Goal: Task Accomplishment & Management: Manage account settings

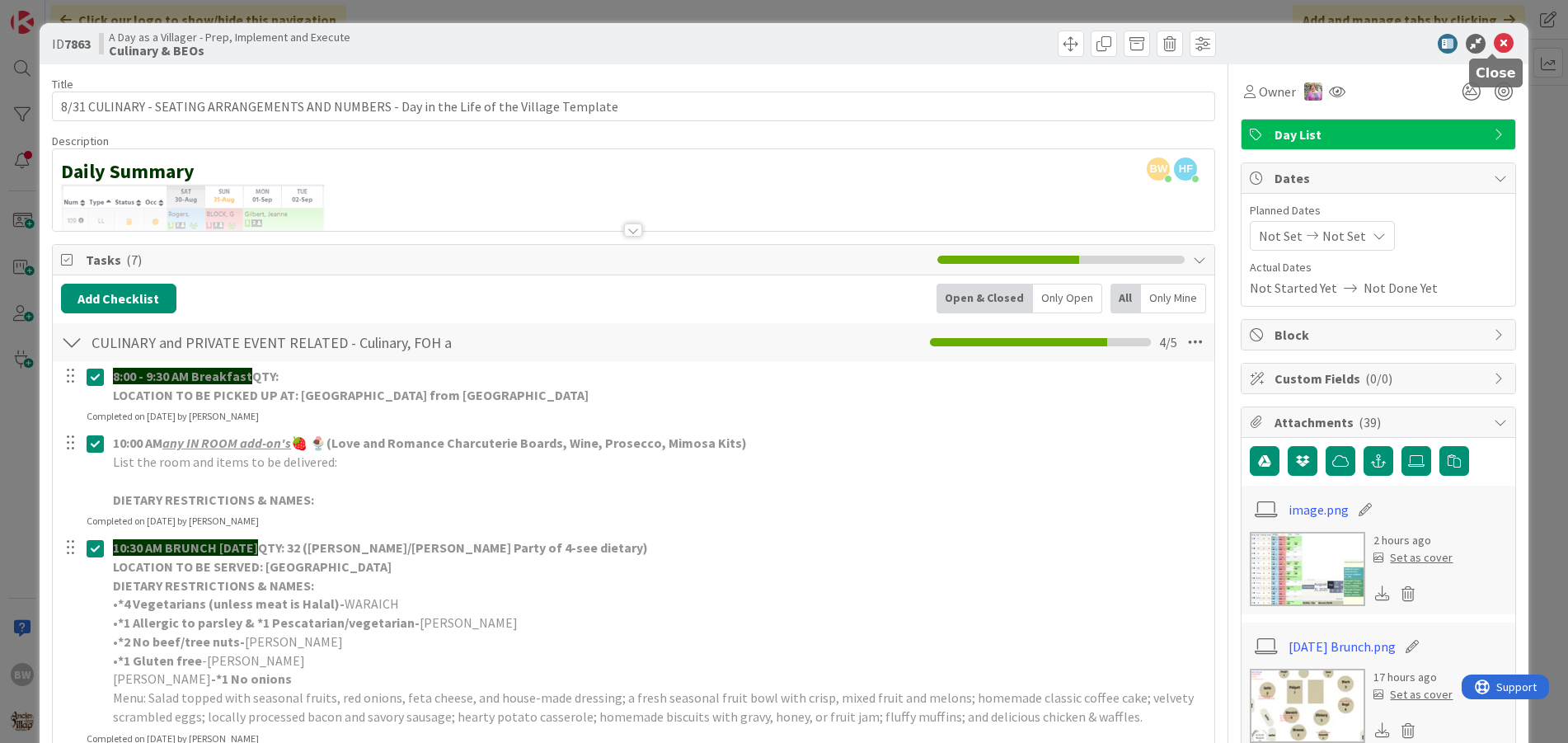
click at [1495, 47] on icon at bounding box center [1504, 43] width 20 height 20
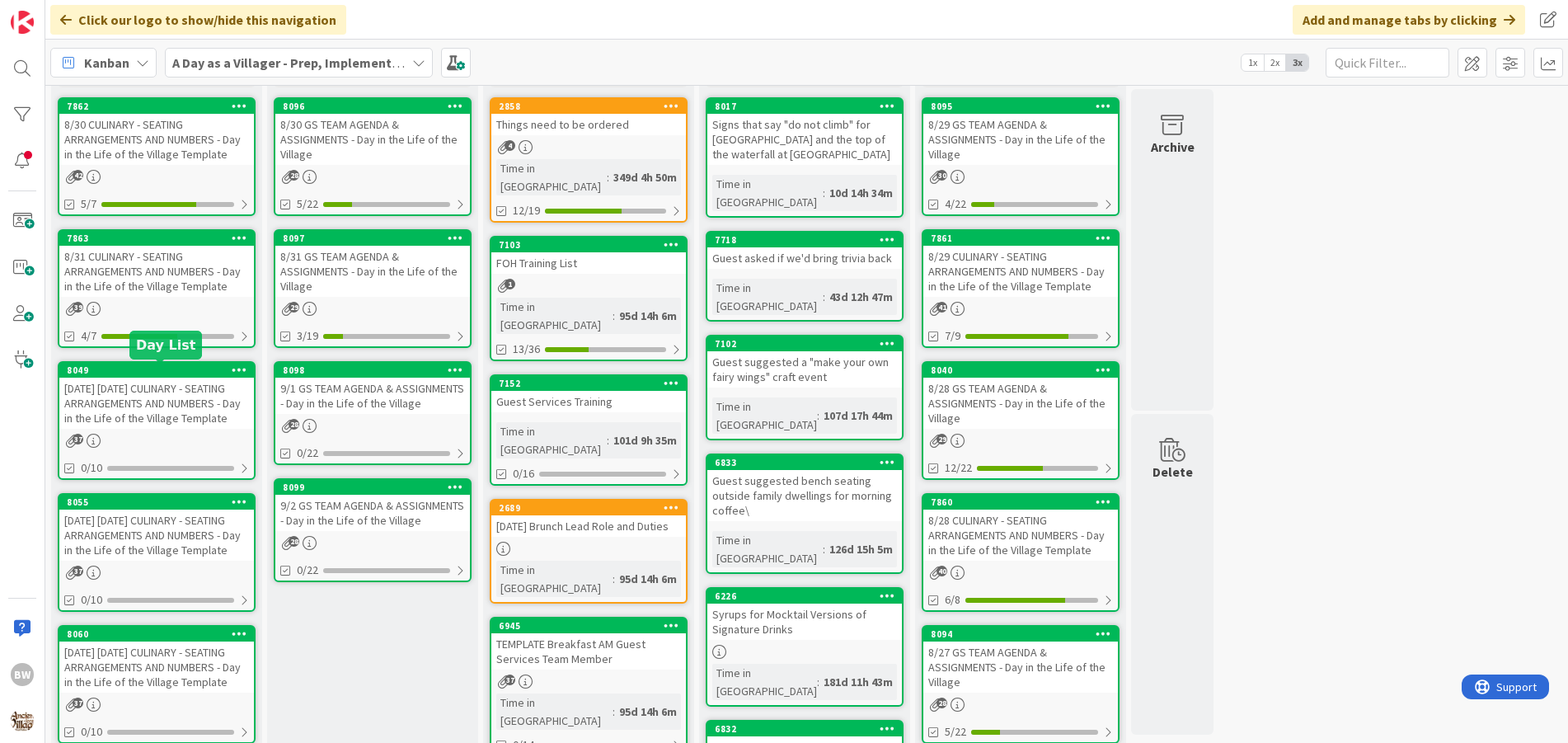
click at [160, 365] on div "8049" at bounding box center [160, 370] width 187 height 11
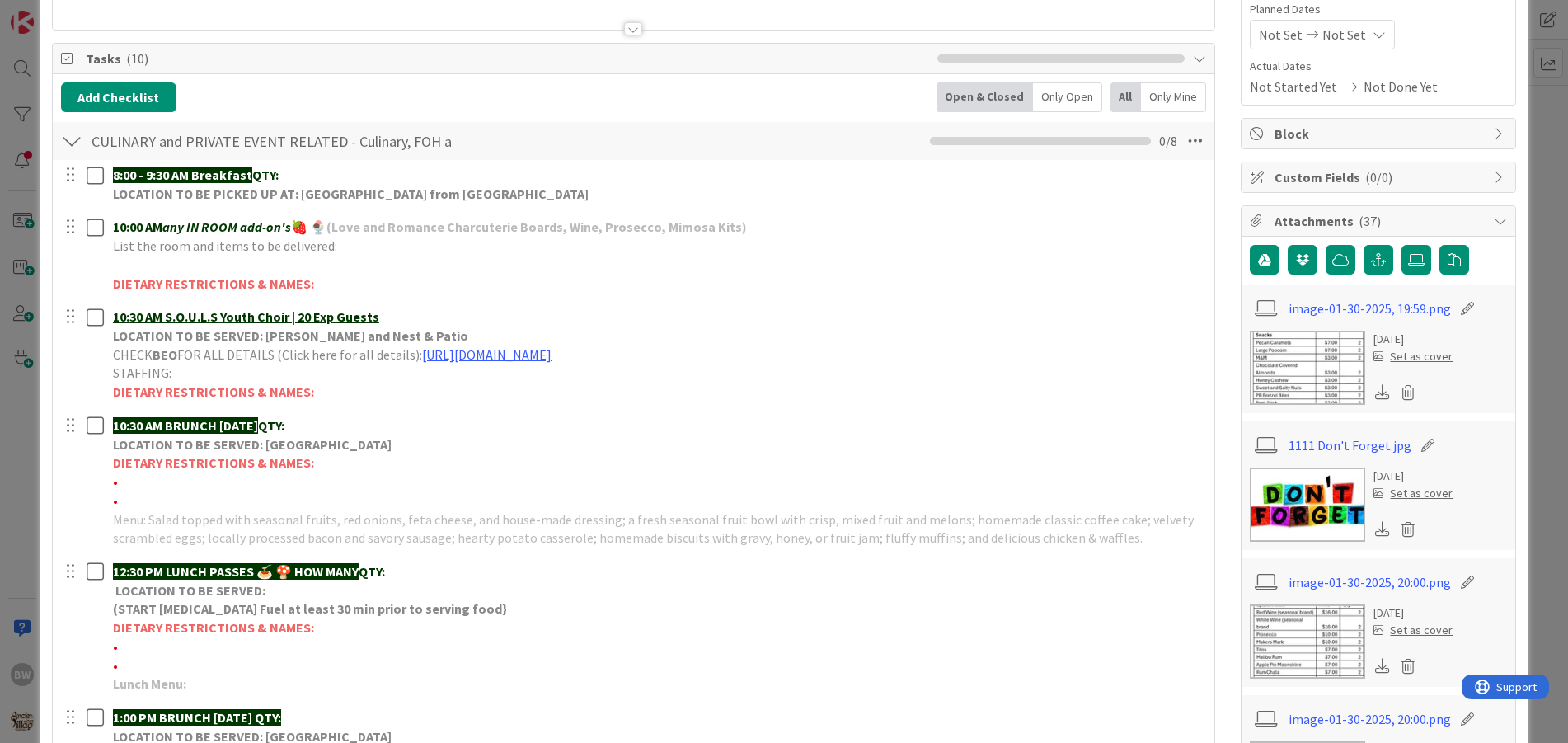
scroll to position [165, 0]
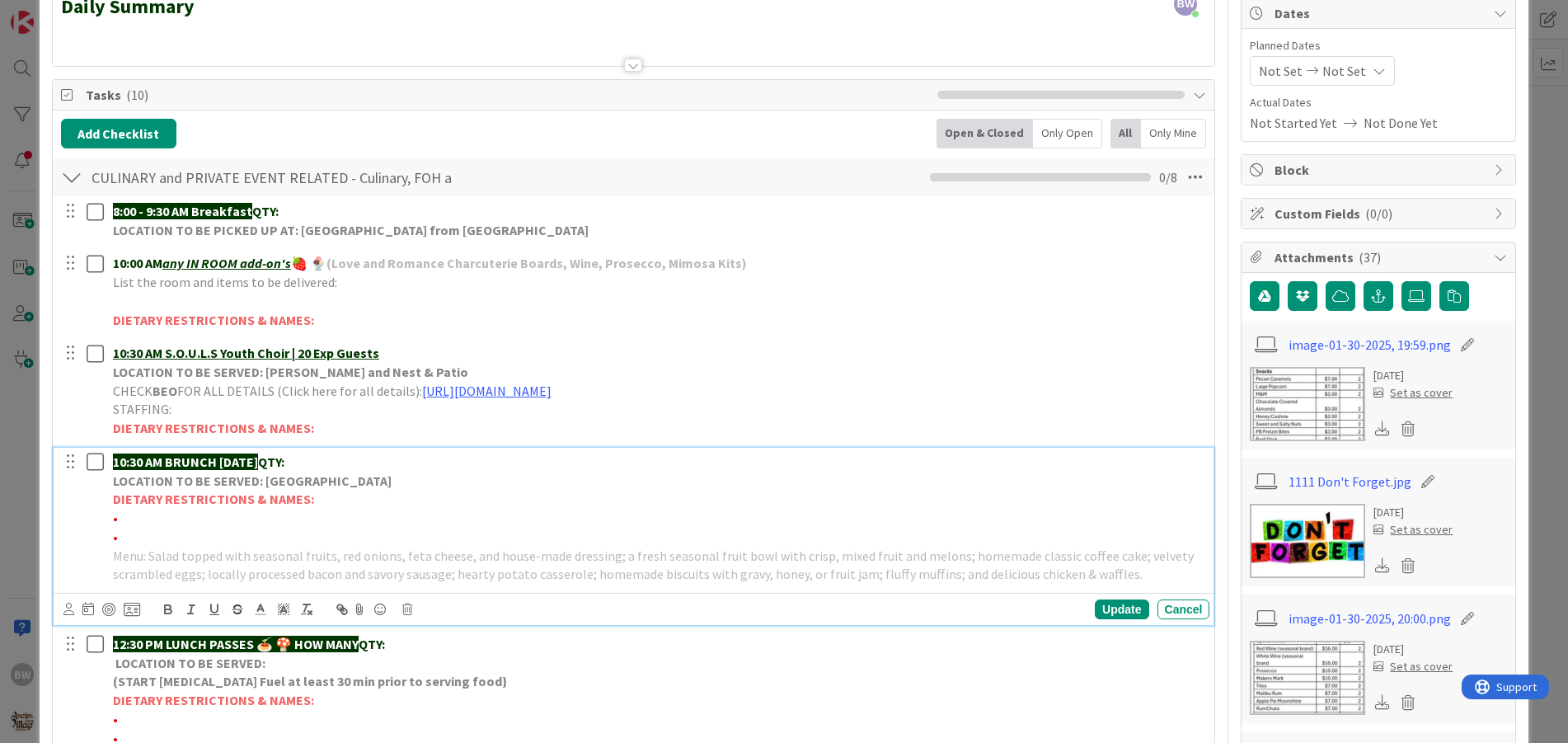
click at [268, 470] on p "10:30 AM BRUNCH [DATE] QTY:" at bounding box center [658, 462] width 1091 height 19
click at [410, 608] on icon at bounding box center [407, 609] width 10 height 11
click at [447, 676] on div "Delete" at bounding box center [448, 680] width 61 height 30
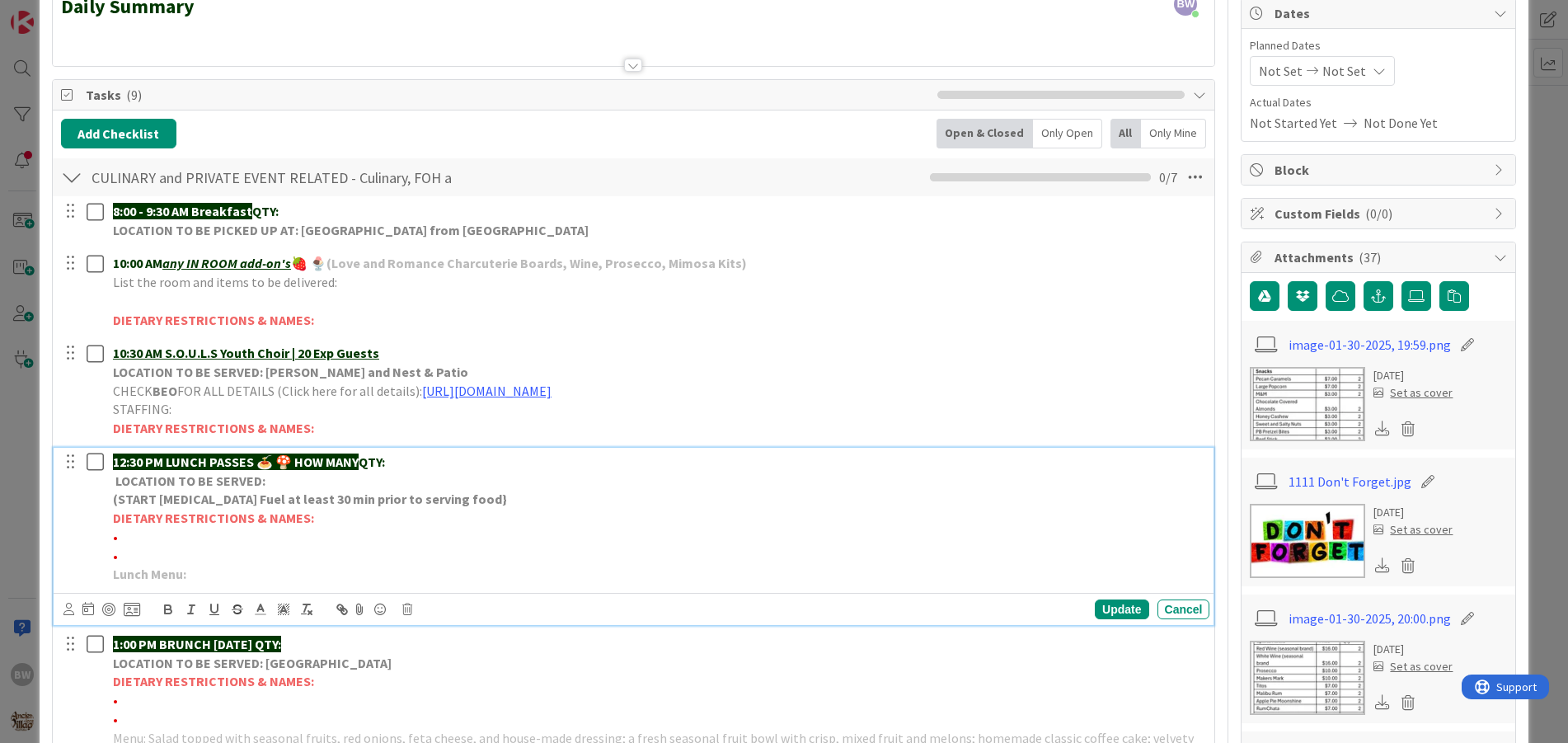
drag, startPoint x: 301, startPoint y: 460, endPoint x: 368, endPoint y: 456, distance: 67.1
click at [368, 456] on p "12:30 PM LUNCH PASSES 🍝 🍄 HOW MANY QTY:" at bounding box center [658, 462] width 1091 height 19
click at [1117, 605] on div "Update" at bounding box center [1121, 609] width 53 height 20
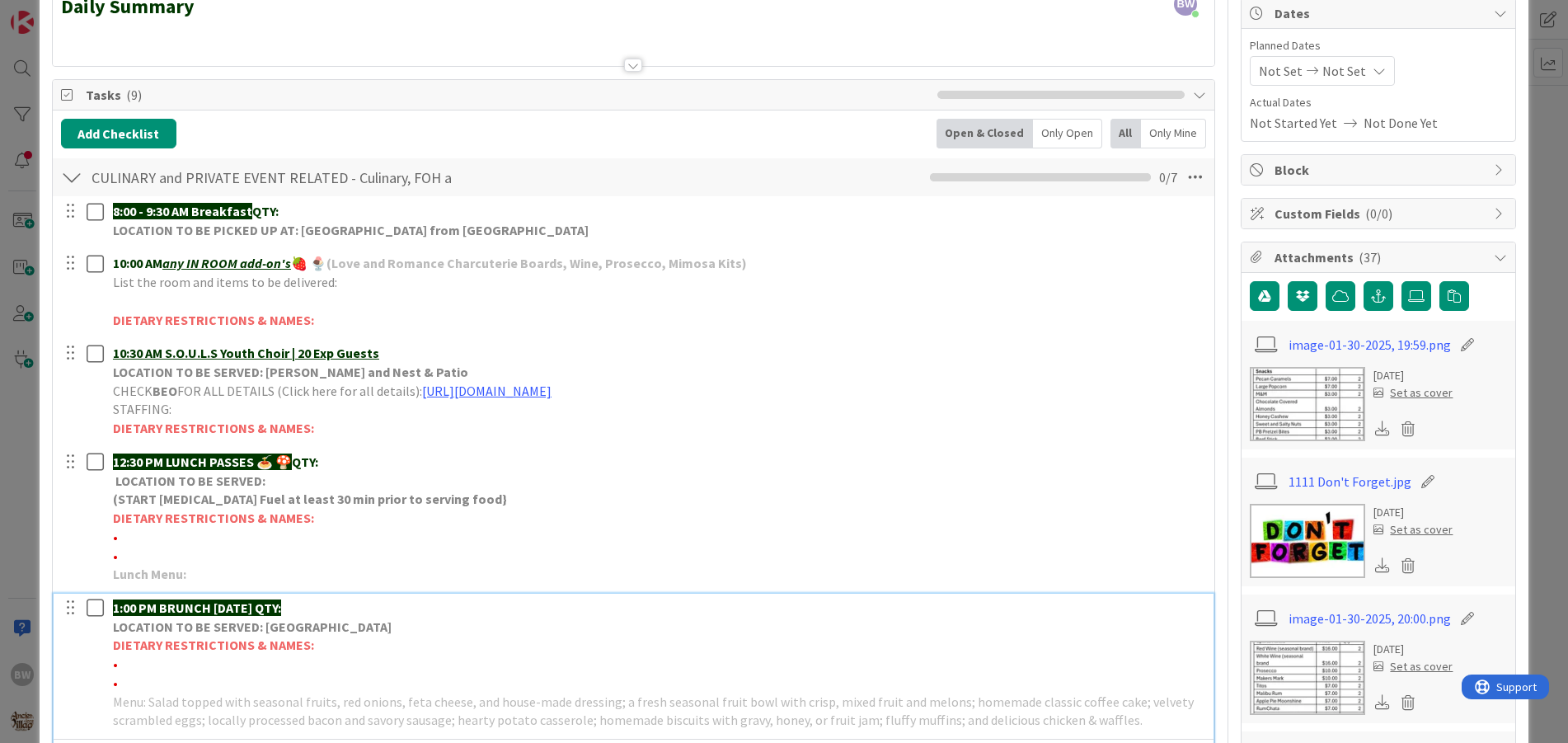
drag, startPoint x: 243, startPoint y: 608, endPoint x: 257, endPoint y: 615, distance: 15.7
click at [251, 611] on strong "1:00 PM BRUNCH [DATE] QTY:" at bounding box center [197, 608] width 168 height 17
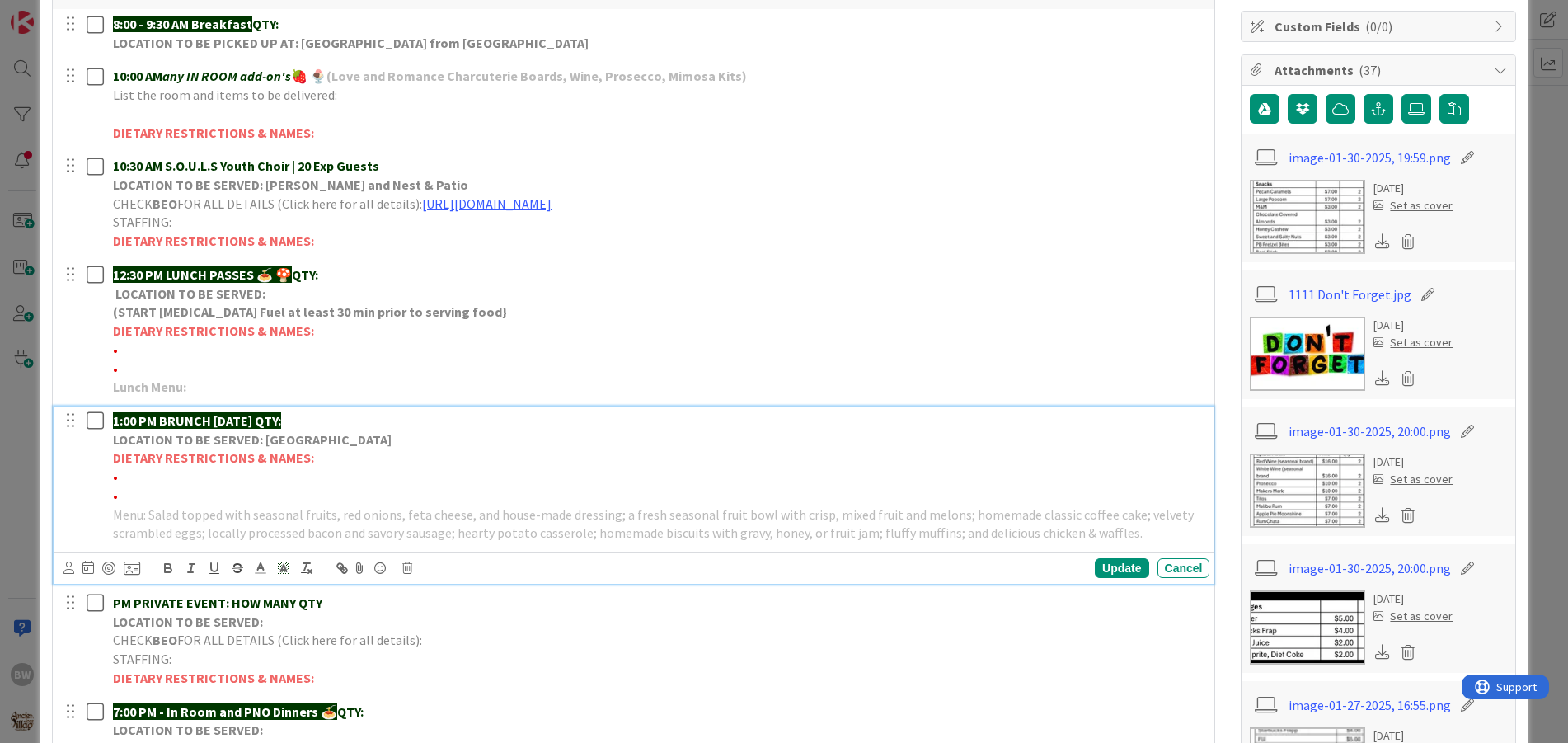
scroll to position [495, 0]
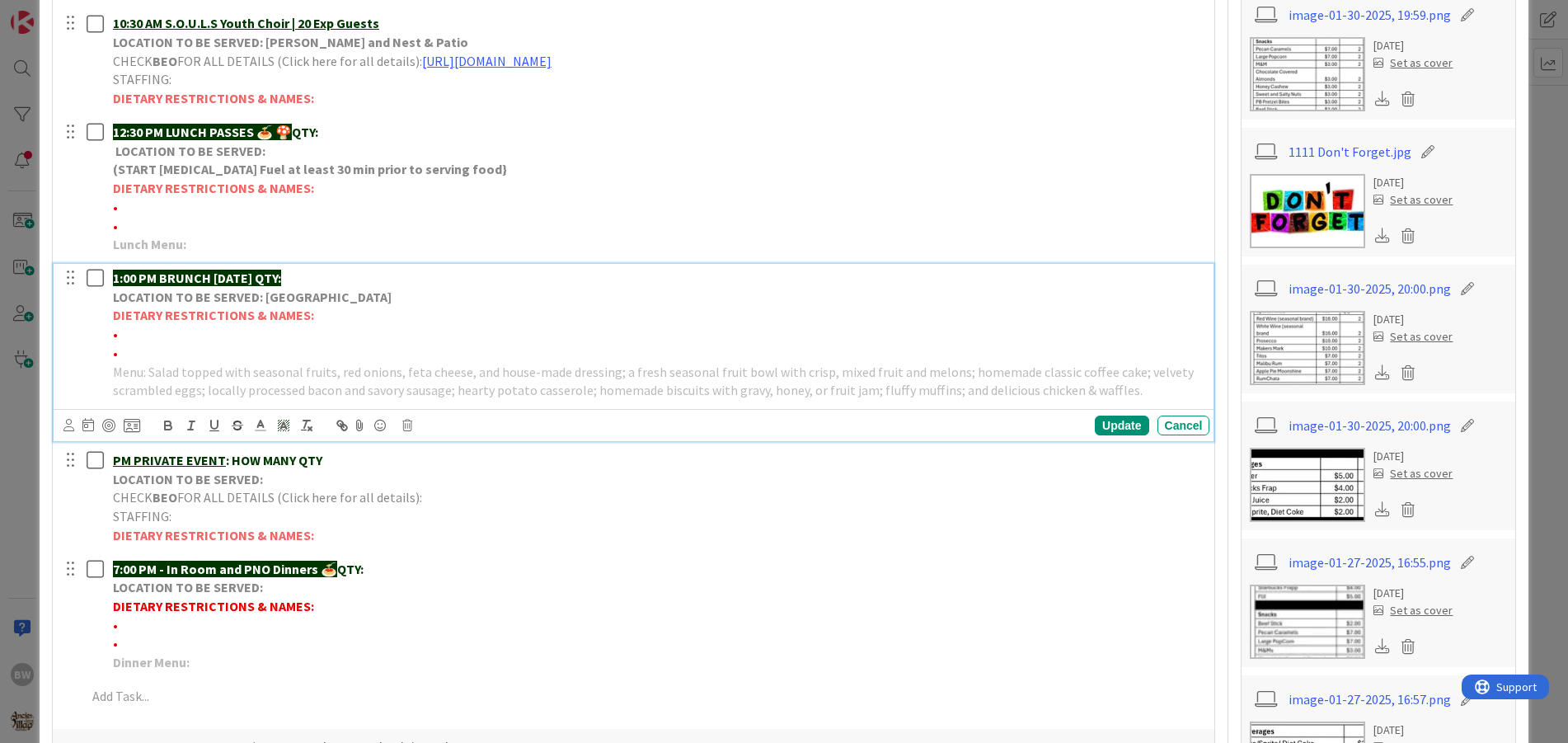
click at [404, 432] on div "Update Cancel" at bounding box center [637, 425] width 1147 height 23
click at [406, 421] on icon at bounding box center [407, 425] width 10 height 11
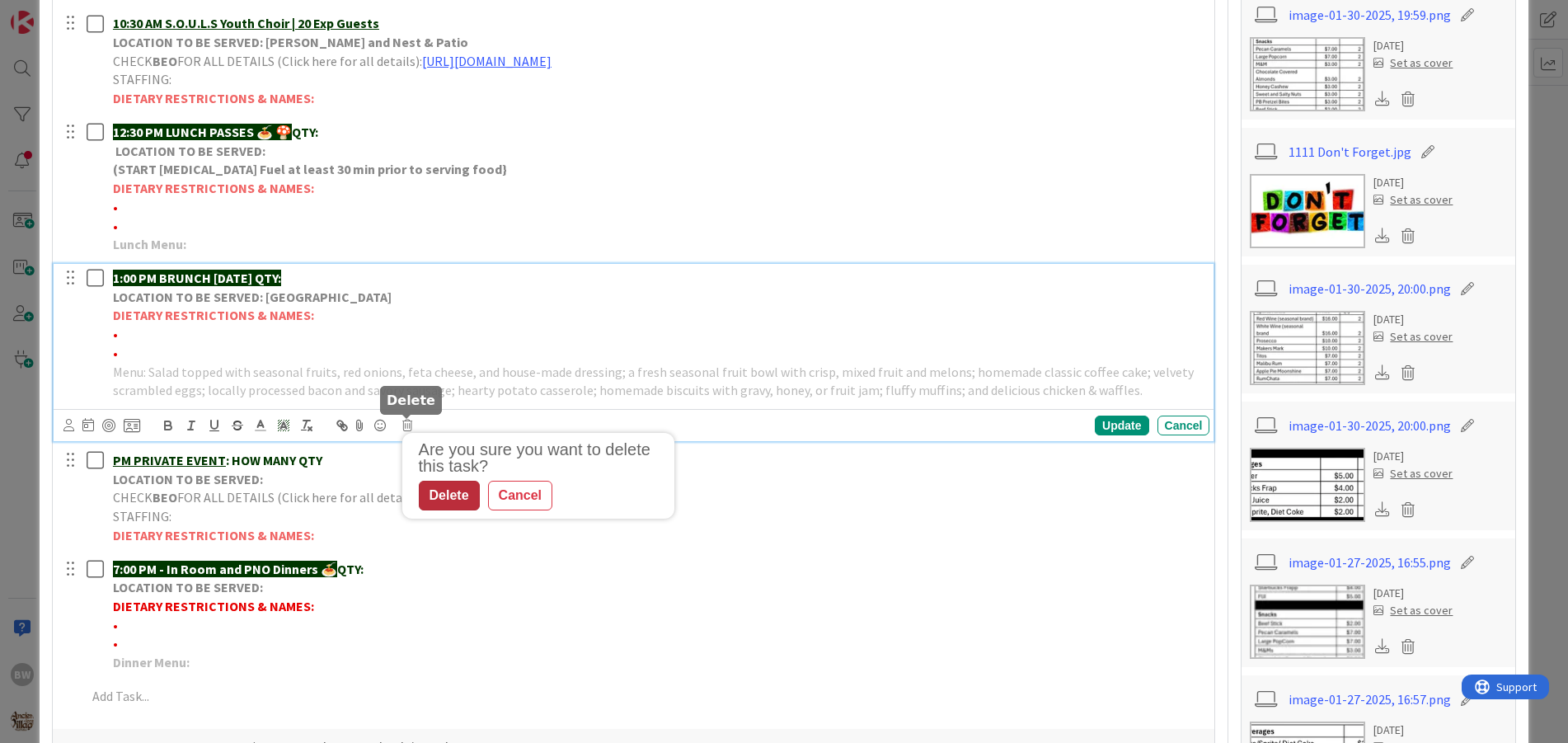
click at [452, 494] on div "Delete" at bounding box center [448, 496] width 61 height 30
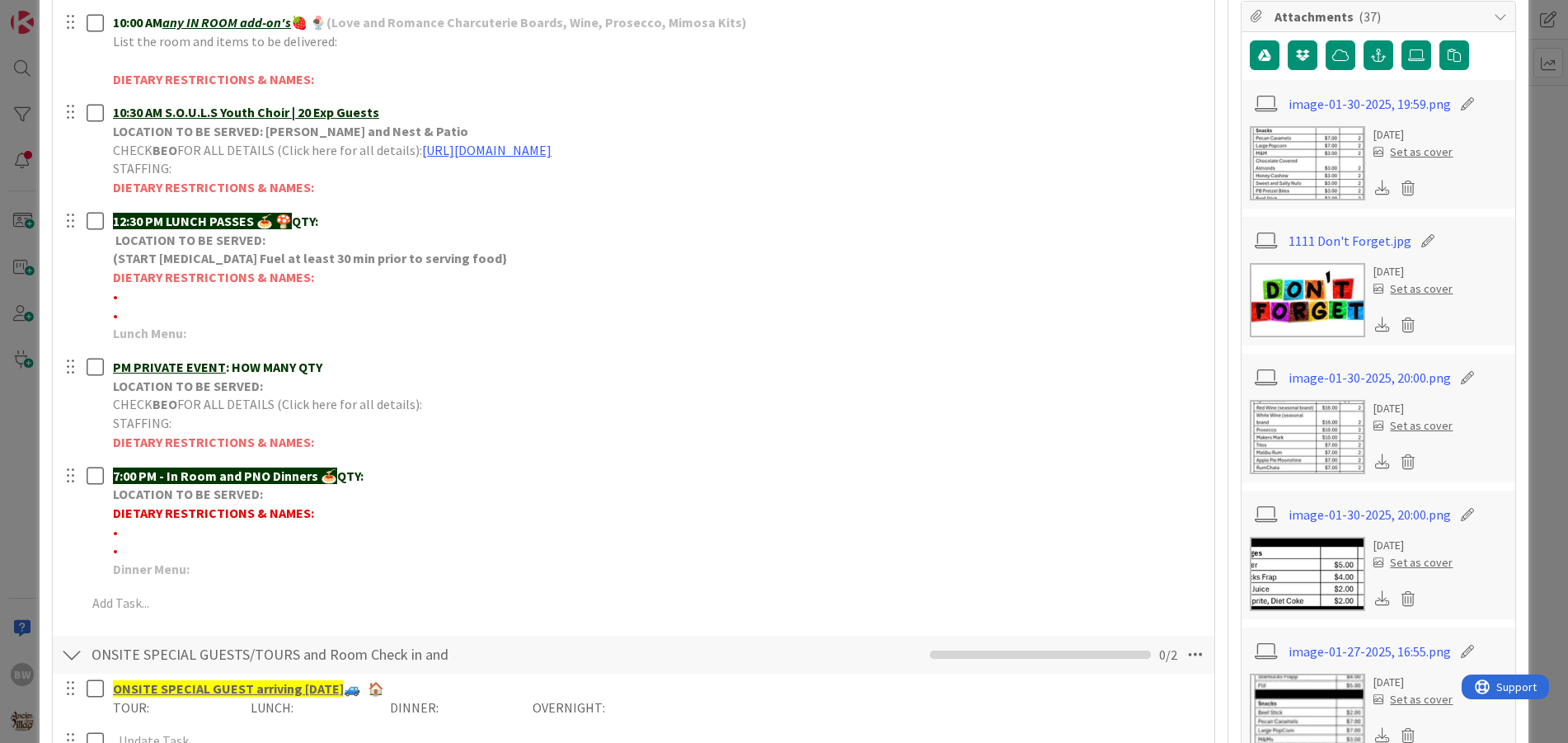
scroll to position [412, 0]
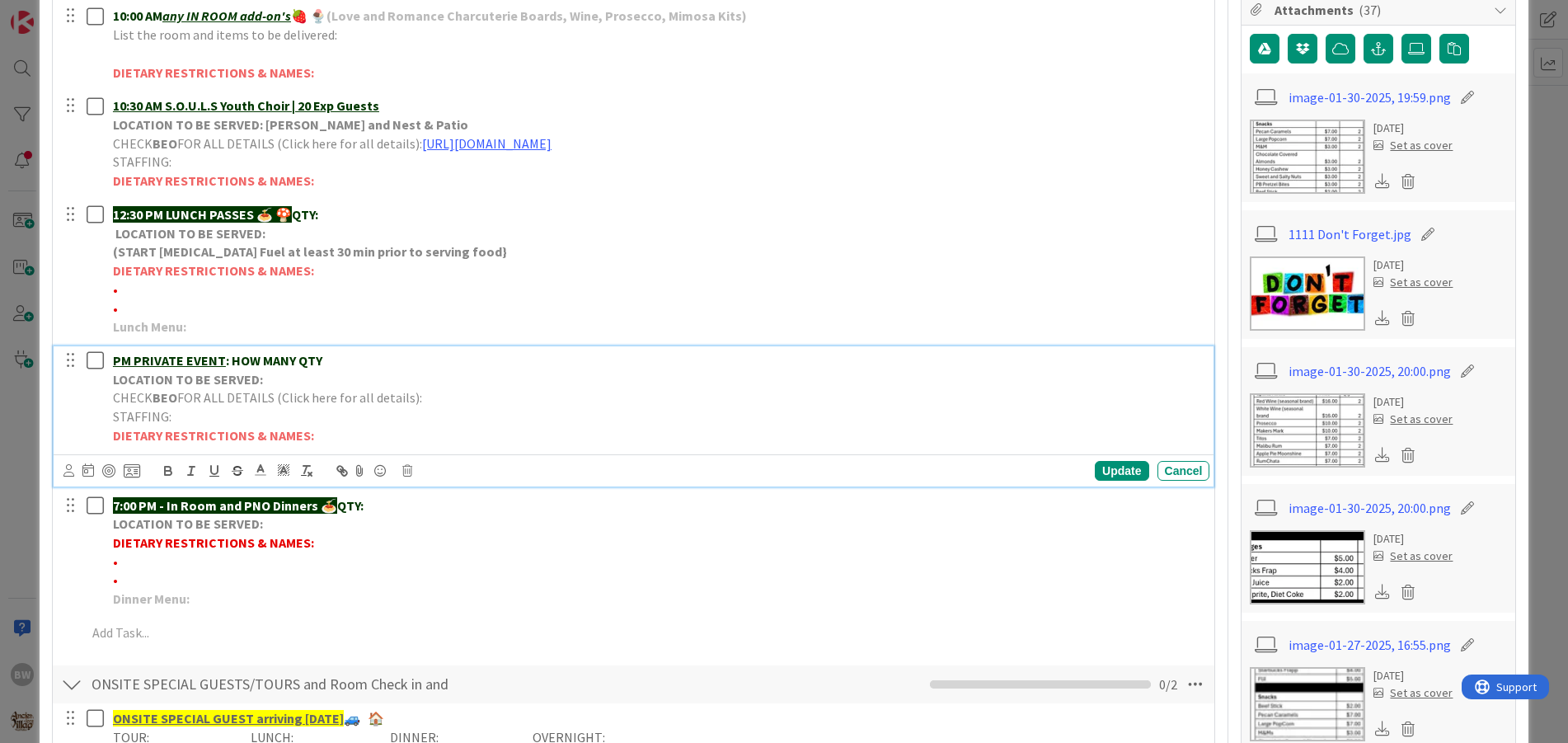
click at [248, 400] on span "FOR ALL DETAILS (Click here for all details):" at bounding box center [299, 397] width 245 height 17
click at [408, 468] on icon at bounding box center [407, 471] width 10 height 11
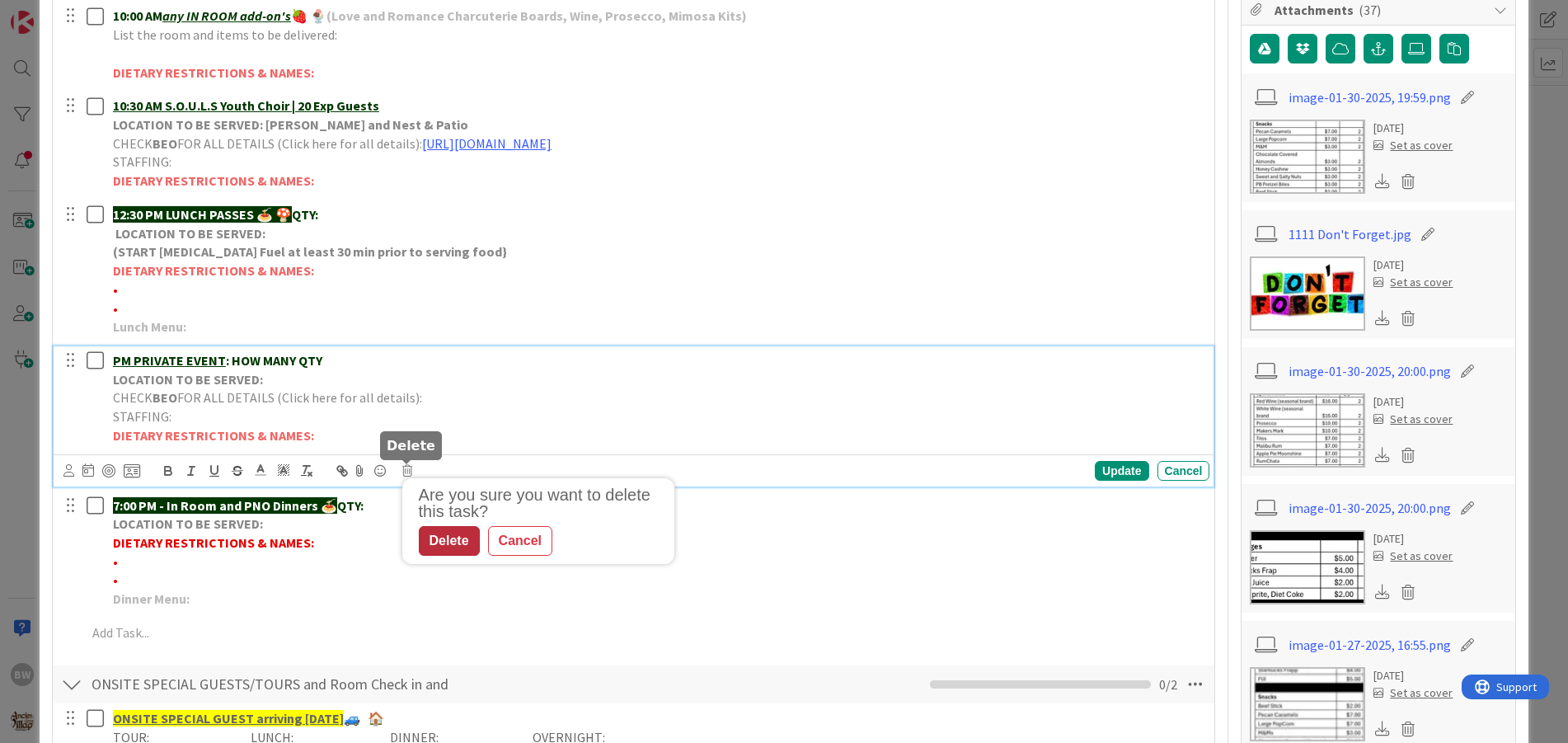
click at [440, 536] on div "Delete" at bounding box center [448, 541] width 61 height 30
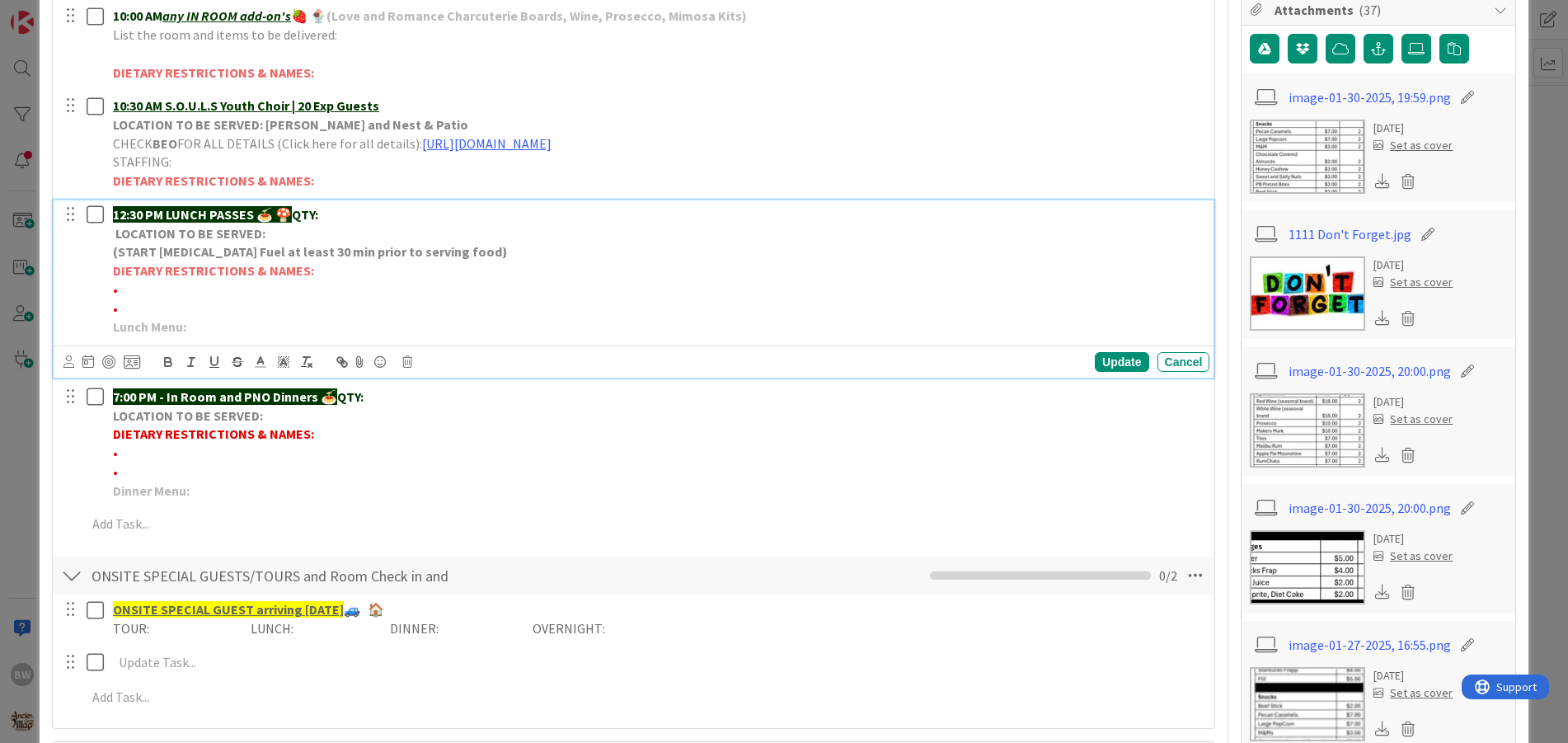
click at [354, 216] on p "12:30 PM LUNCH PASSES 🍝 🍄 QTY:" at bounding box center [658, 214] width 1091 height 19
click at [332, 270] on p "DIETARY RESTRICTIONS & NAMES:" at bounding box center [658, 270] width 1091 height 19
drag, startPoint x: 111, startPoint y: 268, endPoint x: 315, endPoint y: 273, distance: 204.1
click at [315, 273] on div "12:30 PM LUNCH PASSES 🍝 🍄 QTY: 24 LOCATION TO BE SERVED: (START [MEDICAL_DATA] …" at bounding box center [658, 270] width 1104 height 141
click at [356, 276] on p "DIETARY RESTRICTIONS & NAMES:" at bounding box center [658, 270] width 1091 height 19
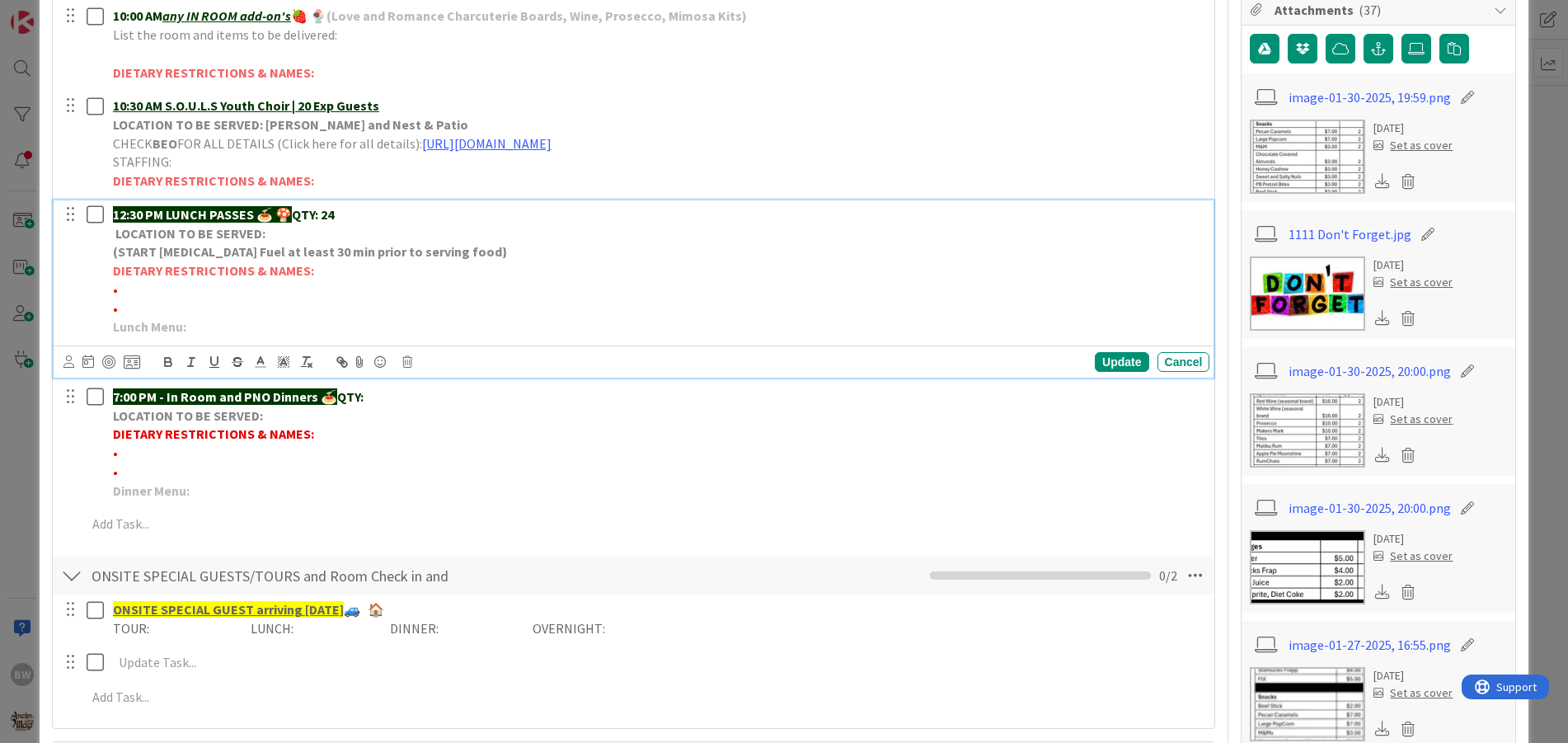
drag, startPoint x: 202, startPoint y: 271, endPoint x: 130, endPoint y: 309, distance: 81.4
click at [129, 310] on p "•" at bounding box center [658, 309] width 1091 height 19
drag, startPoint x: 131, startPoint y: 307, endPoint x: 105, endPoint y: 280, distance: 37.5
click at [106, 280] on div "12:30 PM LUNCH PASSES 🍝 🍄 QTY: 24 LOCATION TO BE SERVED: (START [MEDICAL_DATA] …" at bounding box center [658, 270] width 1104 height 141
copy div "DIETARY RESTRICTIONS & NAMES: • •"
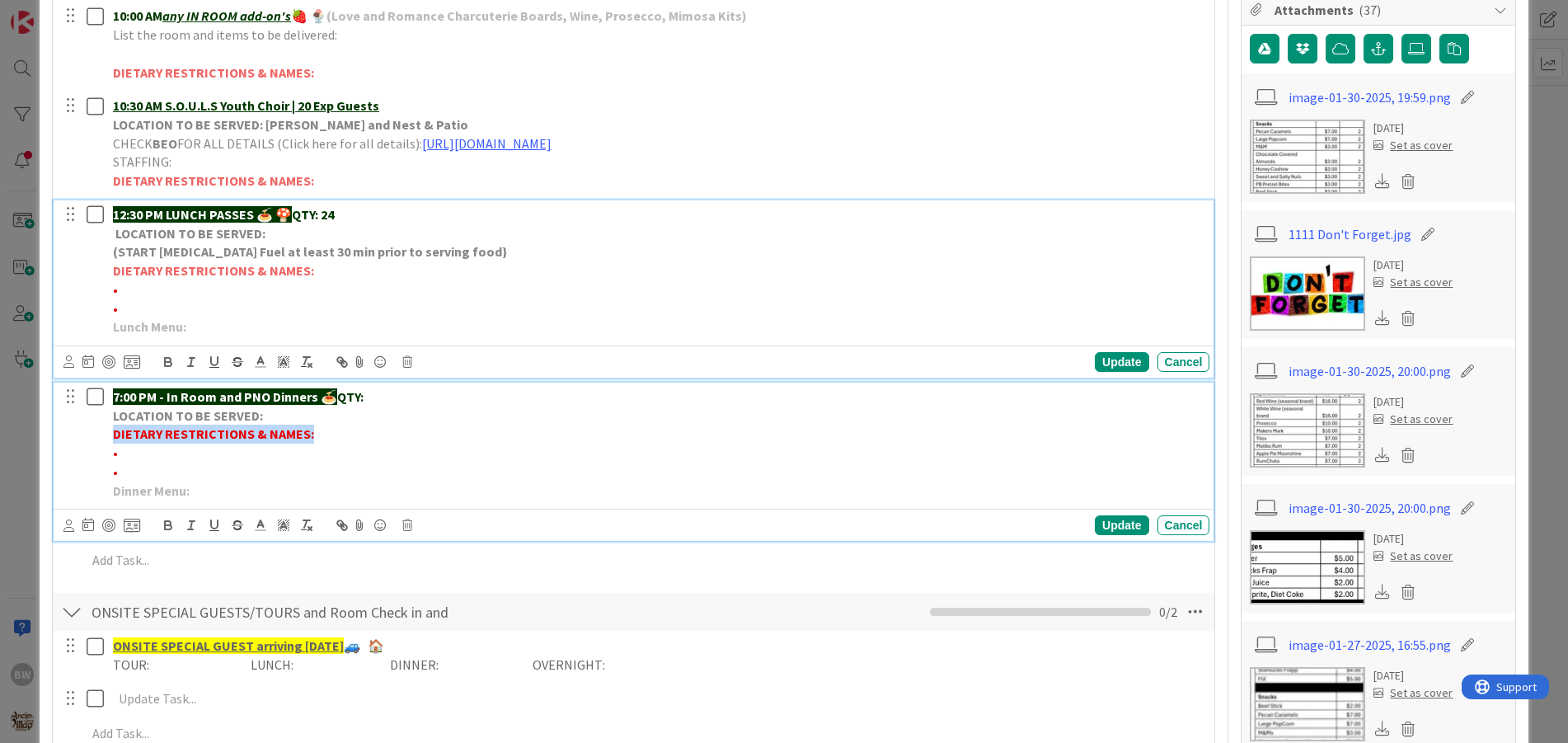
drag, startPoint x: 112, startPoint y: 430, endPoint x: 309, endPoint y: 432, distance: 197.0
click at [309, 432] on strong "DIETARY RESTRICTIONS & NAMES:" at bounding box center [213, 433] width 201 height 17
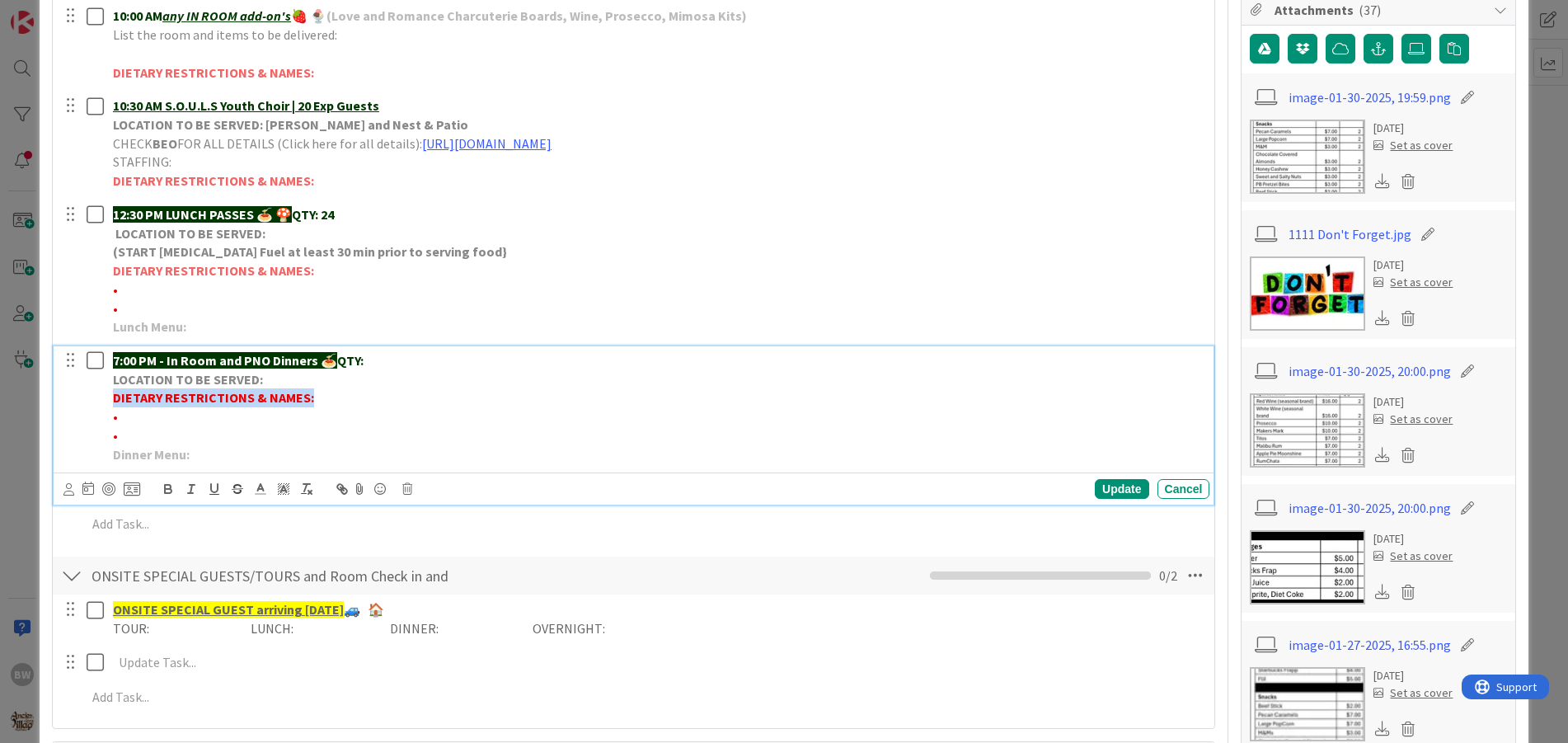
scroll to position [376, 0]
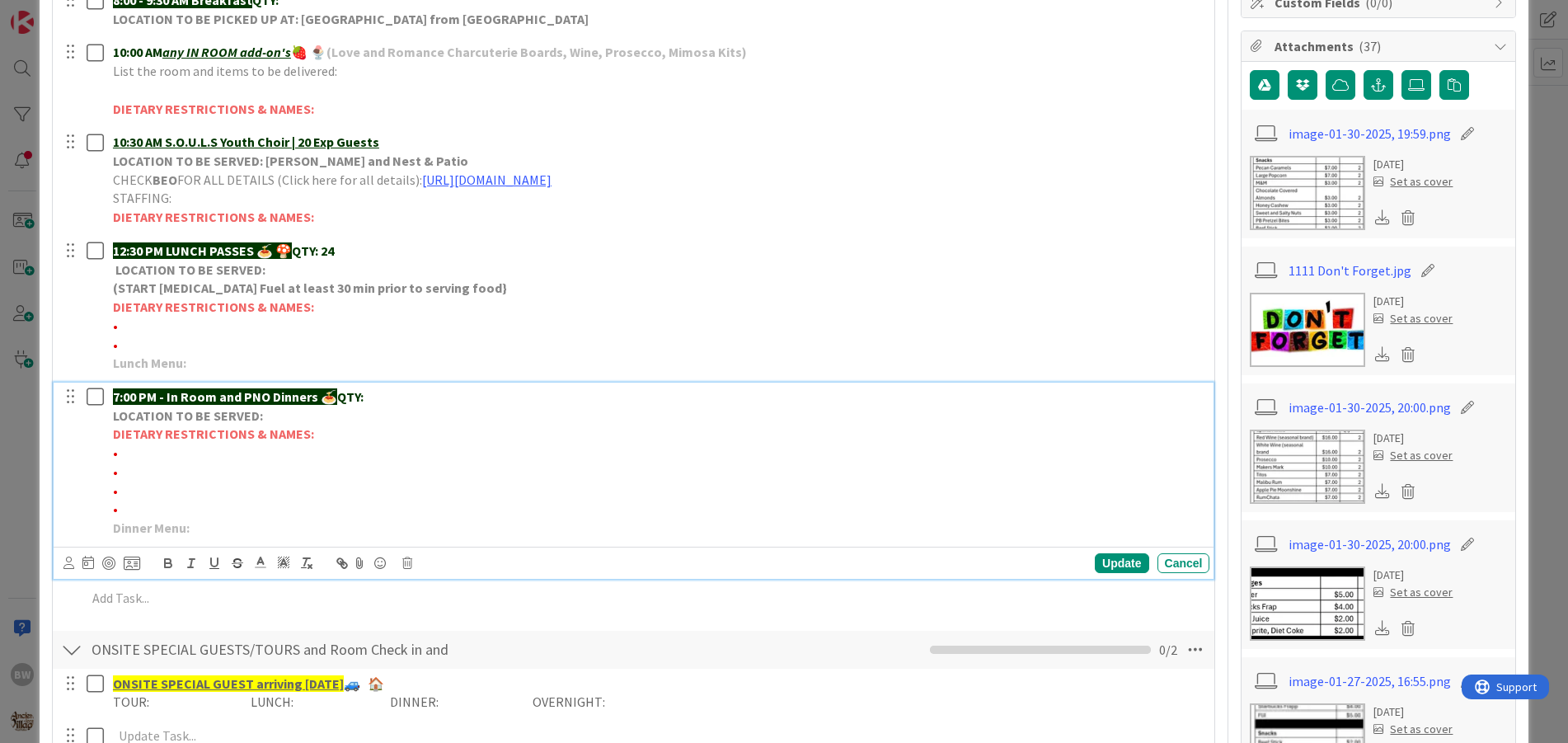
click at [124, 509] on p "•" at bounding box center [658, 509] width 1091 height 19
drag, startPoint x: 129, startPoint y: 506, endPoint x: 103, endPoint y: 439, distance: 71.9
click at [103, 439] on div "7:00 PM - In Room and PNO Dinners 🍝 QTY: LOCATION TO BE SERVED: DIETARY RESTRIC…" at bounding box center [636, 462] width 1150 height 160
copy div "DIETARY RESTRICTIONS & NAMES: • • • •"
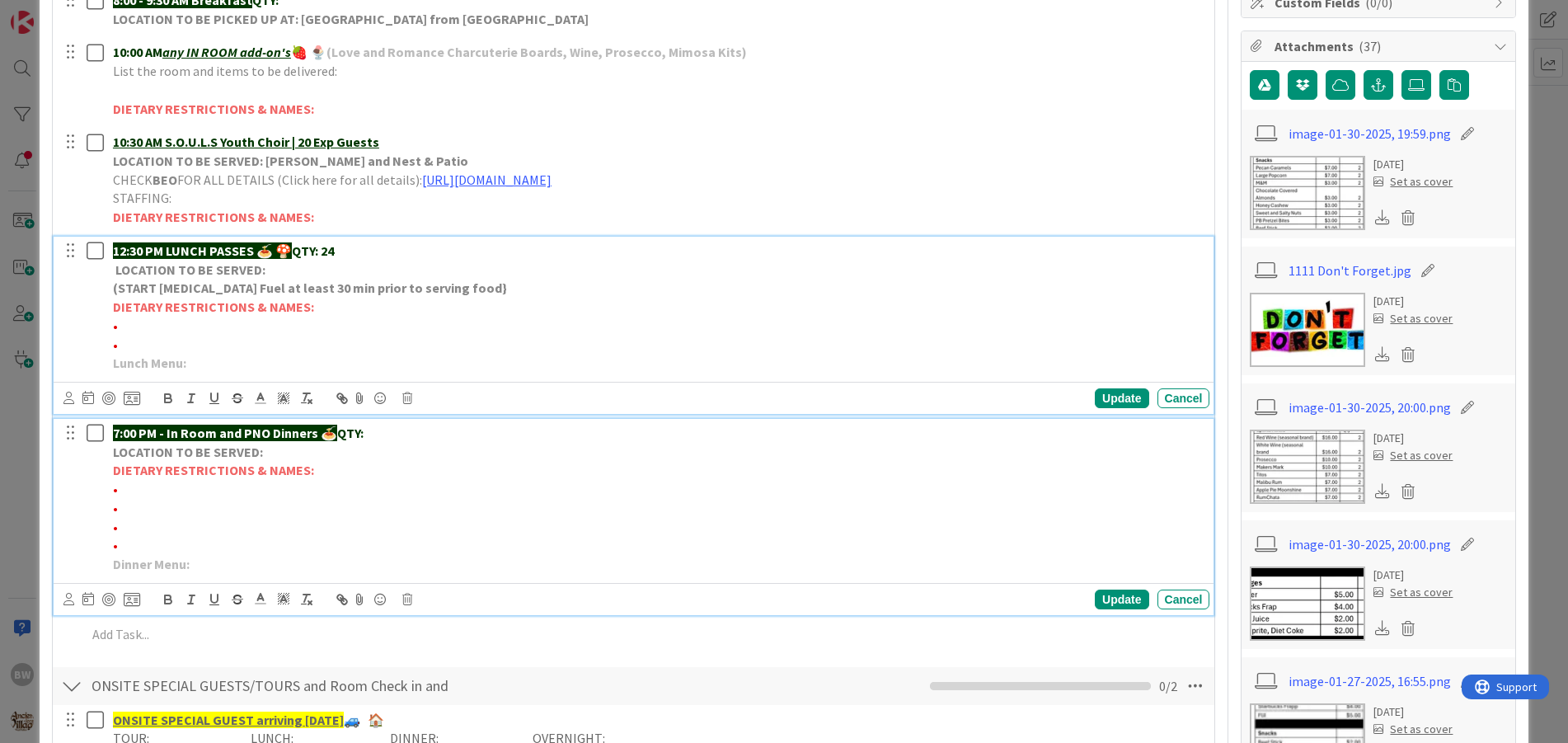
scroll to position [412, 0]
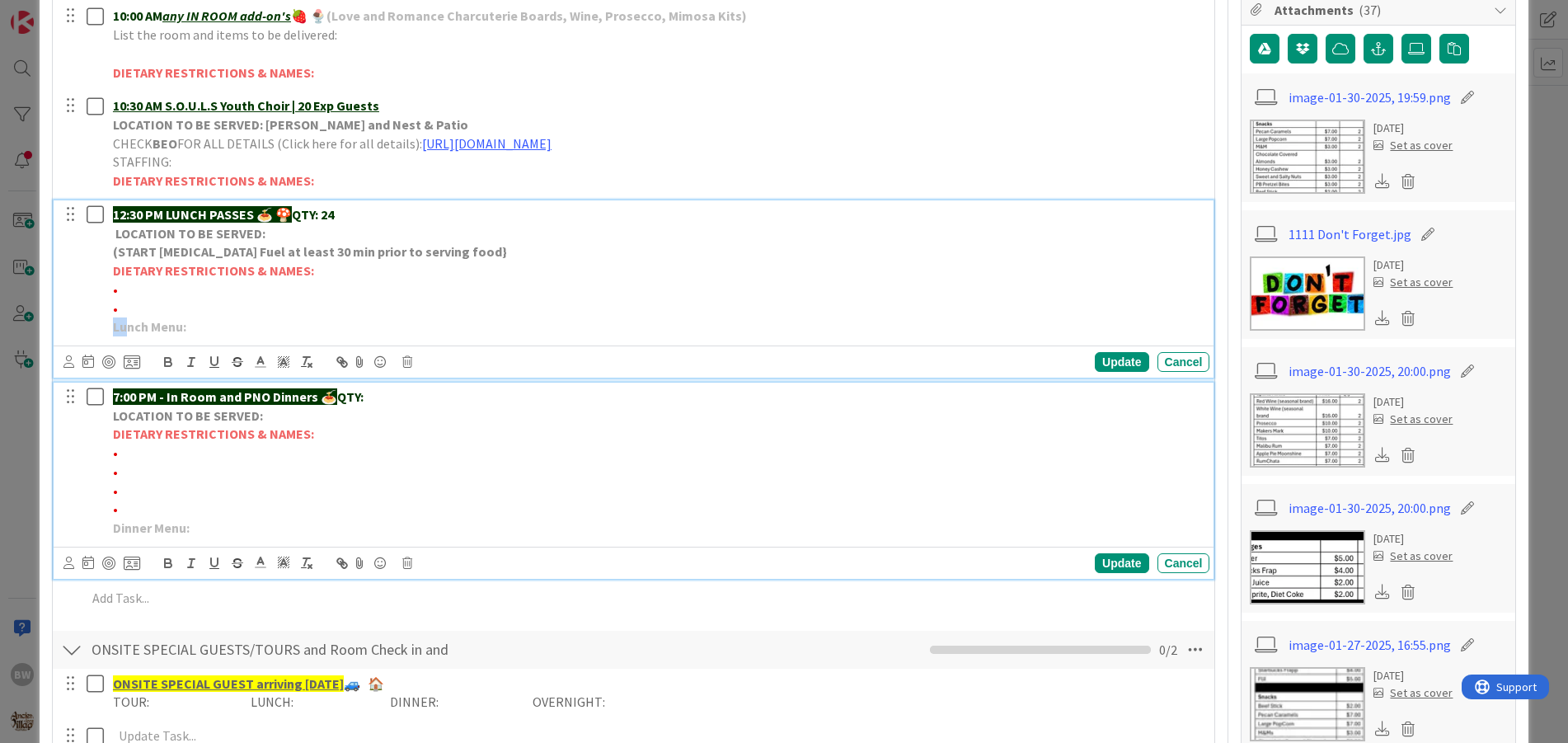
drag, startPoint x: 125, startPoint y: 344, endPoint x: 112, endPoint y: 341, distance: 13.3
click at [112, 341] on div "12:30 PM LUNCH PASSES 🍝 🍄 QTY: 24 LOCATION TO BE SERVED: (START [MEDICAL_DATA] …" at bounding box center [633, 289] width 1161 height 177
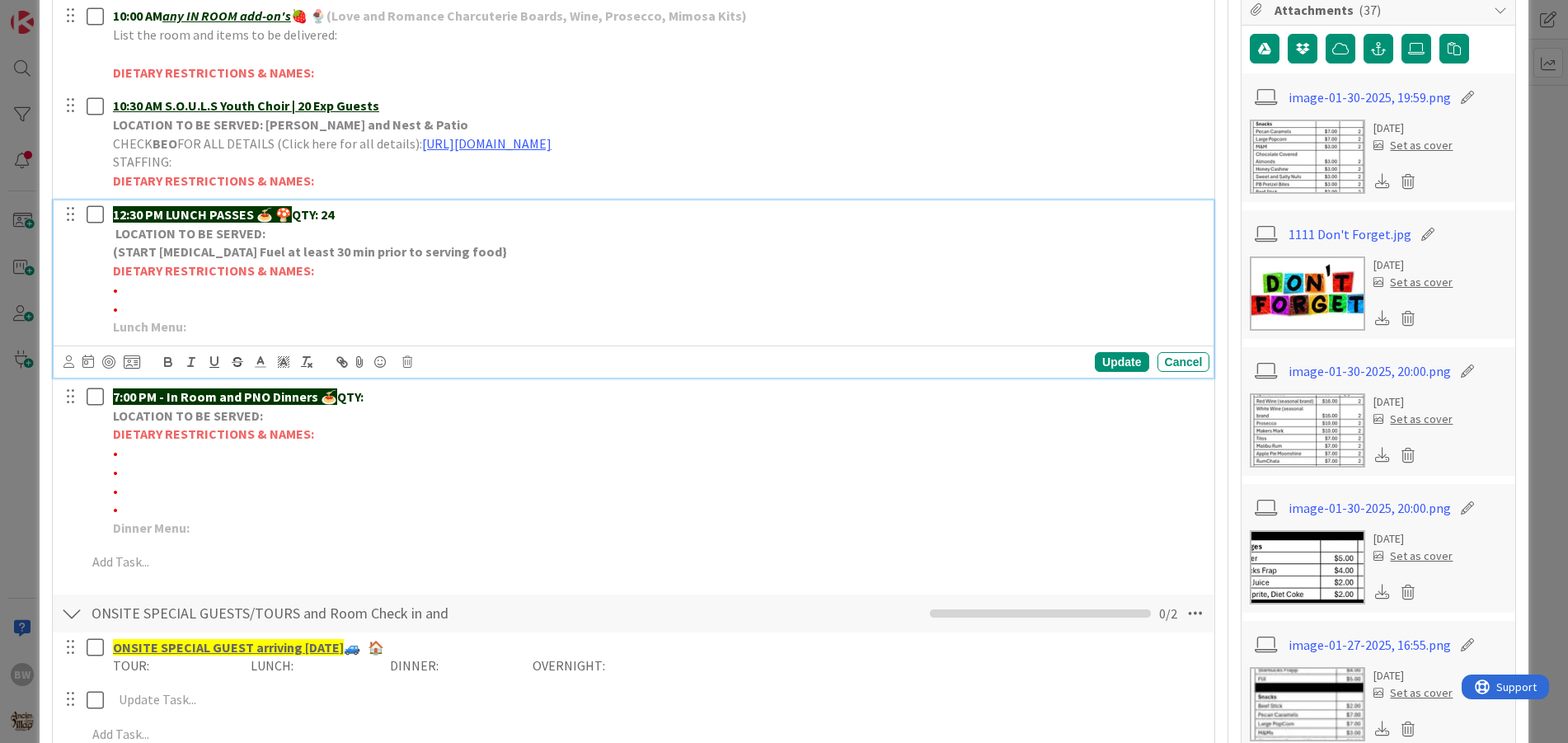
click at [145, 294] on p "•" at bounding box center [658, 290] width 1091 height 19
drag, startPoint x: 136, startPoint y: 310, endPoint x: 108, endPoint y: 284, distance: 38.2
click at [108, 284] on div "12:30 PM LUNCH PASSES 🍝 🍄 QTY: 24 LOCATION TO BE SERVED: (START [MEDICAL_DATA] …" at bounding box center [658, 270] width 1104 height 141
click at [302, 306] on p "•" at bounding box center [658, 309] width 1091 height 19
drag, startPoint x: 312, startPoint y: 276, endPoint x: 113, endPoint y: 275, distance: 199.0
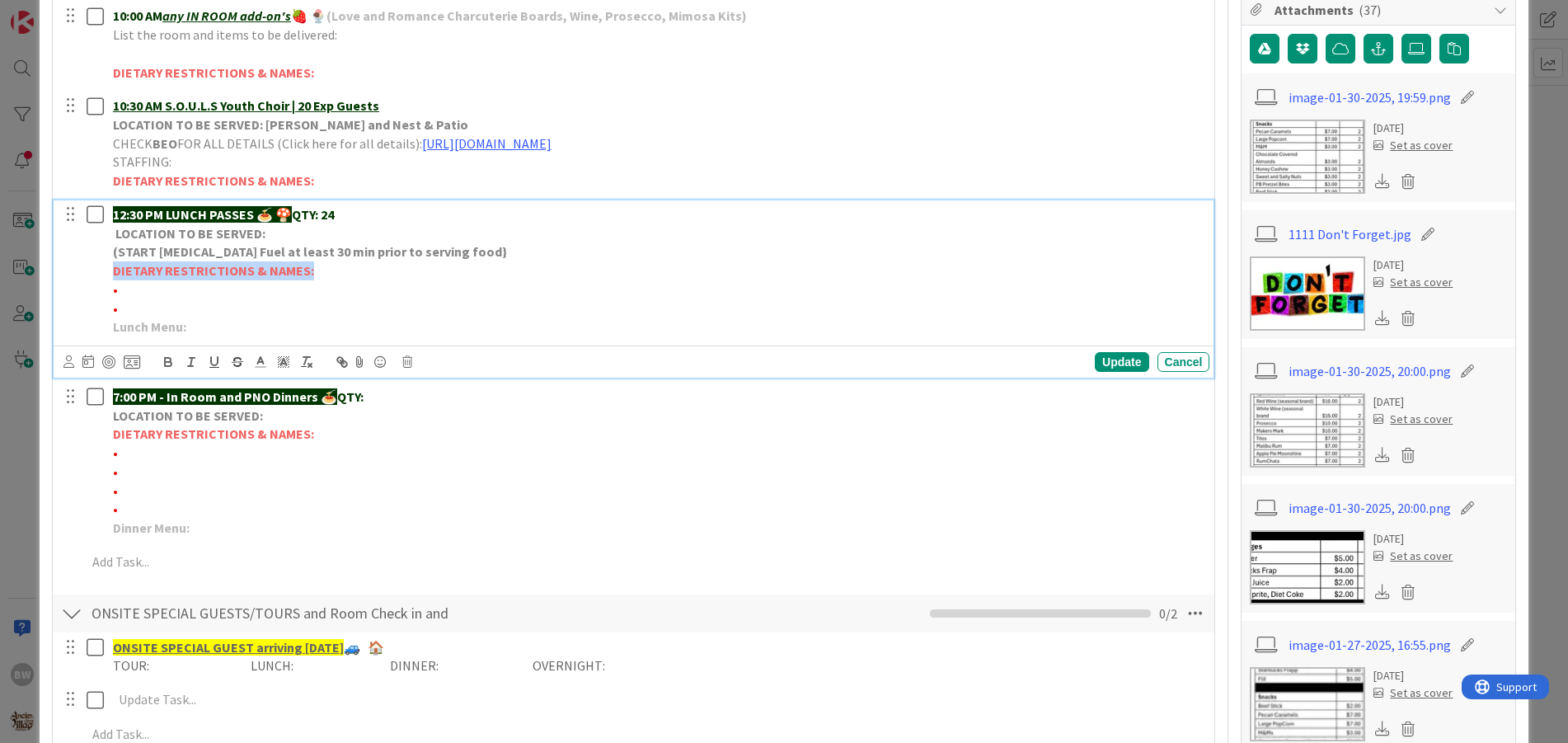
click at [113, 275] on p "DIETARY RESTRICTIONS & NAMES:" at bounding box center [658, 270] width 1091 height 19
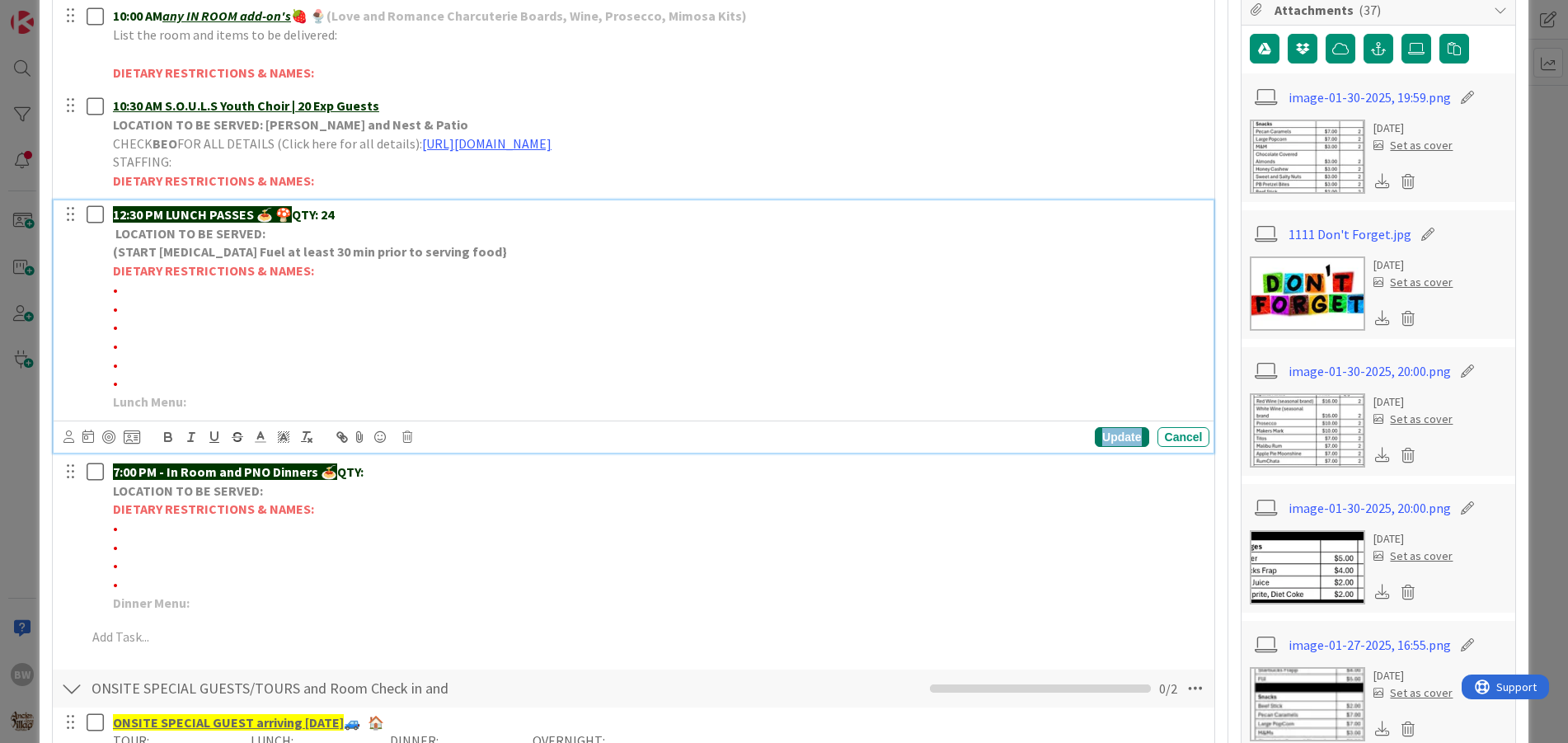
click at [1095, 439] on div "Update" at bounding box center [1121, 436] width 53 height 20
click at [128, 289] on p "•" at bounding box center [658, 290] width 1091 height 19
drag, startPoint x: 182, startPoint y: 287, endPoint x: 118, endPoint y: 288, distance: 64.0
click at [118, 288] on span "•*1 Dairy free-[PERSON_NAME]" at bounding box center [201, 290] width 177 height 17
click at [166, 439] on icon "button" at bounding box center [168, 437] width 15 height 15
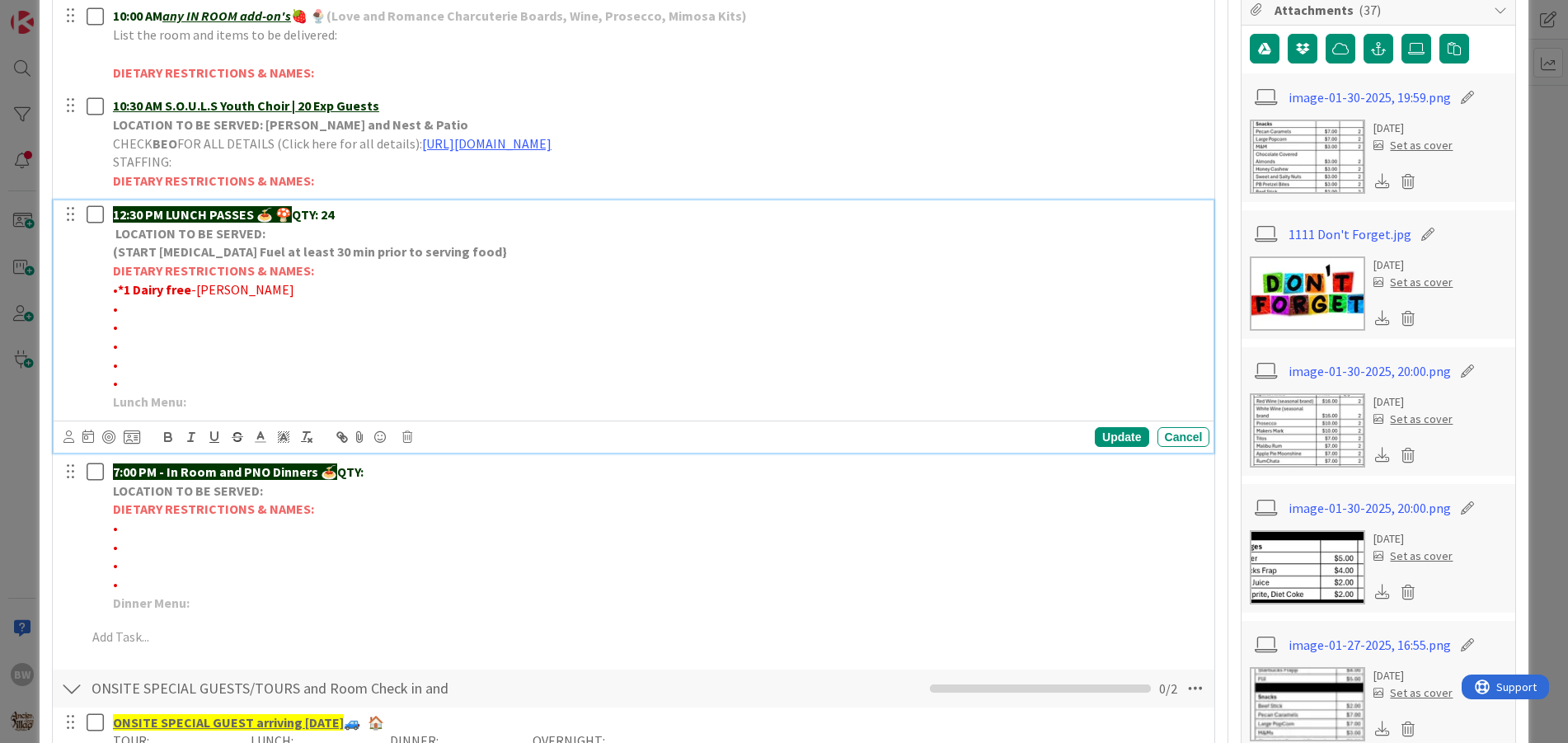
click at [132, 314] on p "•" at bounding box center [658, 309] width 1091 height 19
click at [118, 311] on p "•" at bounding box center [658, 309] width 1091 height 19
click at [179, 306] on p "•*2 No Shell fish, nuts, grapefruit" at bounding box center [658, 309] width 1091 height 19
click at [151, 305] on p "•*2 No Shellfish, nuts, grapefruit" at bounding box center [658, 309] width 1091 height 19
click at [302, 308] on p "•*2 No shellfish, nuts, grapefruit" at bounding box center [658, 309] width 1091 height 19
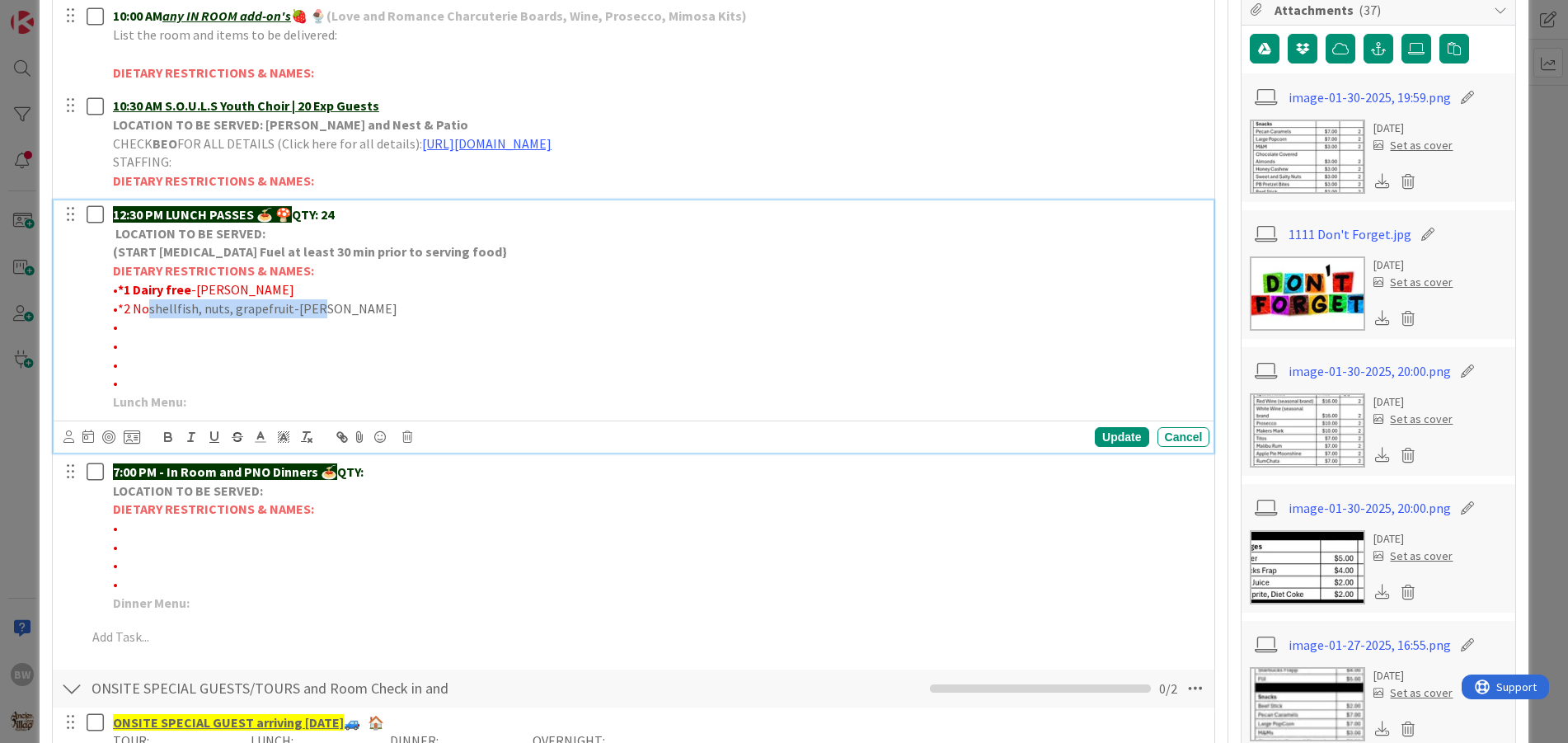
drag, startPoint x: 324, startPoint y: 310, endPoint x: 151, endPoint y: 307, distance: 173.0
click at [151, 307] on p "•*2 No shellfish, nuts, grapefruit-[PERSON_NAME]" at bounding box center [658, 309] width 1091 height 19
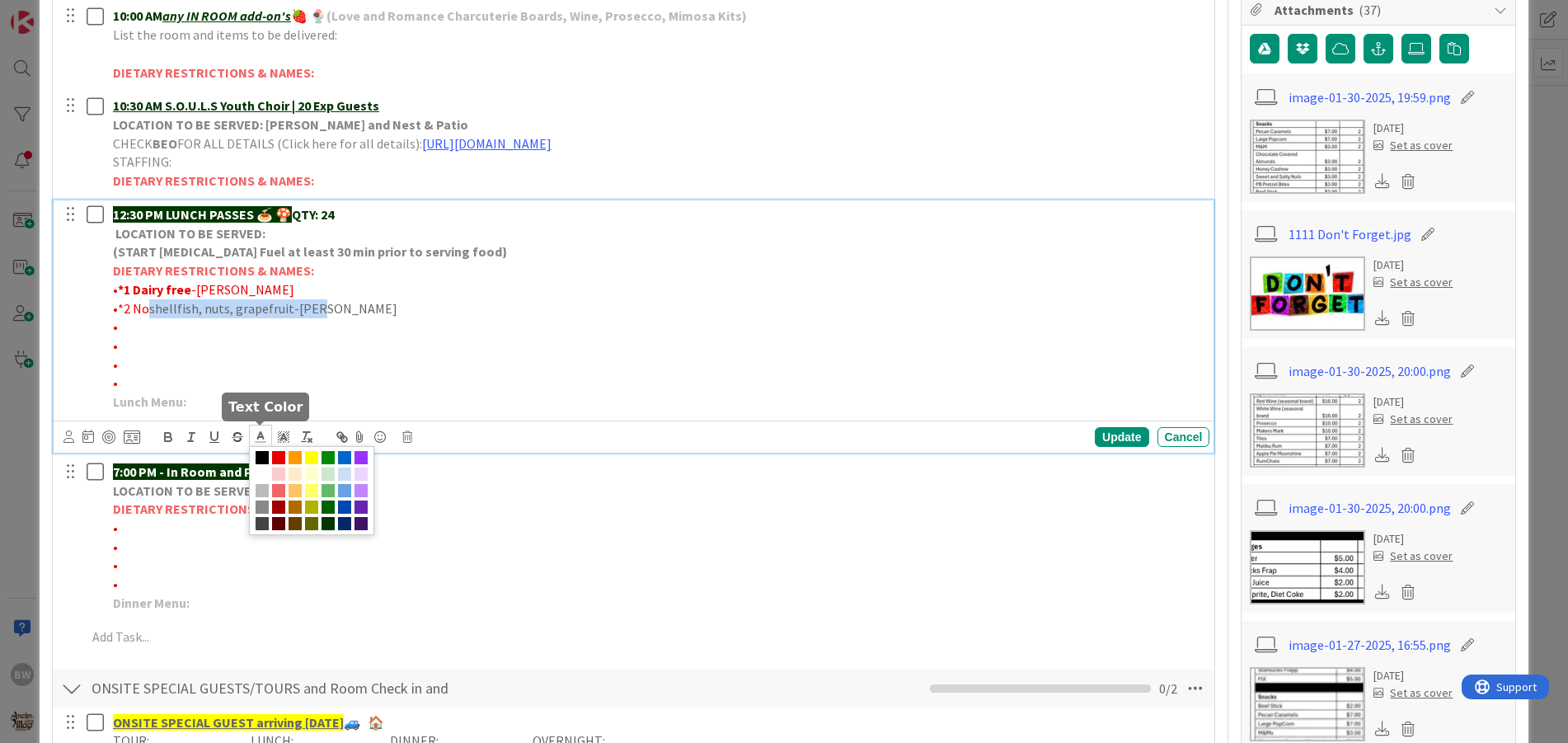
click at [256, 436] on icon at bounding box center [261, 437] width 15 height 15
click at [275, 459] on span at bounding box center [279, 458] width 13 height 13
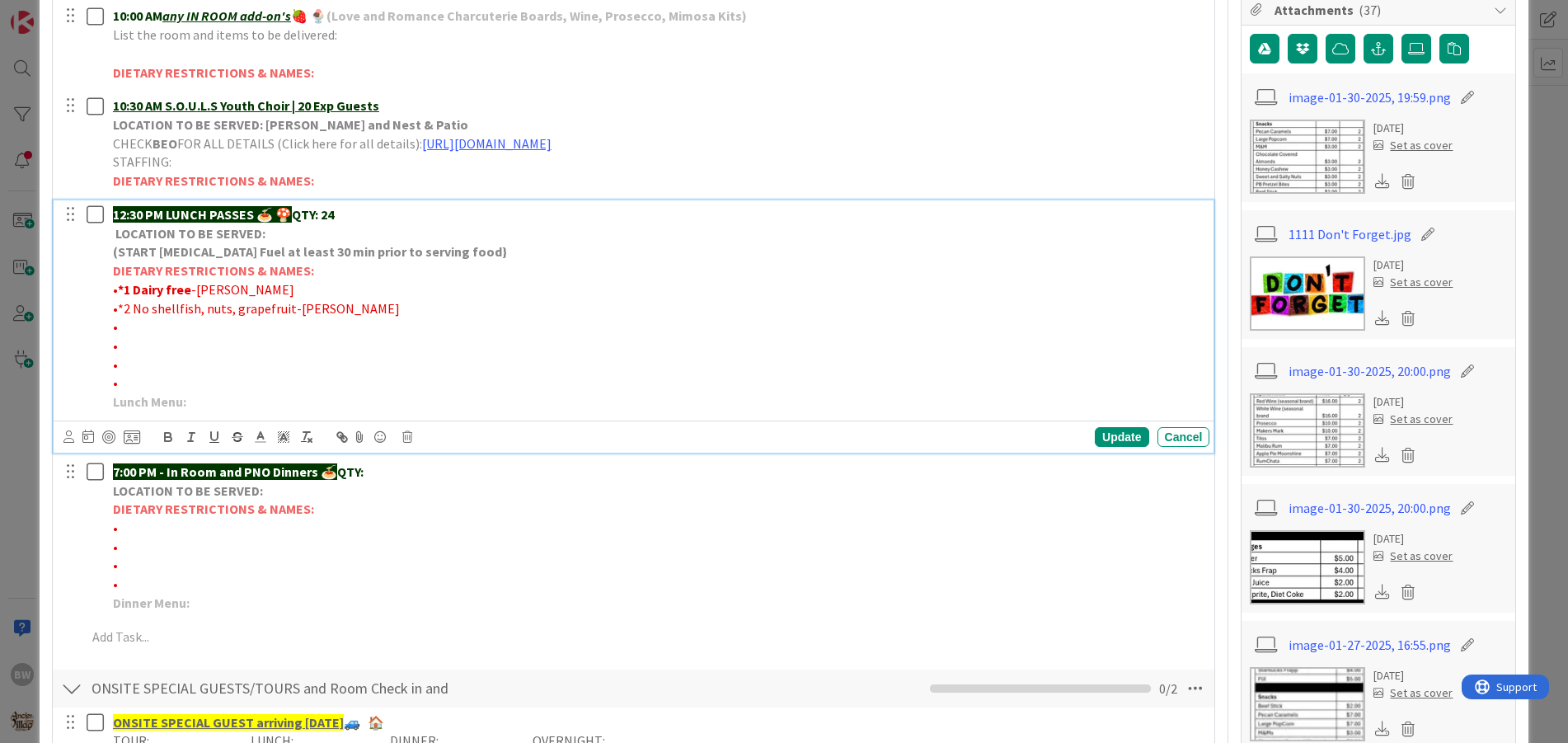
click at [250, 353] on p "•" at bounding box center [658, 346] width 1091 height 19
drag, startPoint x: 286, startPoint y: 304, endPoint x: 116, endPoint y: 307, distance: 170.0
click at [116, 307] on span "•*2 No shellfish, nuts, grapefruit-[PERSON_NAME]" at bounding box center [256, 309] width 287 height 17
click at [168, 437] on icon "button" at bounding box center [168, 439] width 7 height 4
click at [323, 352] on p "•" at bounding box center [658, 346] width 1091 height 19
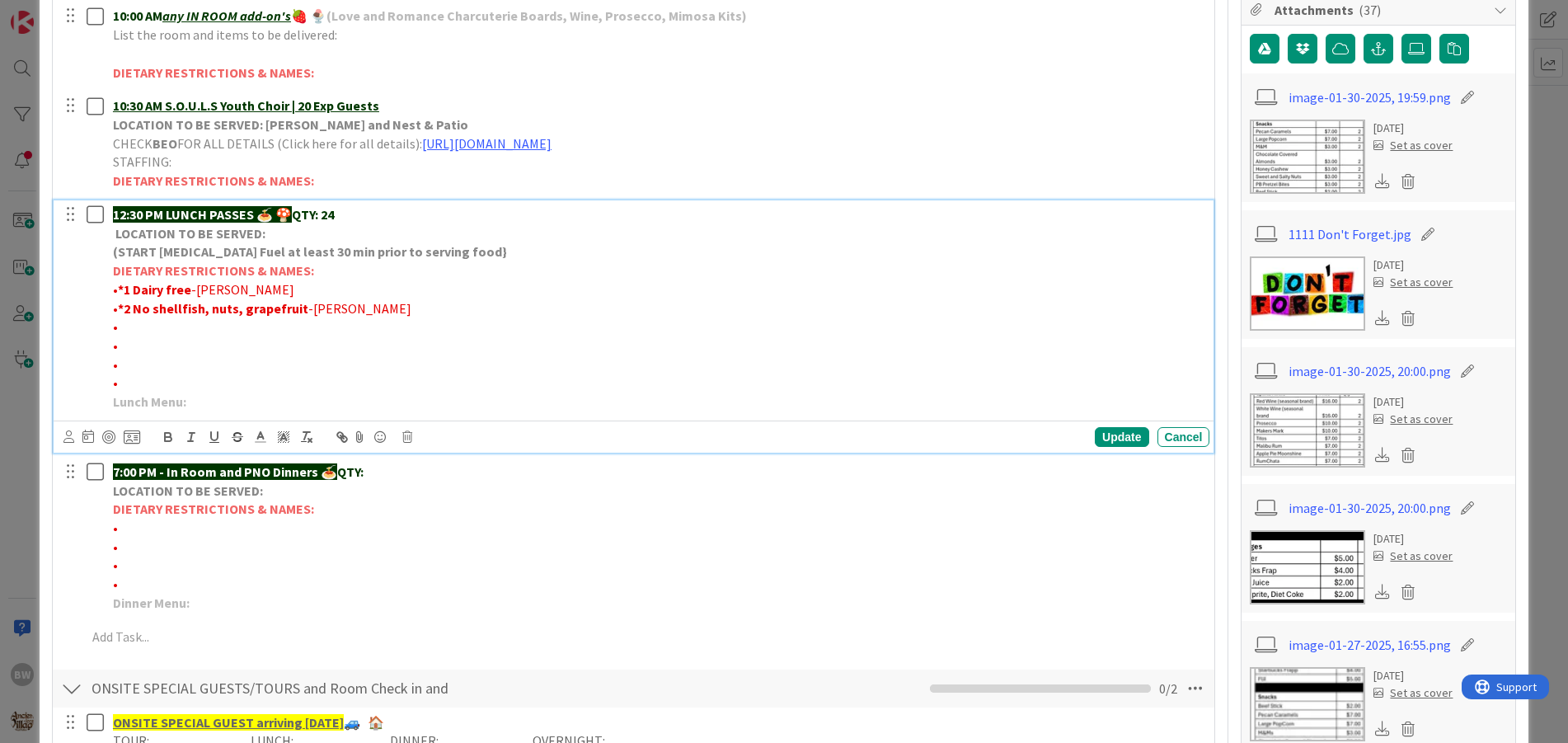
click at [129, 328] on p "•" at bounding box center [658, 327] width 1091 height 19
drag, startPoint x: 218, startPoint y: 323, endPoint x: 117, endPoint y: 318, distance: 101.1
click at [117, 318] on p "•*2 No bell [PERSON_NAME]" at bounding box center [658, 327] width 1091 height 19
click at [168, 439] on icon "button" at bounding box center [168, 437] width 15 height 15
click at [270, 382] on p "•" at bounding box center [658, 383] width 1091 height 19
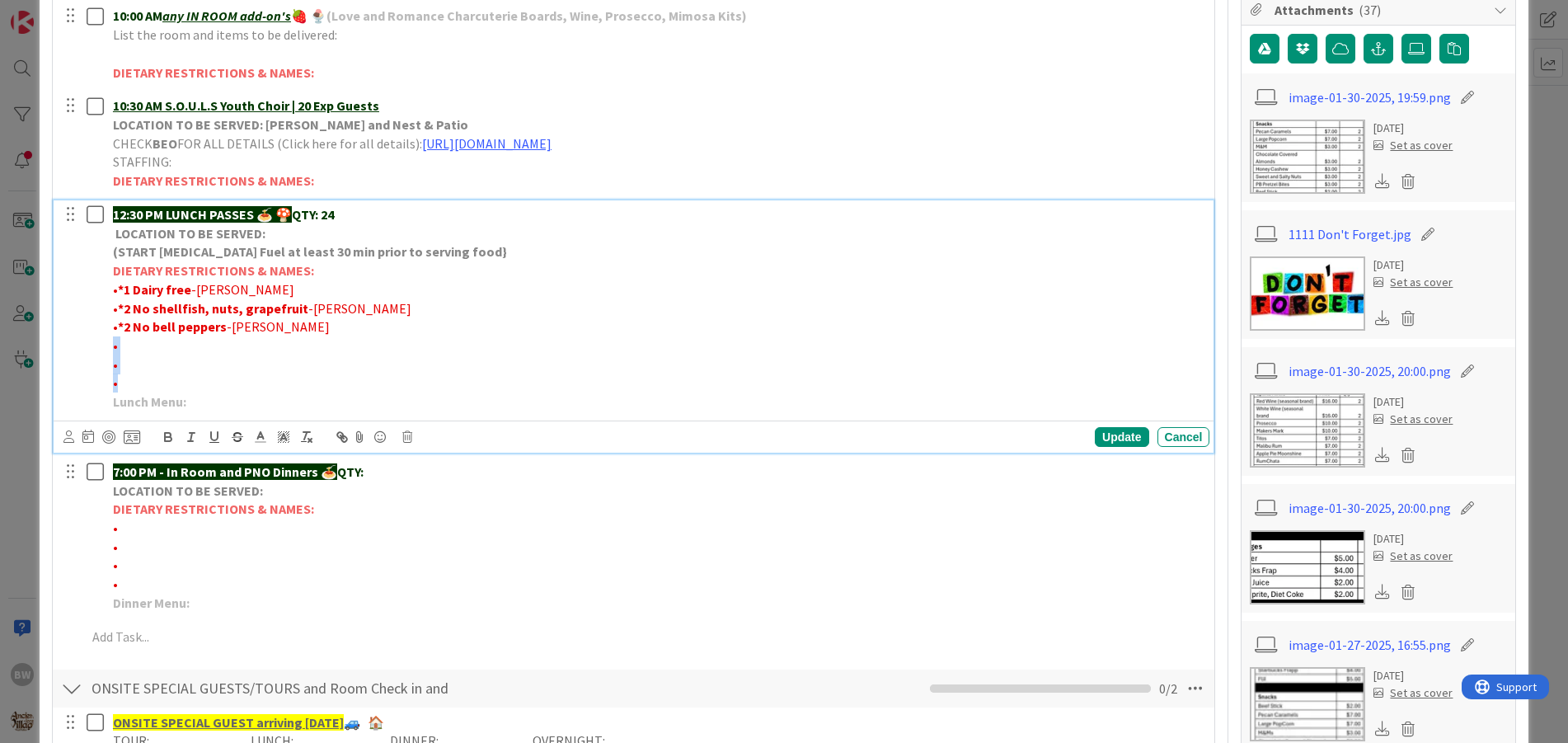
drag, startPoint x: 119, startPoint y: 380, endPoint x: 99, endPoint y: 351, distance: 35.2
click at [99, 351] on div "12:30 PM LUNCH PASSES 🍝 🍄 QTY: 24 LOCATION TO BE SERVED: (START [MEDICAL_DATA] …" at bounding box center [636, 309] width 1150 height 216
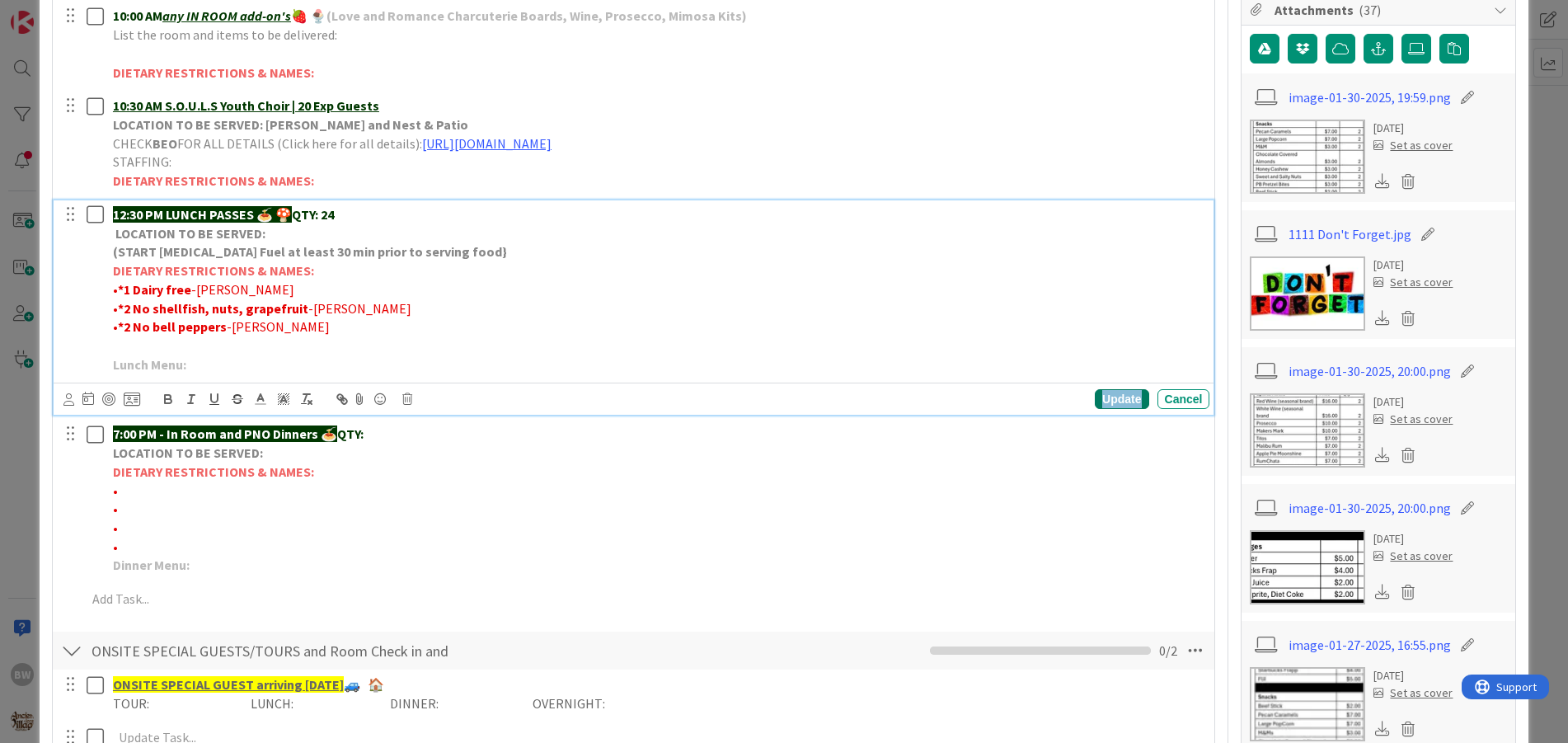
click at [1101, 397] on div "Update" at bounding box center [1121, 398] width 53 height 20
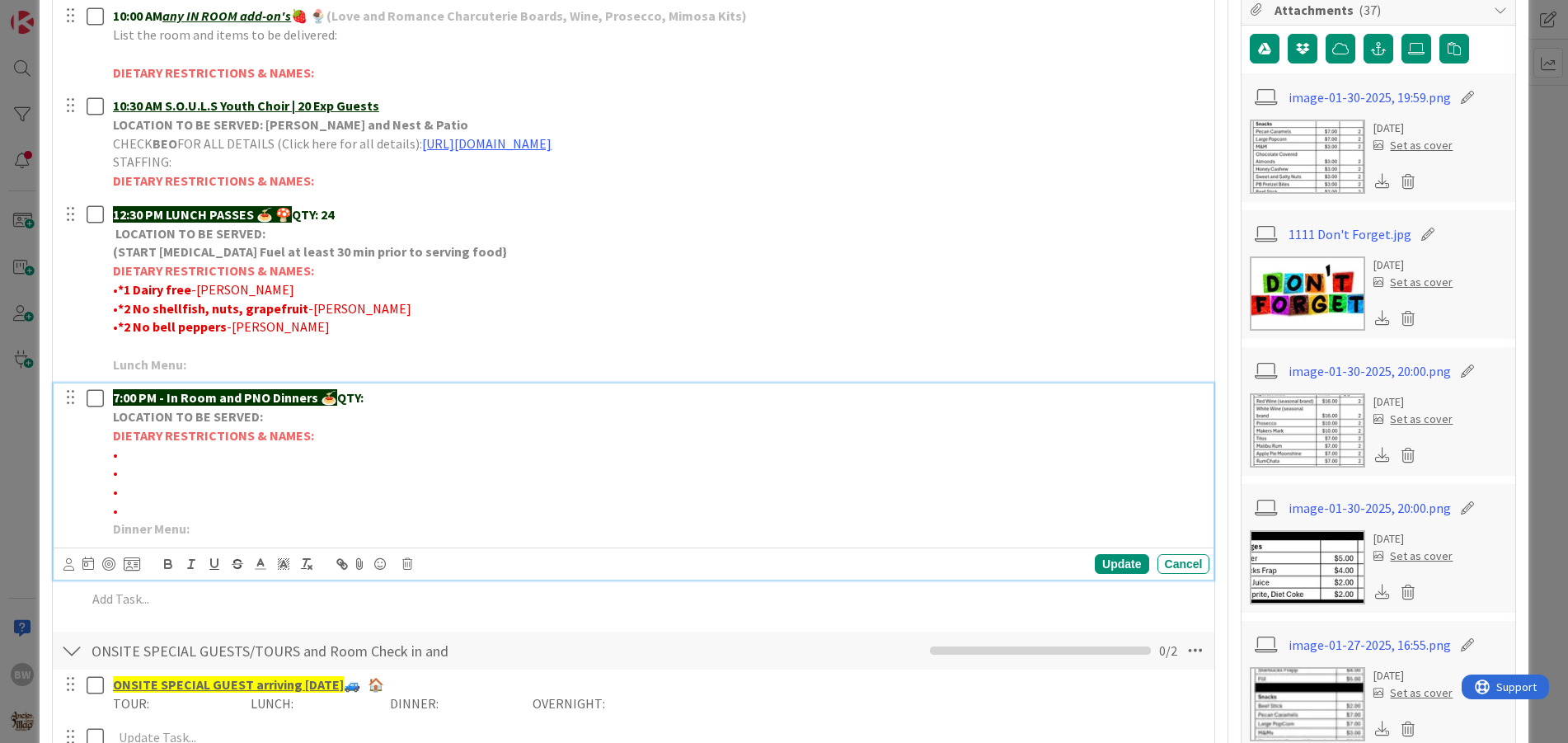
click at [387, 398] on p "7:00 PM - In Room and PNO Dinners 🍝 QTY:" at bounding box center [658, 398] width 1091 height 19
click at [1111, 563] on div "Update" at bounding box center [1121, 563] width 53 height 20
click at [126, 461] on p "•" at bounding box center [658, 455] width 1091 height 19
drag, startPoint x: 191, startPoint y: 456, endPoint x: 118, endPoint y: 451, distance: 73.2
click at [118, 451] on span "•*1 Gluten free-[PERSON_NAME]" at bounding box center [206, 455] width 187 height 17
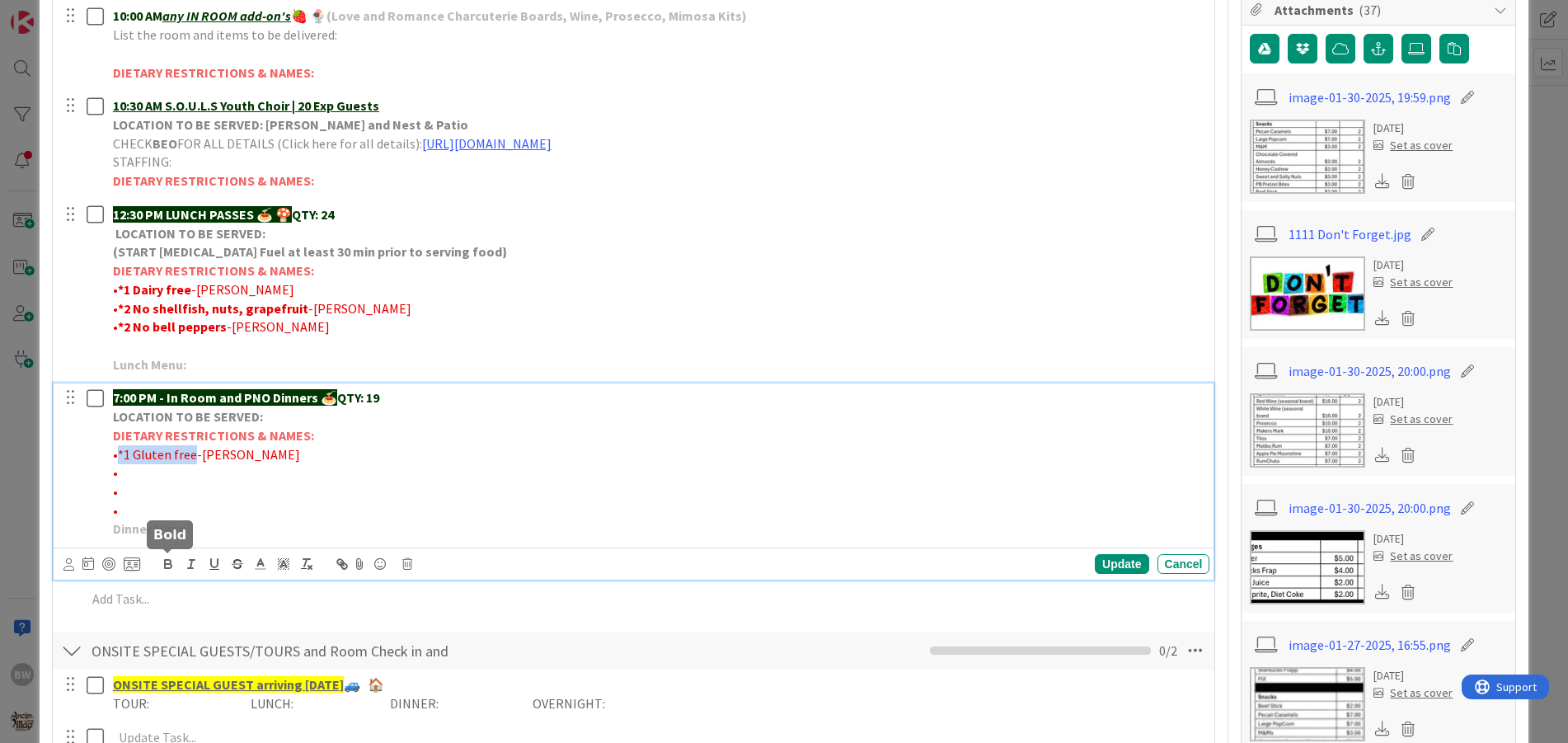
click at [167, 563] on icon "button" at bounding box center [168, 564] width 15 height 15
click at [195, 497] on p "•" at bounding box center [658, 491] width 1091 height 19
click at [127, 469] on p "•" at bounding box center [658, 473] width 1091 height 19
drag, startPoint x: 197, startPoint y: 479, endPoint x: 117, endPoint y: 470, distance: 80.5
click at [117, 470] on span "•*2 Vegetarians-[PERSON_NAME]" at bounding box center [208, 473] width 190 height 17
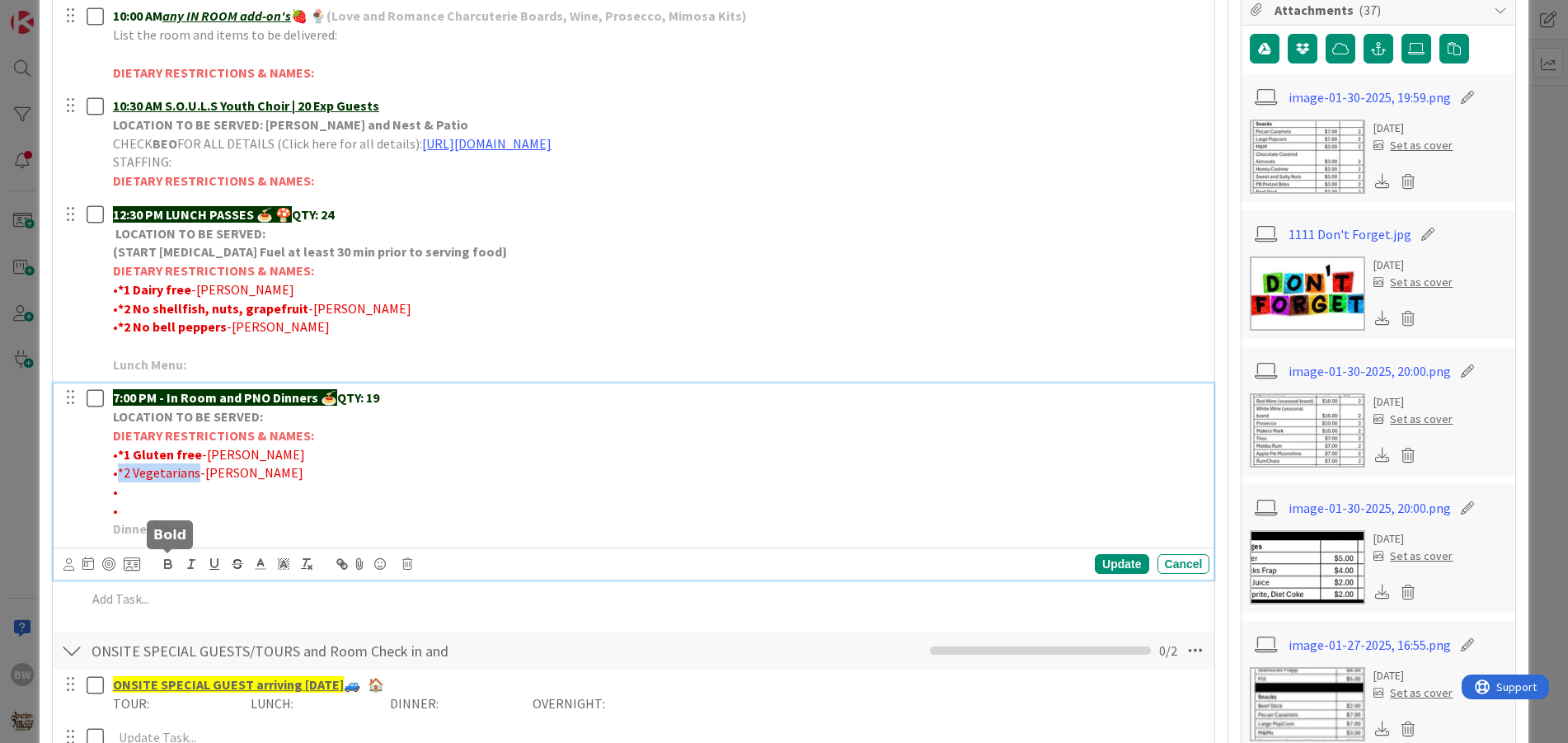
click at [170, 565] on icon "button" at bounding box center [168, 566] width 7 height 4
click at [278, 477] on p "• *2 Vegetarians -[PERSON_NAME]" at bounding box center [658, 473] width 1091 height 19
click at [1110, 561] on div "Update" at bounding box center [1121, 563] width 53 height 20
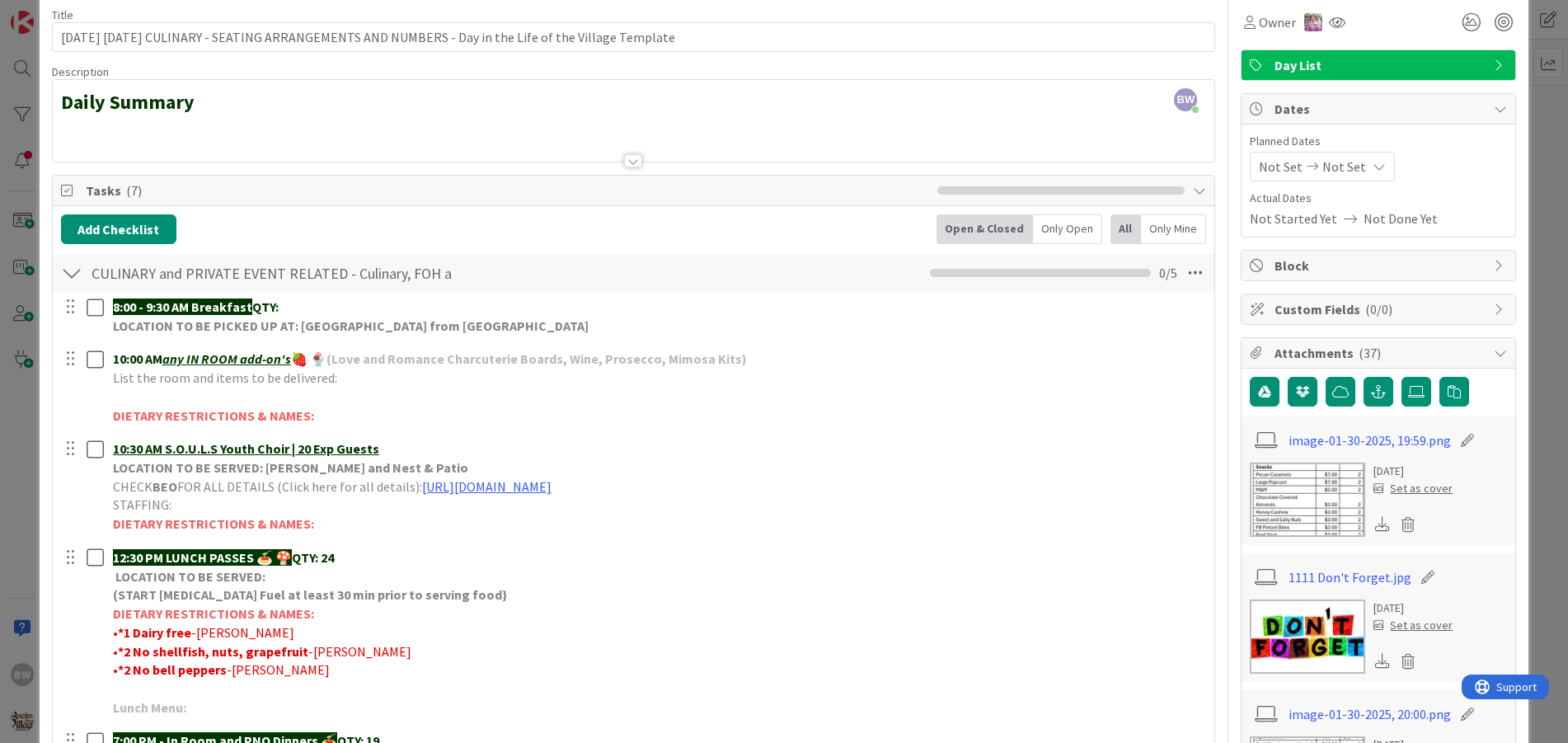
scroll to position [165, 0]
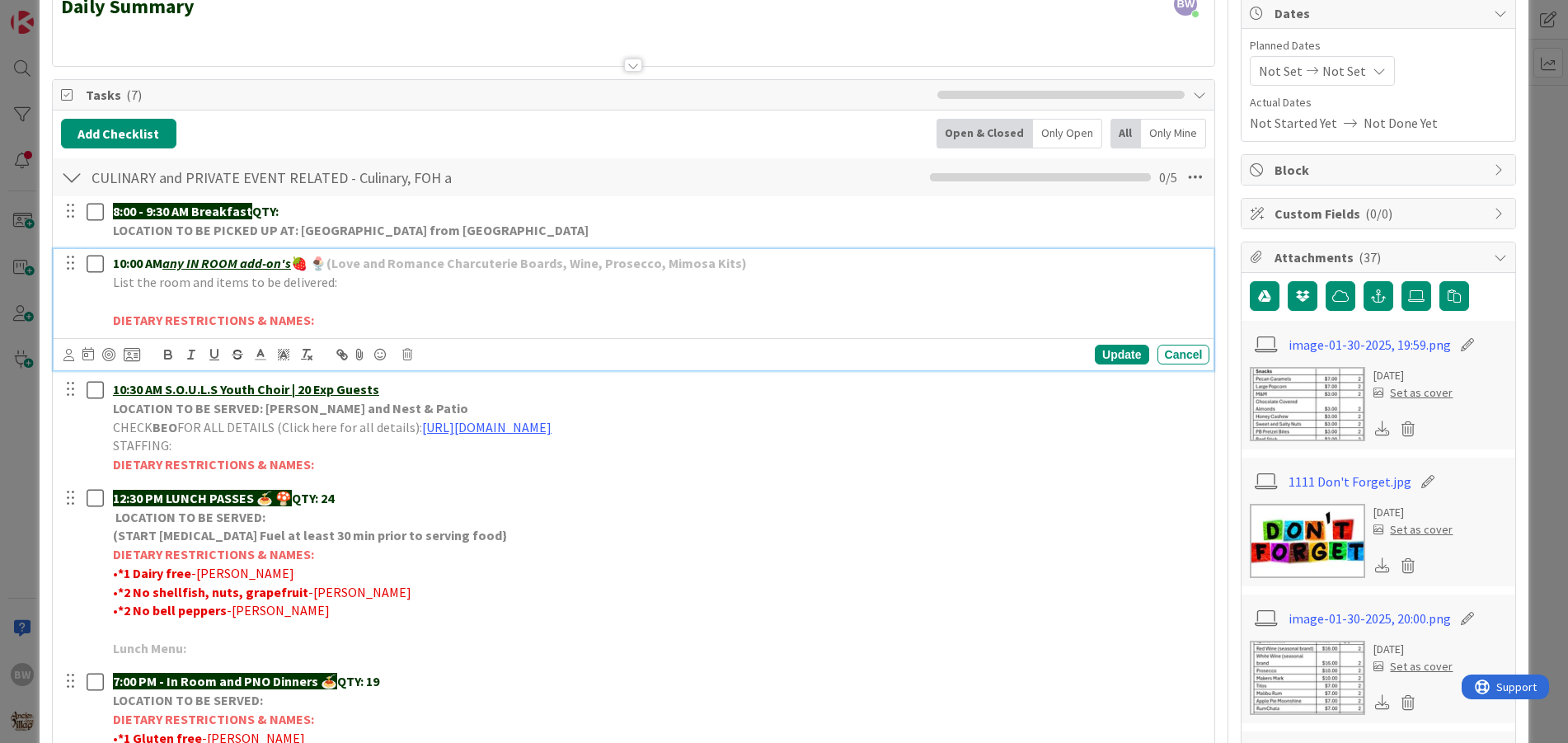
click at [365, 275] on p "List the room and items to be delivered:" at bounding box center [658, 282] width 1091 height 19
click at [790, 258] on p "10:00 AM any IN ROOM add-on's 🍓 🍨 (Love and Romance Charcuterie Boards, Wine, P…" at bounding box center [658, 263] width 1091 height 19
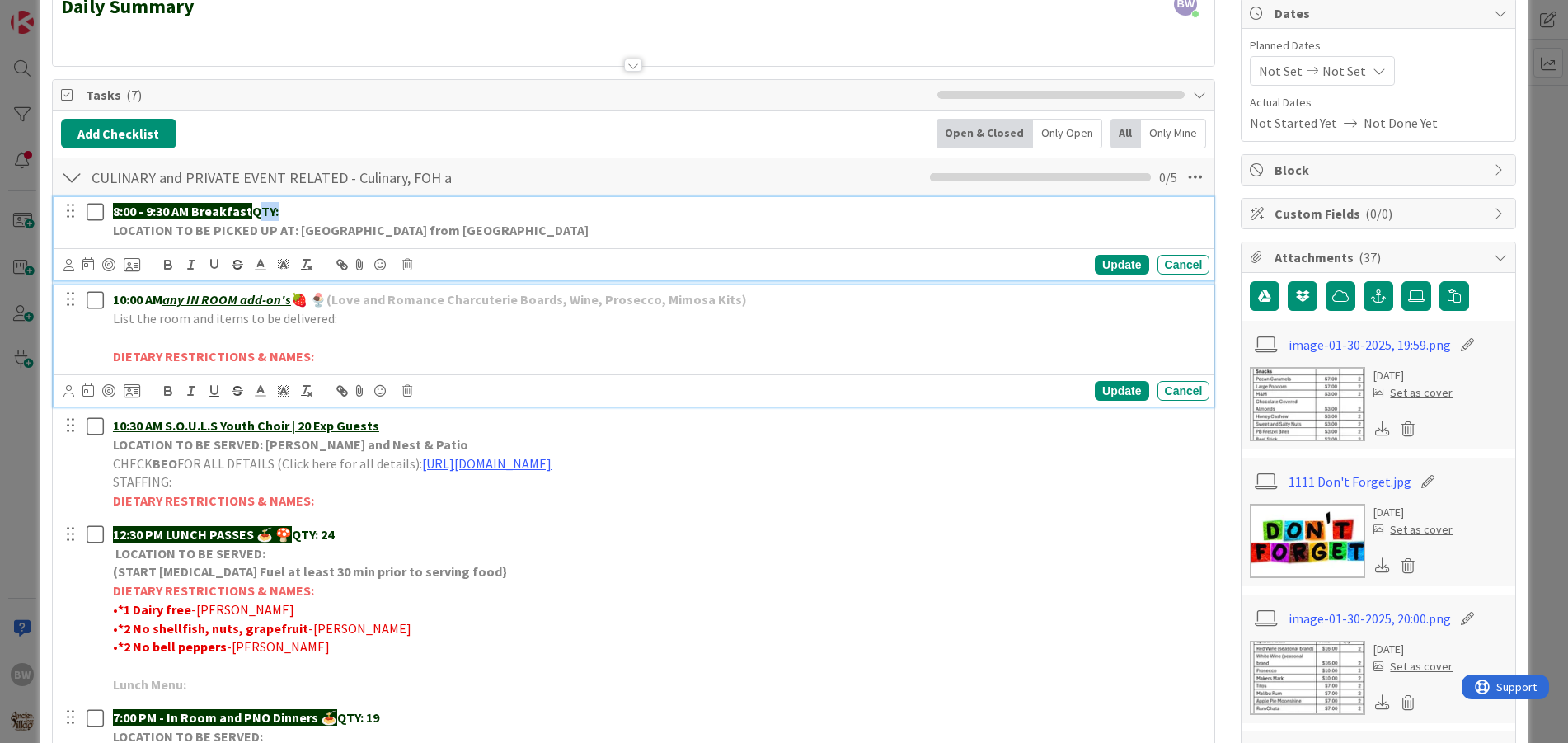
drag, startPoint x: 258, startPoint y: 208, endPoint x: 290, endPoint y: 208, distance: 32.0
click at [290, 208] on p "8:00 - 9:30 AM Breakfast QTY:" at bounding box center [658, 212] width 1091 height 19
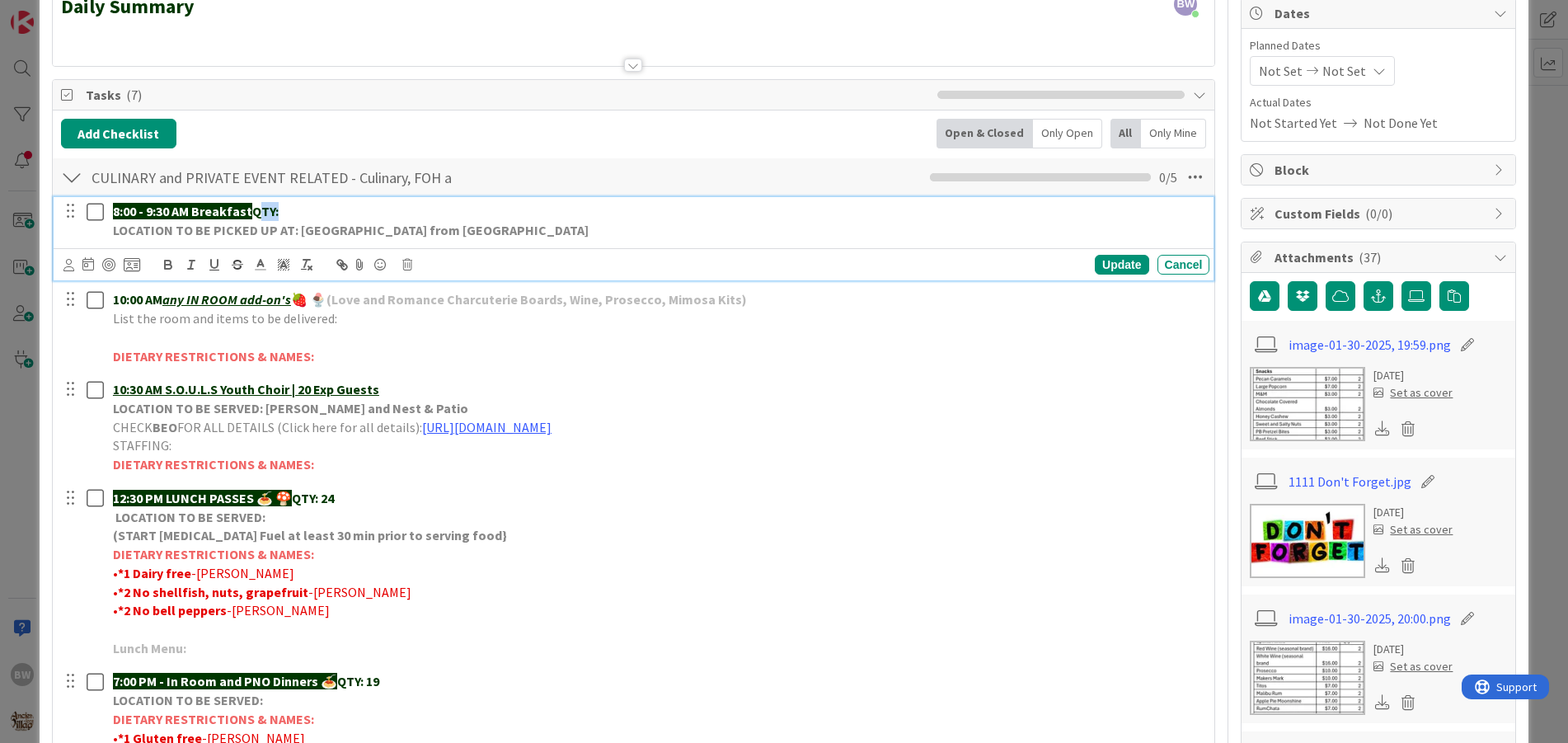
click at [282, 208] on p "8:00 - 9:30 AM Breakfast QTY:" at bounding box center [658, 212] width 1091 height 19
drag, startPoint x: 255, startPoint y: 206, endPoint x: 280, endPoint y: 207, distance: 25.0
click at [280, 207] on p "8:00 - 9:30 AM Breakfast QTY:" at bounding box center [658, 212] width 1091 height 19
copy strong "QTY:"
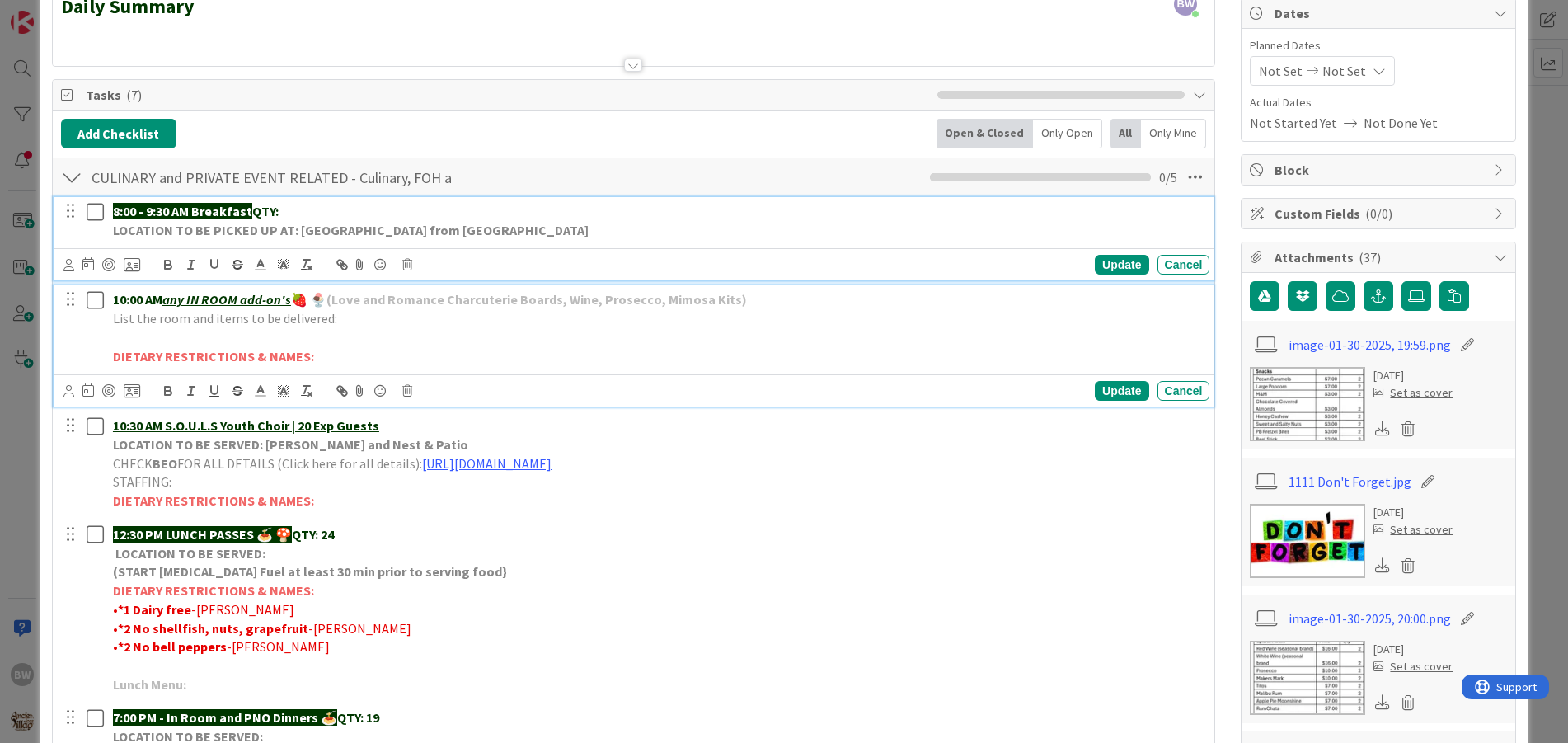
click at [786, 303] on p "10:00 AM any IN ROOM add-on's 🍓 🍨 (Love and Romance Charcuterie Boards, Wine, P…" at bounding box center [658, 299] width 1091 height 19
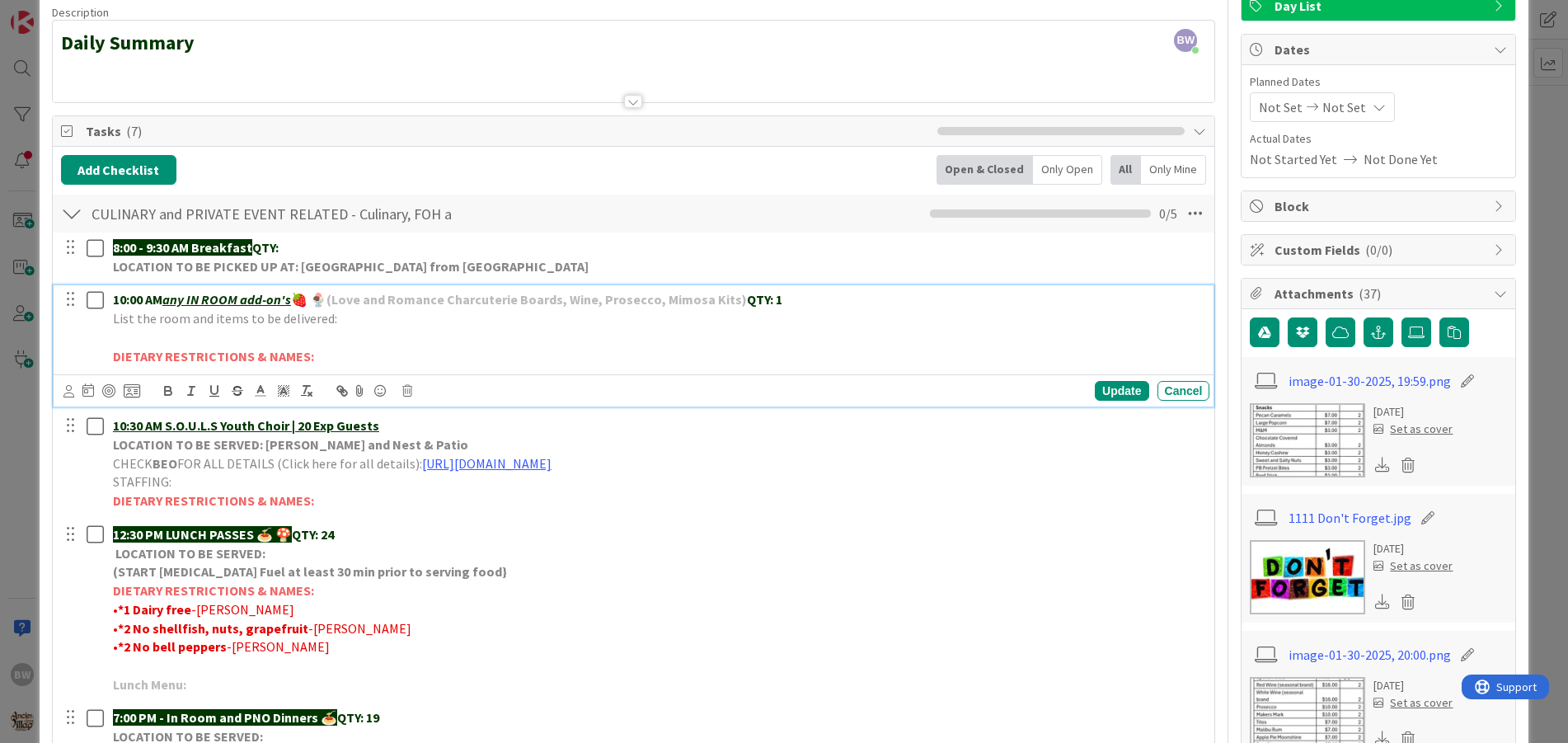
click at [346, 318] on p "List the room and items to be delivered:" at bounding box center [658, 319] width 1091 height 19
click at [850, 319] on span "List the room and items to be delivered: L&R CHOC CHARCUTERIE BOARD & BUCKET OF…" at bounding box center [530, 319] width 836 height 17
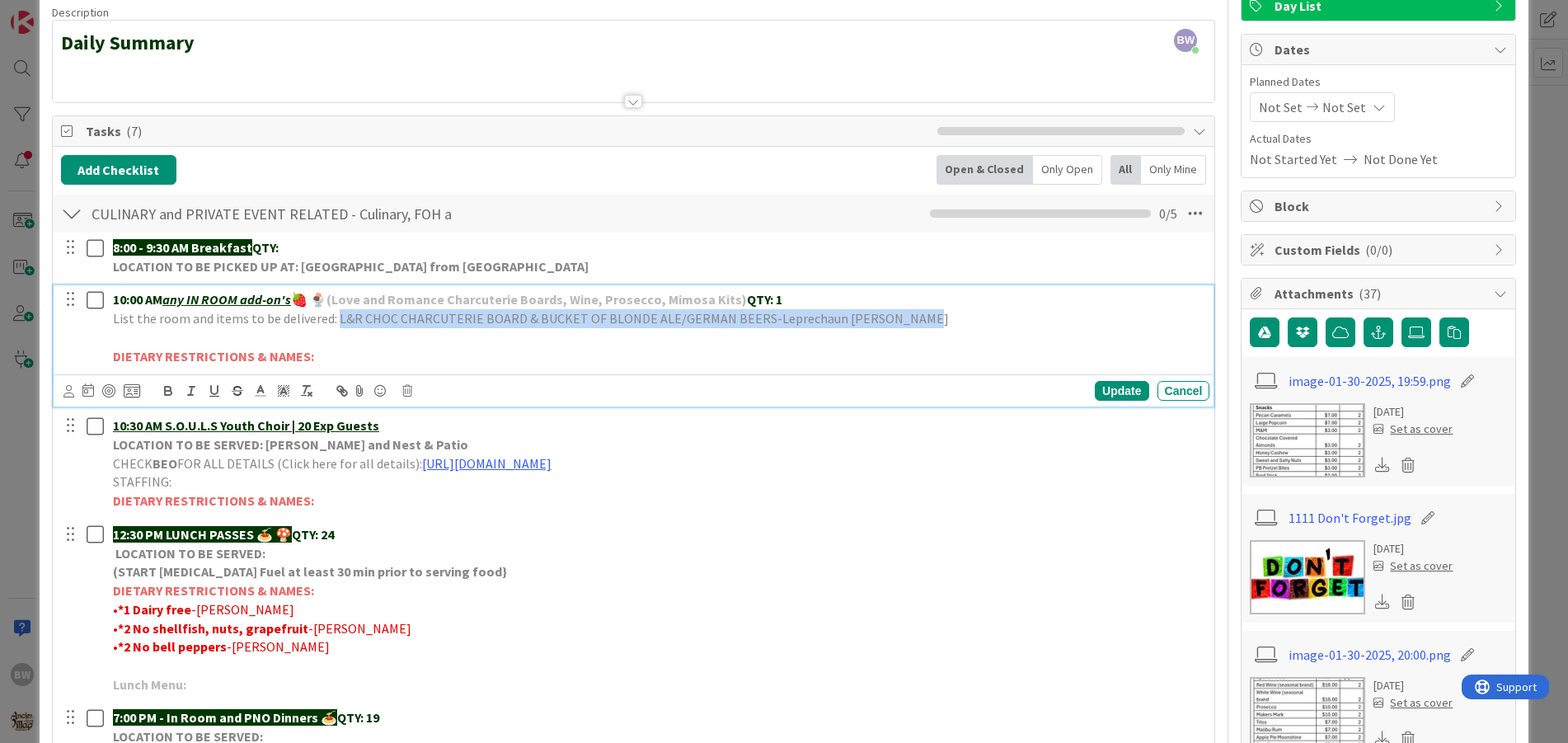
drag, startPoint x: 892, startPoint y: 323, endPoint x: 334, endPoint y: 323, distance: 558.0
click at [334, 323] on p "List the room and items to be delivered: L&R CHOC CHARCUTERIE BOARD & BUCKET OF…" at bounding box center [658, 319] width 1091 height 19
click at [259, 390] on polyline at bounding box center [260, 389] width 6 height 7
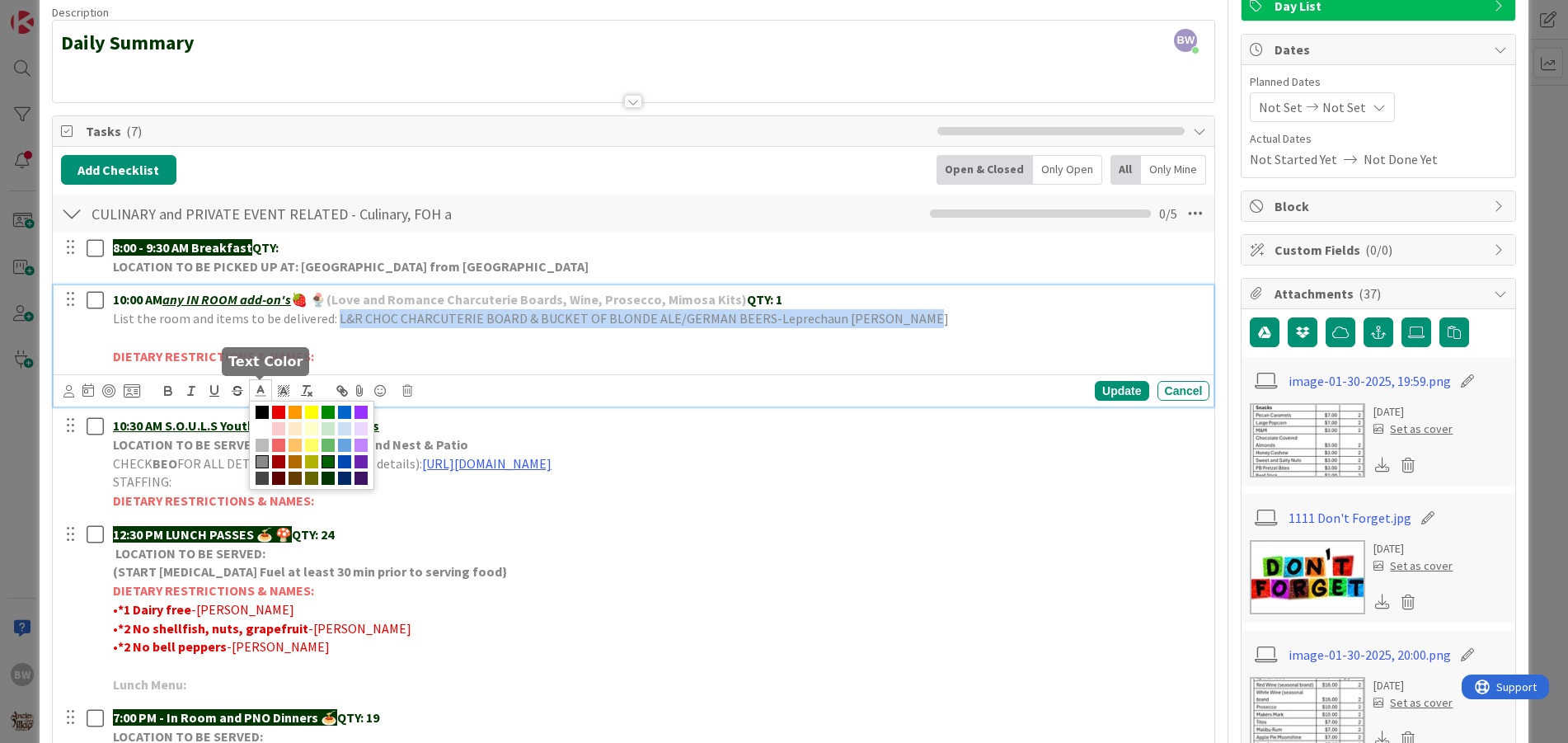
click at [326, 459] on span at bounding box center [328, 461] width 13 height 13
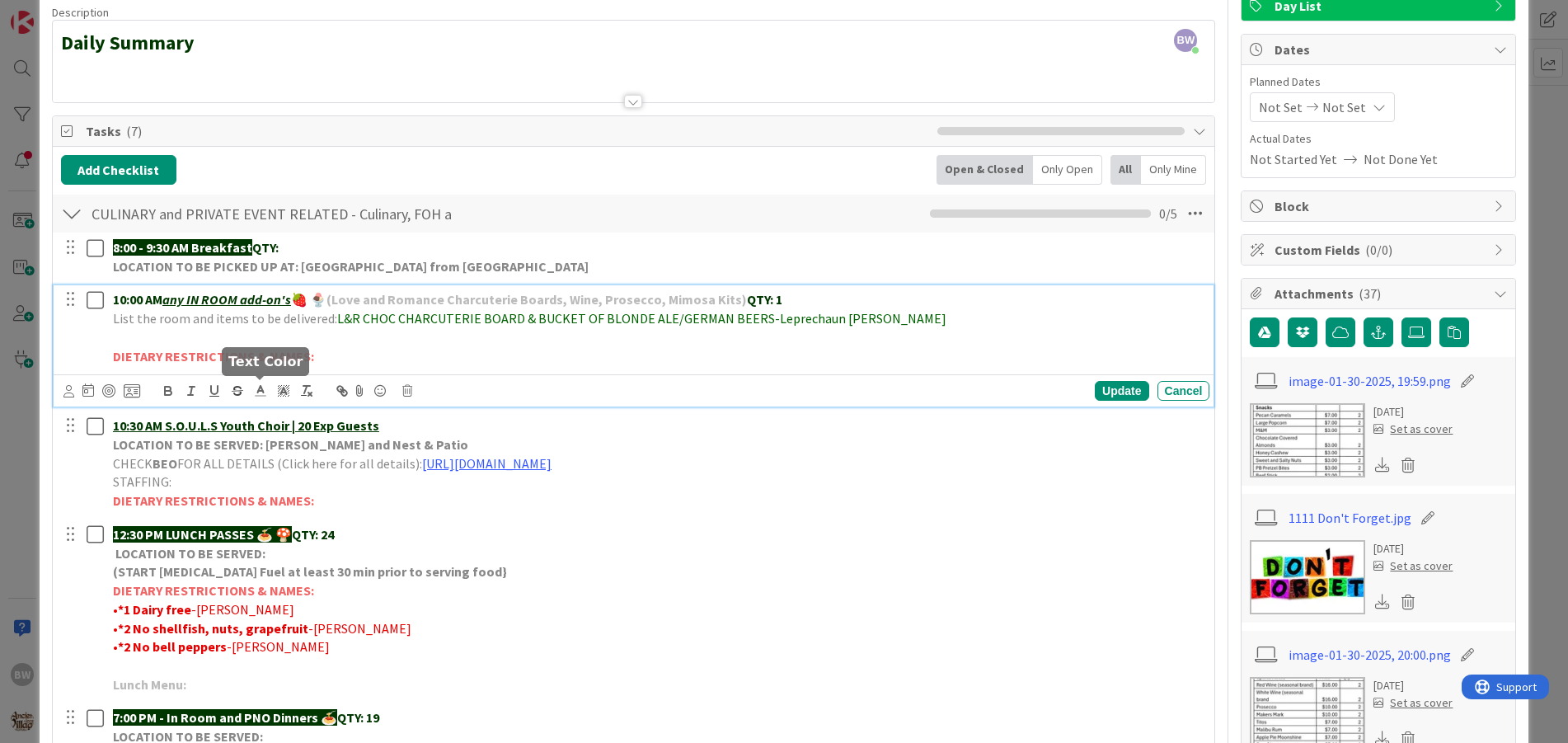
click at [262, 391] on line at bounding box center [260, 391] width 4 height 0
click at [327, 475] on span at bounding box center [328, 478] width 13 height 13
click at [420, 344] on p at bounding box center [658, 337] width 1091 height 19
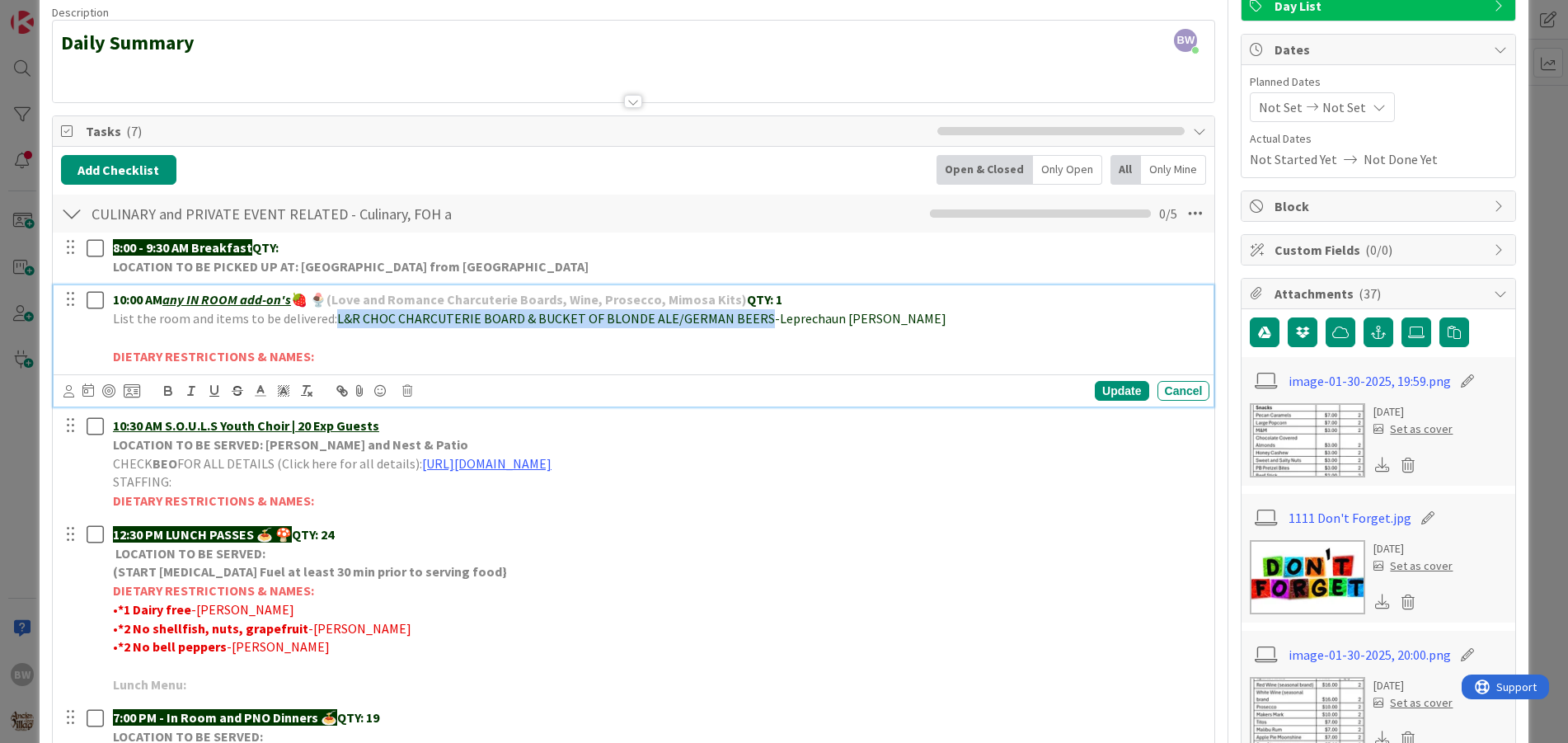
drag, startPoint x: 332, startPoint y: 320, endPoint x: 752, endPoint y: 316, distance: 420.0
click at [752, 316] on span "L&R CHOC CHARCUTERIE BOARD & BUCKET OF BLONDE ALE/GERMAN BEERS-Leprechaun [PERS…" at bounding box center [642, 319] width 610 height 17
click at [170, 387] on icon "button" at bounding box center [168, 389] width 6 height 4
click at [675, 363] on p "DIETARY RESTRICTIONS & NAMES:" at bounding box center [658, 356] width 1091 height 19
click at [1108, 386] on div "Update" at bounding box center [1121, 391] width 53 height 20
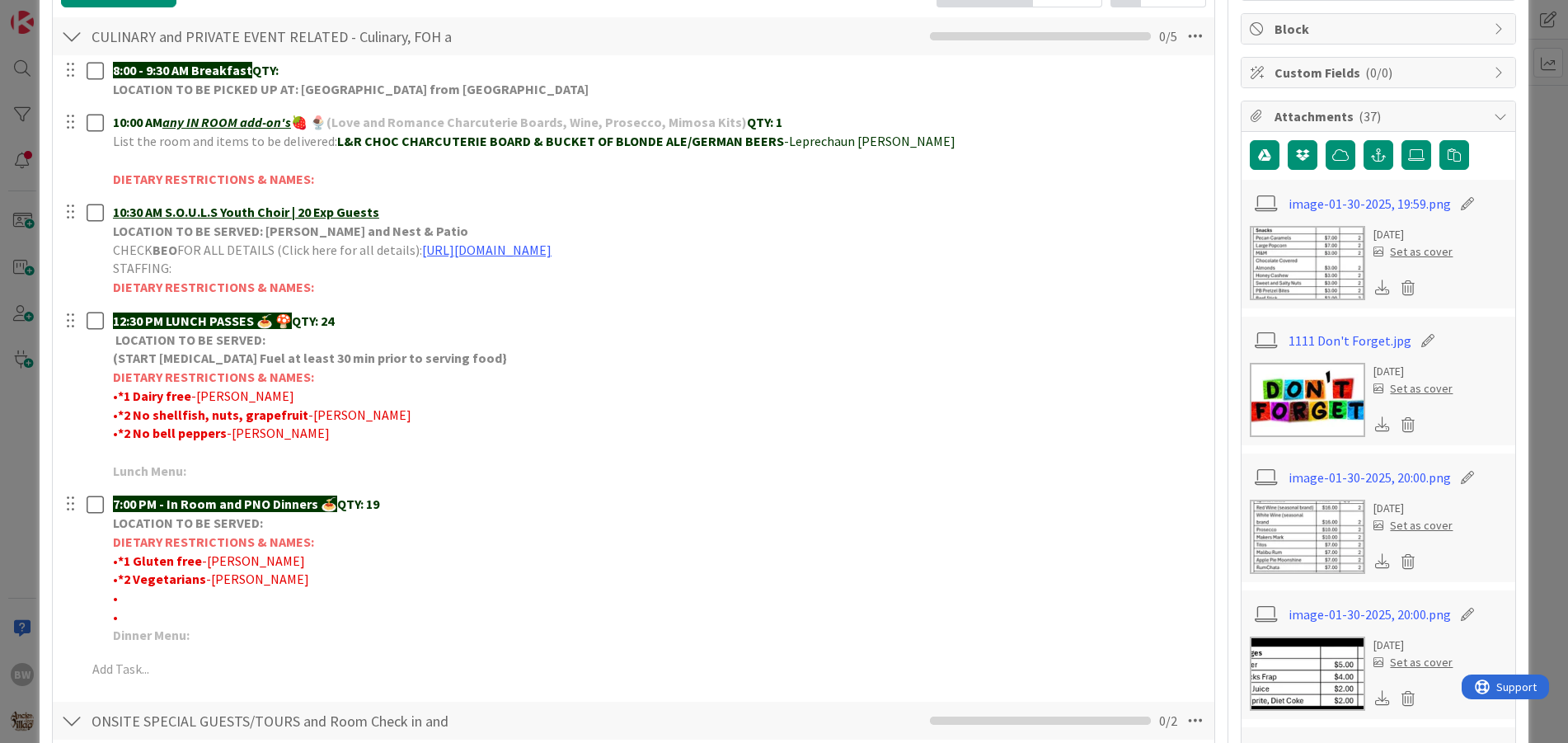
scroll to position [294, 0]
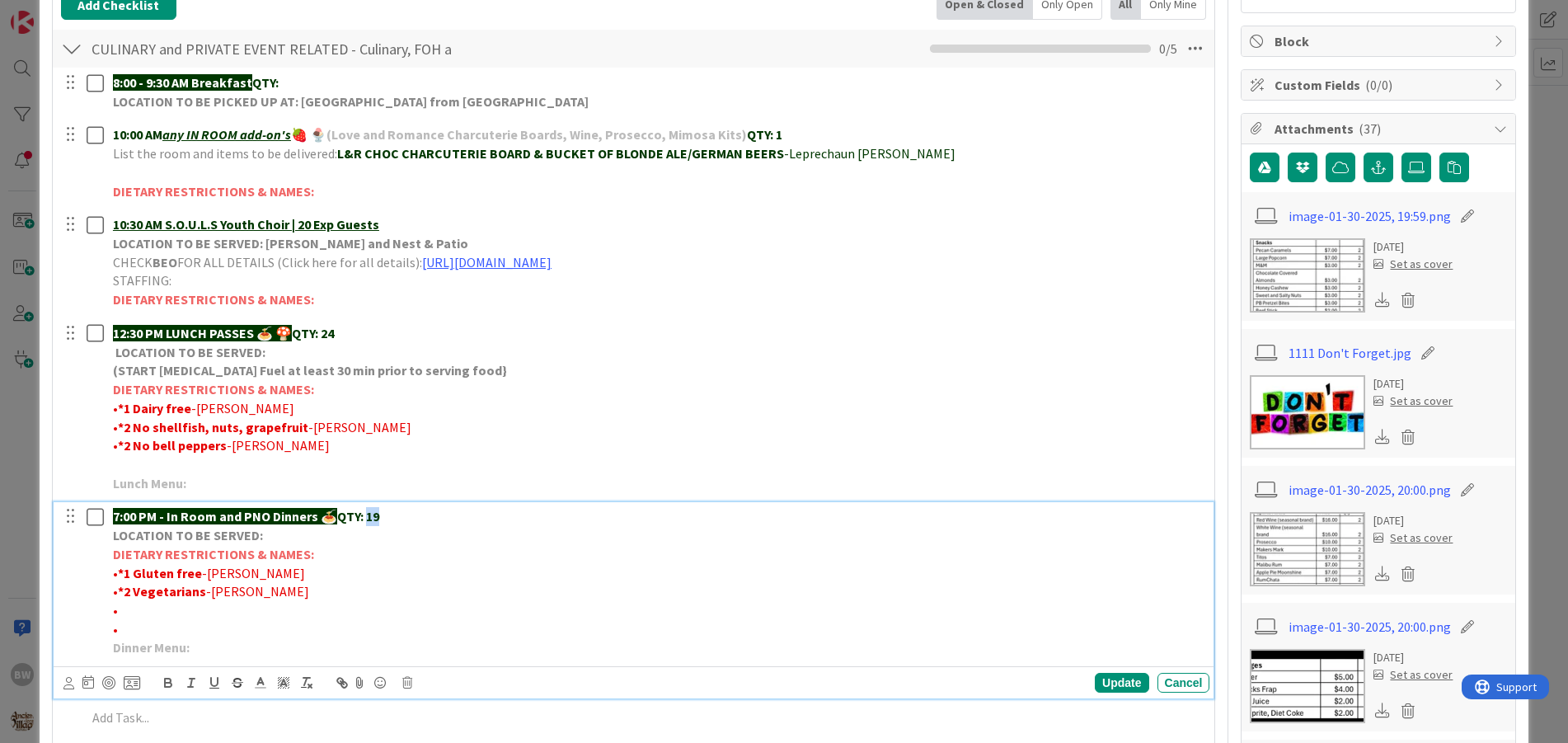
drag, startPoint x: 385, startPoint y: 521, endPoint x: 367, endPoint y: 468, distance: 56.0
click at [370, 515] on p "7:00 PM - In Room and PNO Dinners 🍝 QTY: 19" at bounding box center [658, 516] width 1091 height 19
click at [1109, 686] on div "Update" at bounding box center [1121, 682] width 53 height 20
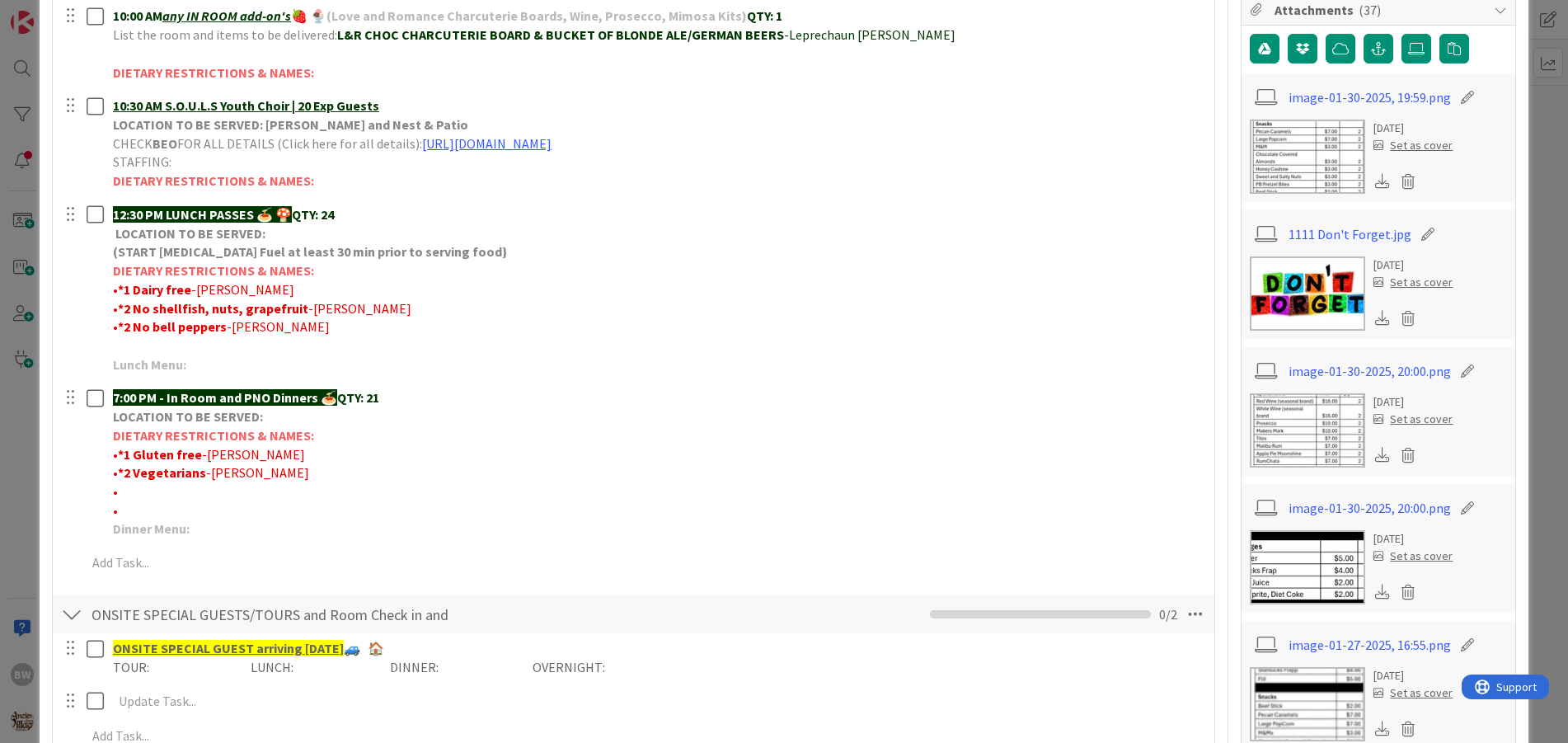
scroll to position [0, 0]
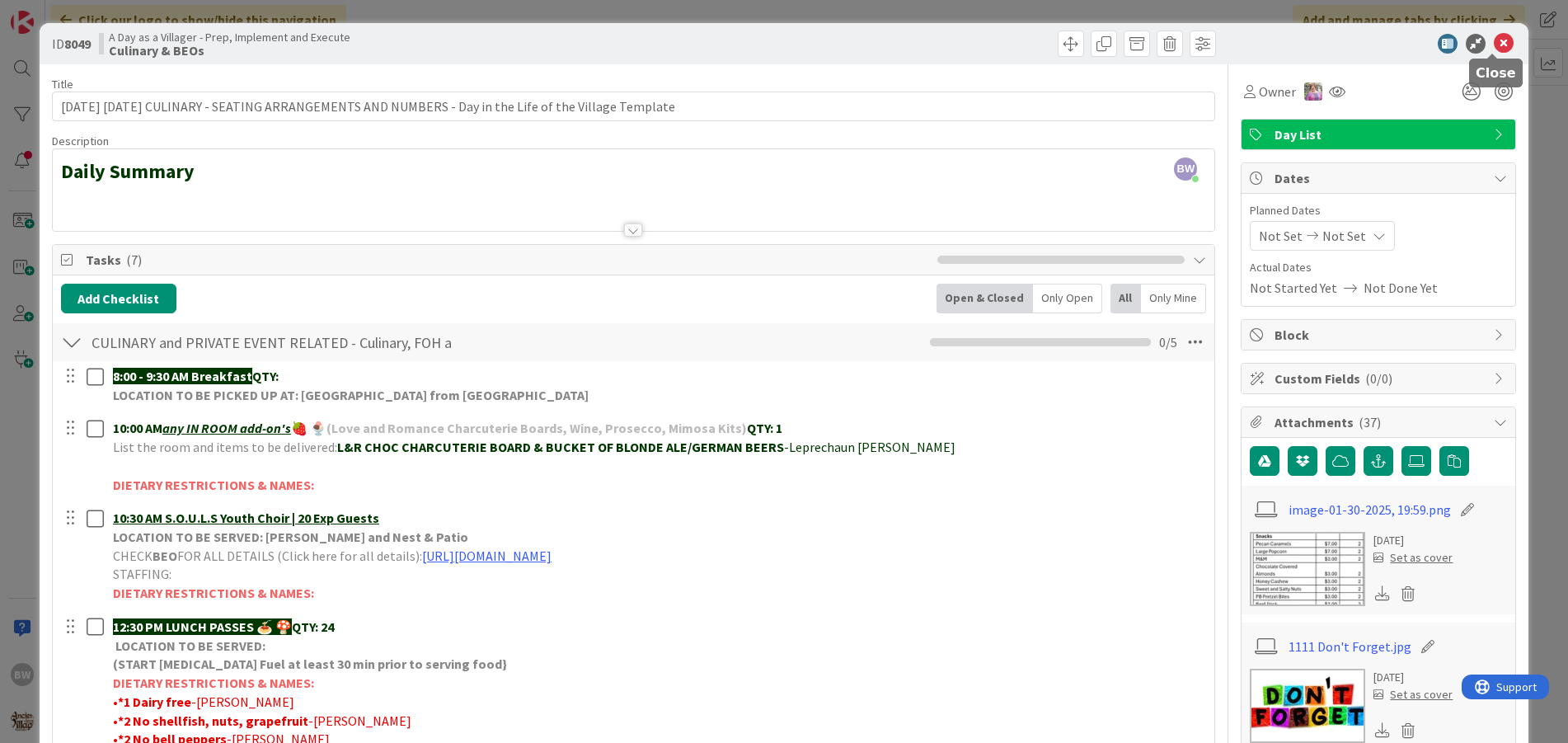
click at [1494, 41] on icon at bounding box center [1504, 43] width 20 height 20
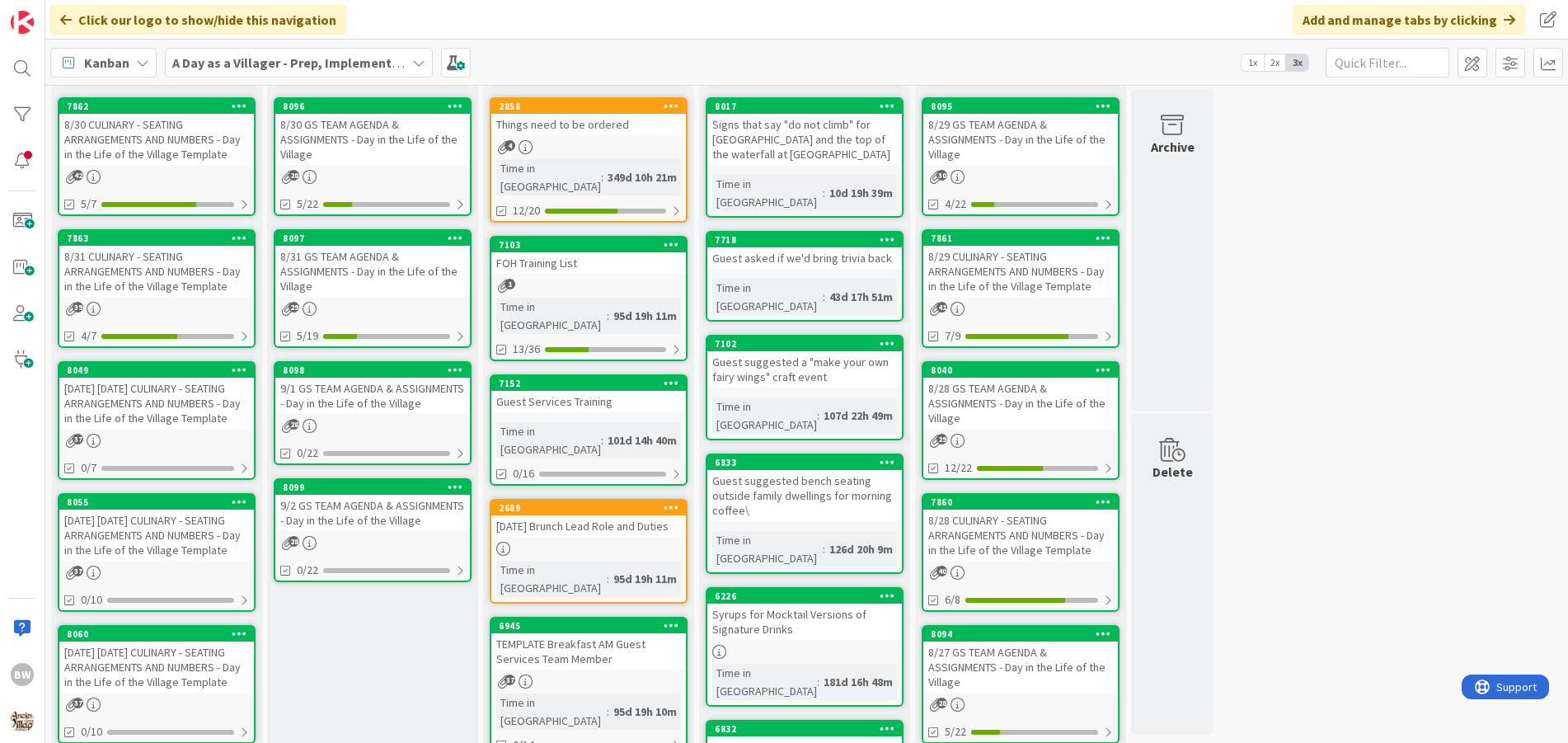
click at [158, 511] on div "[DATE] [DATE] CULINARY - SEATING ARRANGEMENTS AND NUMBERS - Day in the Life of …" at bounding box center [157, 535] width 195 height 51
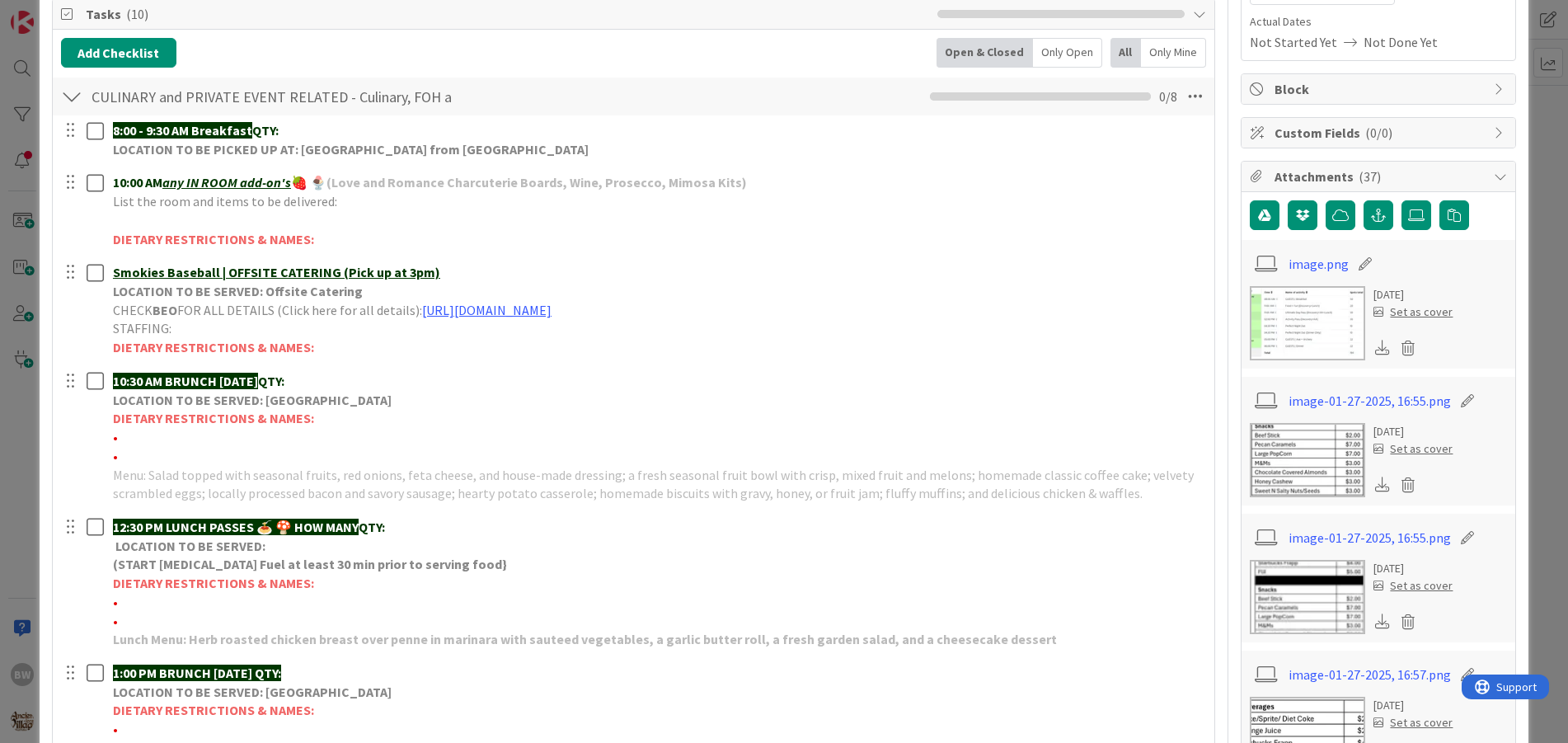
scroll to position [247, 0]
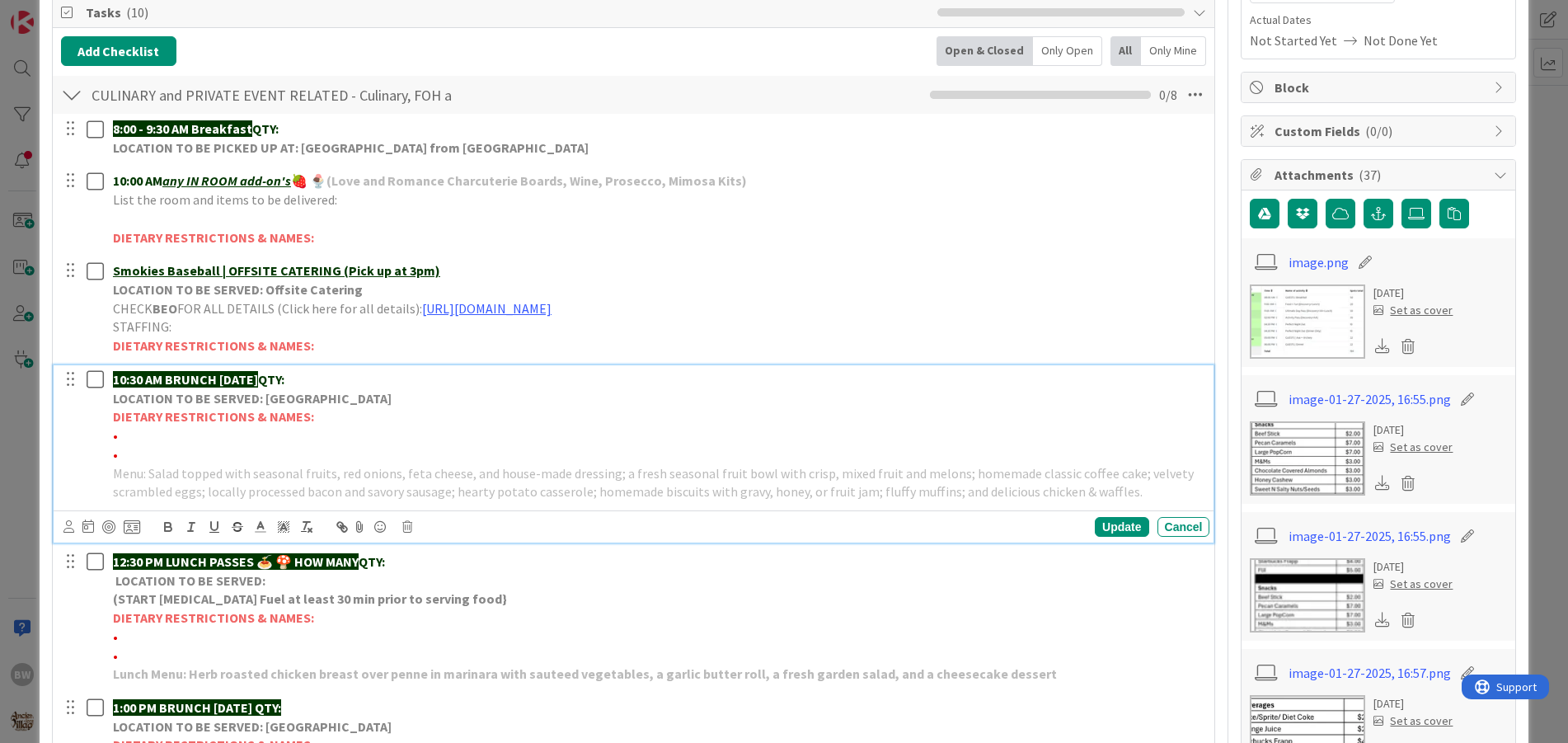
click at [259, 396] on strong "LOCATION TO BE SERVED: [GEOGRAPHIC_DATA]" at bounding box center [252, 398] width 279 height 17
click at [408, 528] on icon at bounding box center [407, 527] width 10 height 11
click at [442, 594] on div "Delete" at bounding box center [448, 597] width 61 height 30
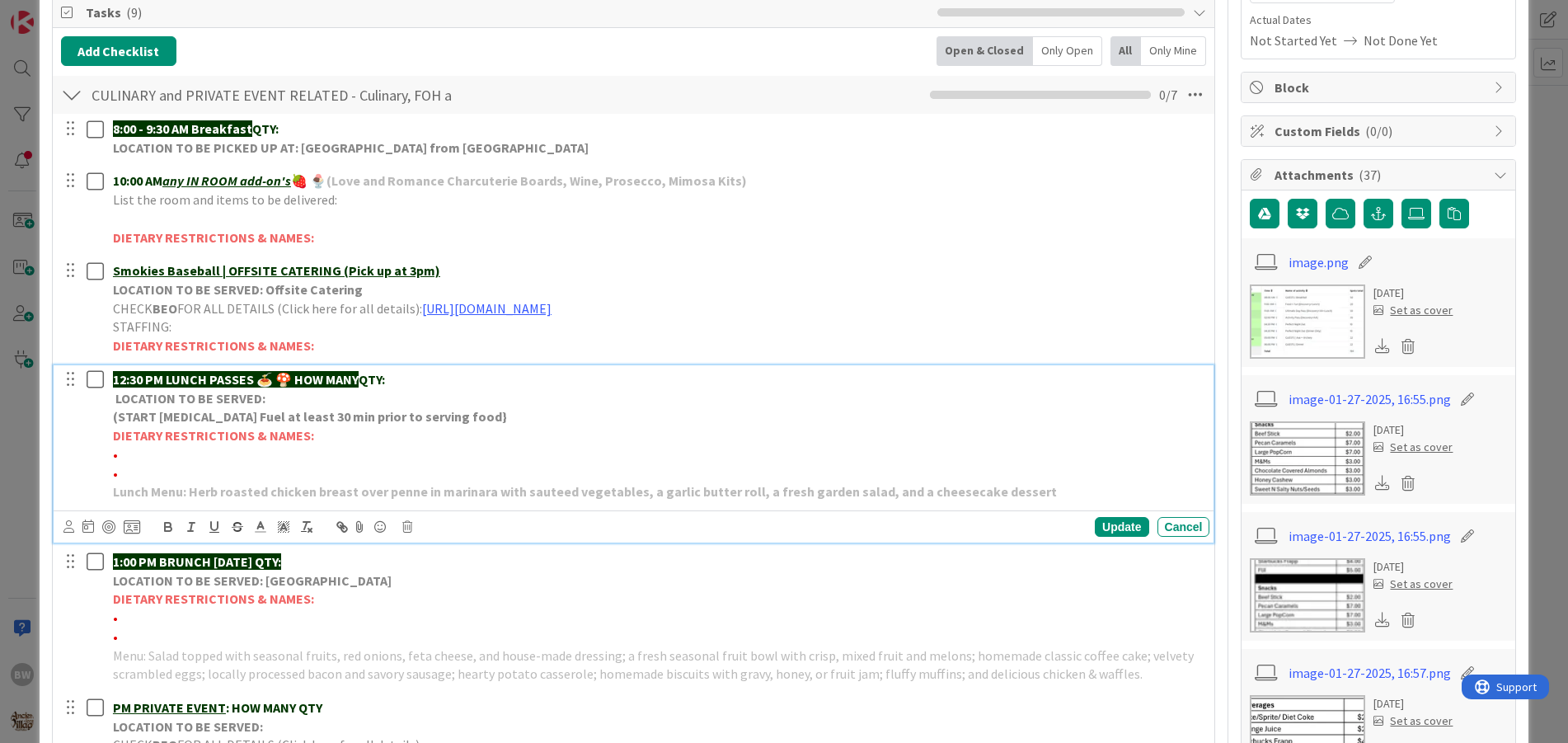
drag, startPoint x: 296, startPoint y: 378, endPoint x: 365, endPoint y: 374, distance: 69.1
click at [365, 374] on p "12:30 PM LUNCH PASSES 🍝 🍄 HOW MANY QTY:" at bounding box center [658, 379] width 1091 height 19
click at [1102, 530] on div "Update" at bounding box center [1121, 527] width 53 height 20
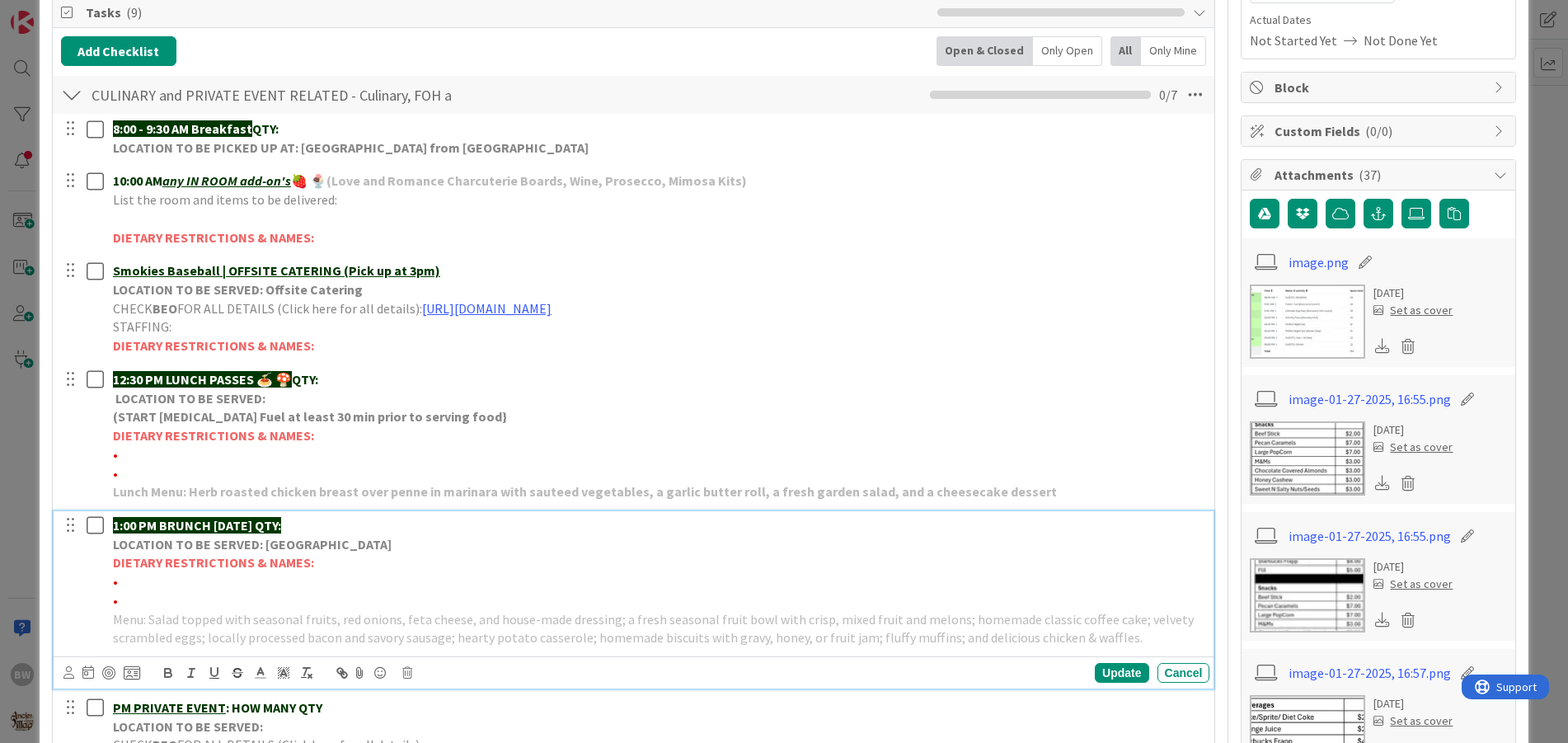
click at [223, 539] on strong "LOCATION TO BE SERVED: [GEOGRAPHIC_DATA]" at bounding box center [252, 544] width 279 height 17
click at [408, 673] on icon at bounding box center [407, 673] width 10 height 11
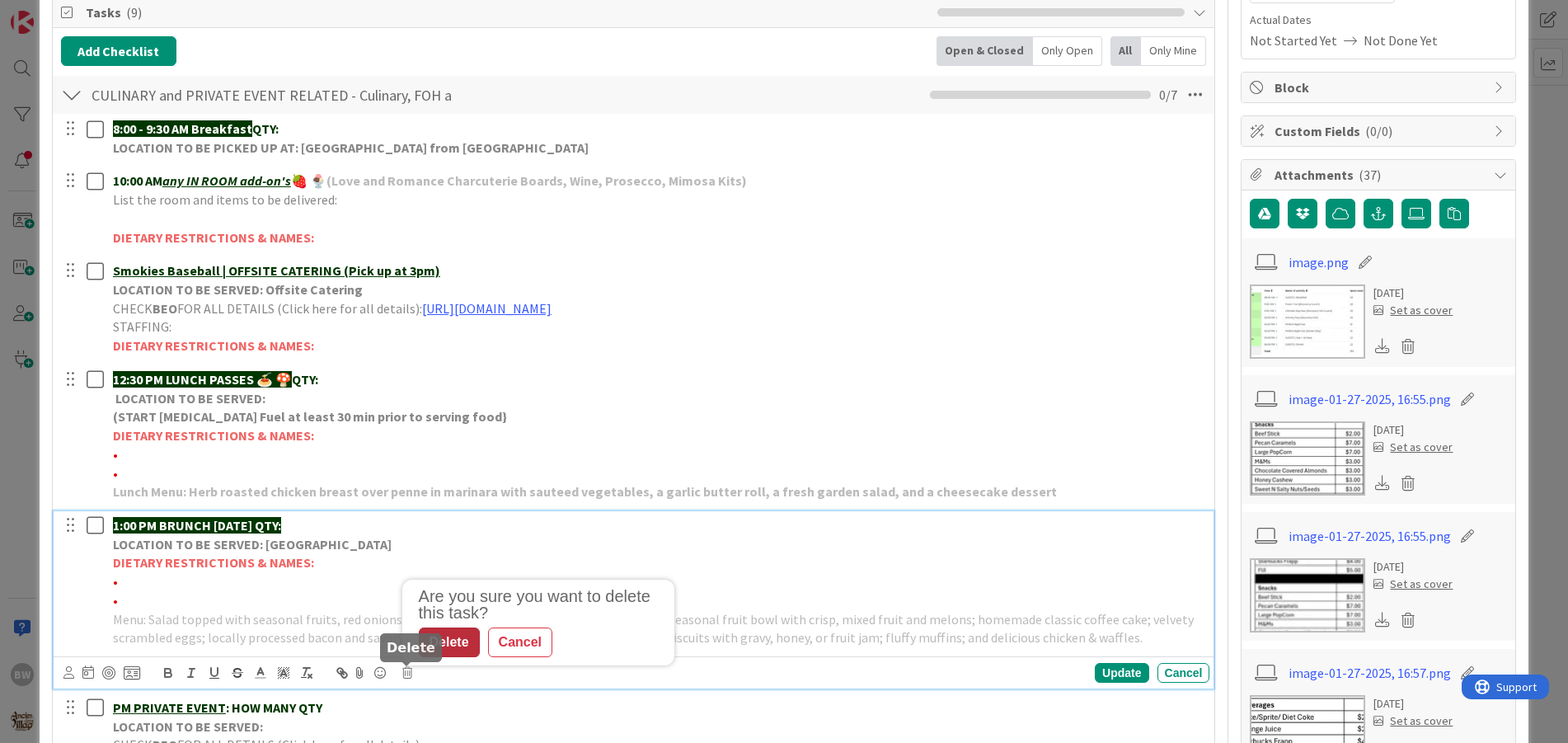
click at [439, 642] on div "Delete" at bounding box center [448, 642] width 61 height 30
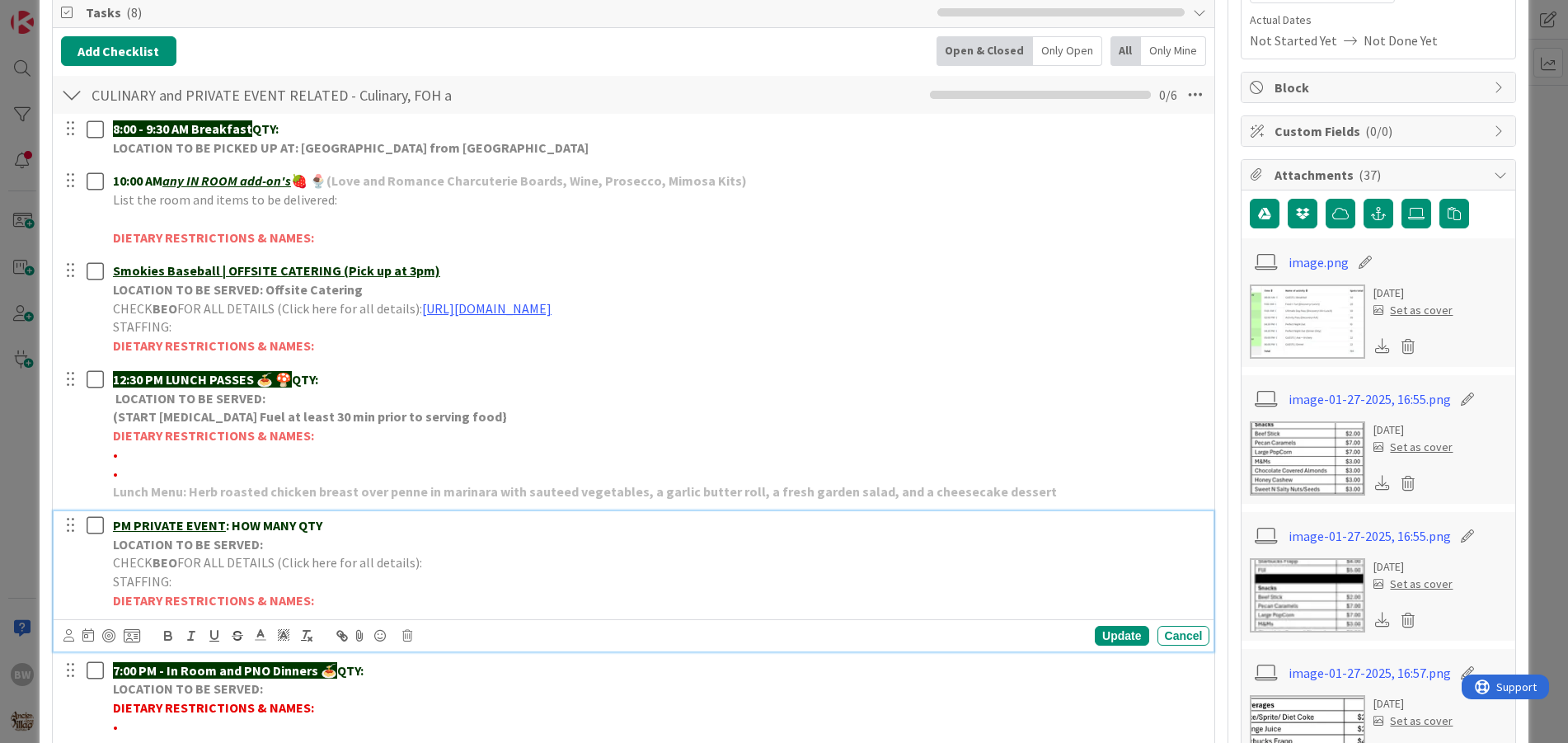
click at [247, 554] on span "FOR ALL DETAILS (Click here for all details):" at bounding box center [299, 562] width 245 height 17
click at [741, 560] on p "CHECK BEO FOR ALL DETAILS (Click here for all details):" at bounding box center [658, 562] width 1091 height 19
click at [404, 633] on icon at bounding box center [407, 636] width 10 height 11
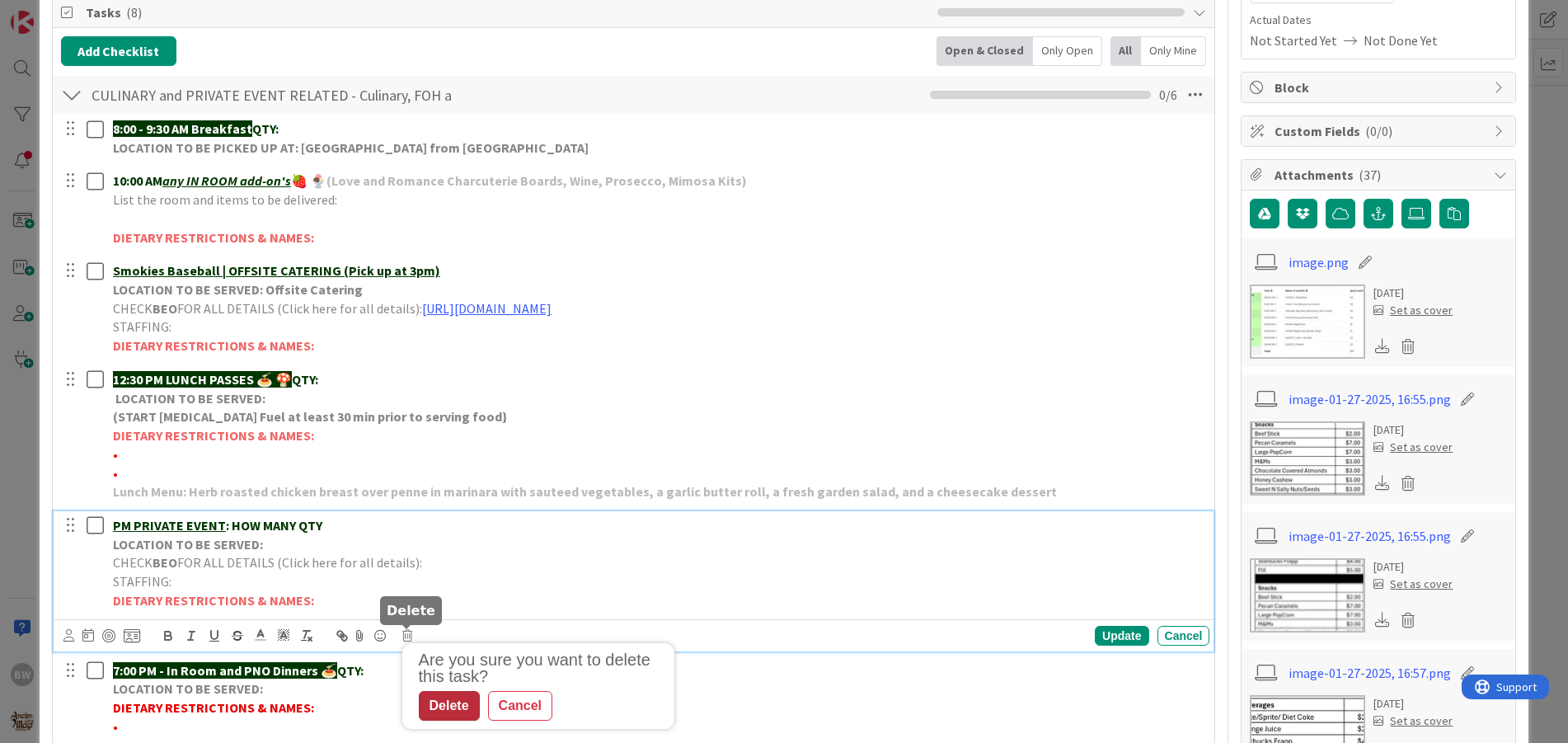
click at [443, 705] on div "Delete" at bounding box center [448, 706] width 61 height 30
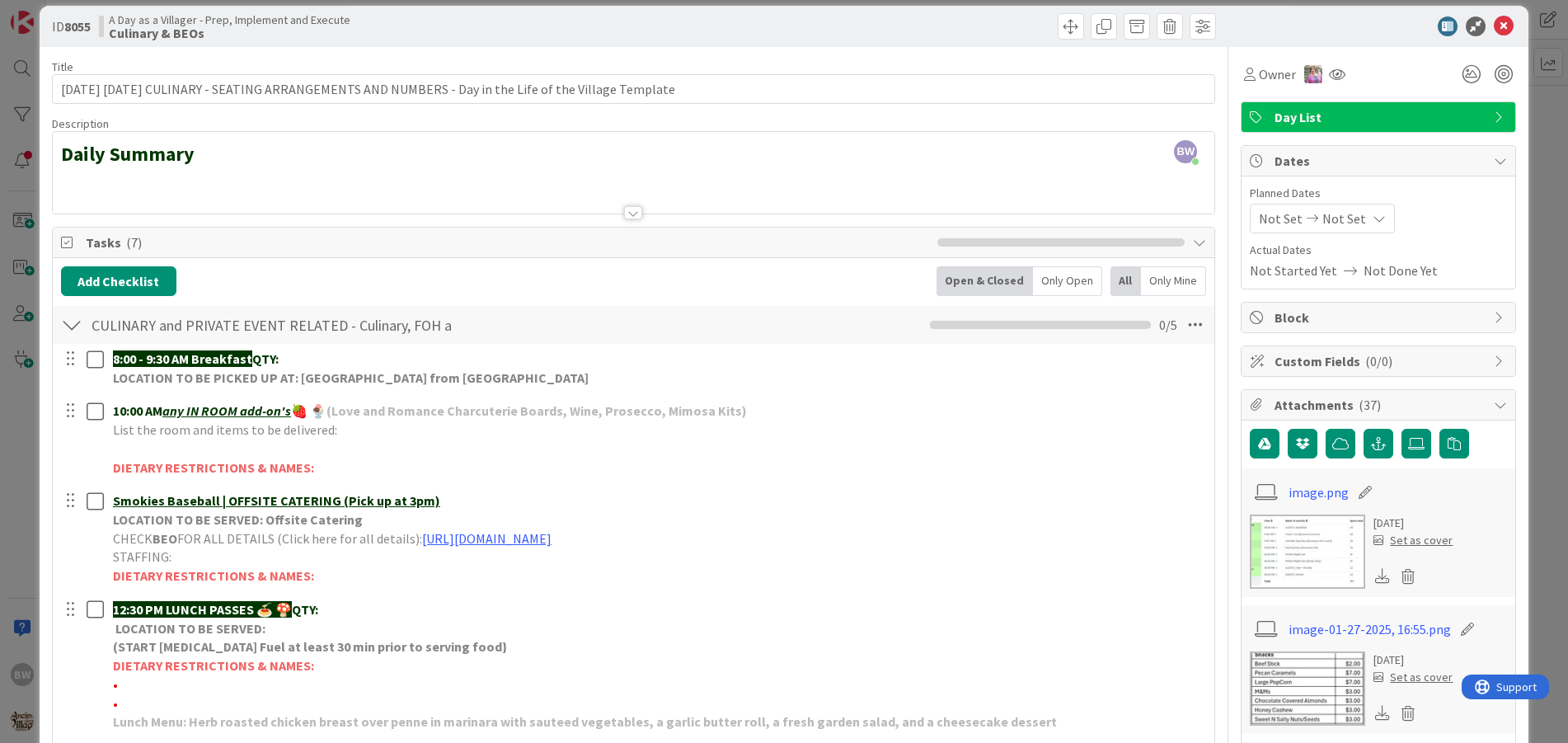
scroll to position [0, 0]
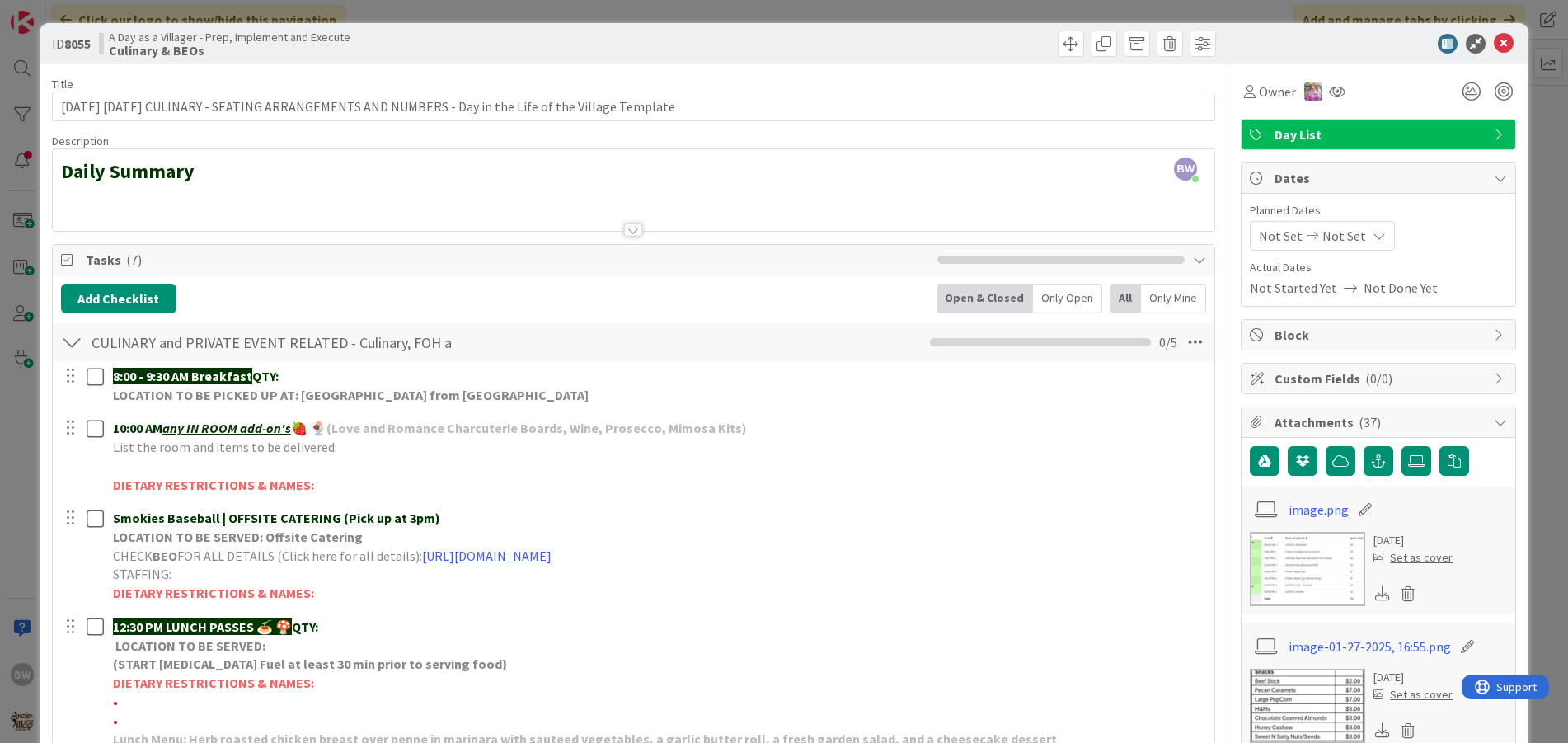
click at [362, 611] on div "8:00 - 9:30 AM Breakfast QTY: LOCATION TO BE PICKED UP AT: WILLOWS LANDING FRID…" at bounding box center [633, 640] width 1146 height 560
click at [333, 625] on p "12:30 PM LUNCH PASSES 🍝 🍄 QTY:" at bounding box center [658, 626] width 1091 height 19
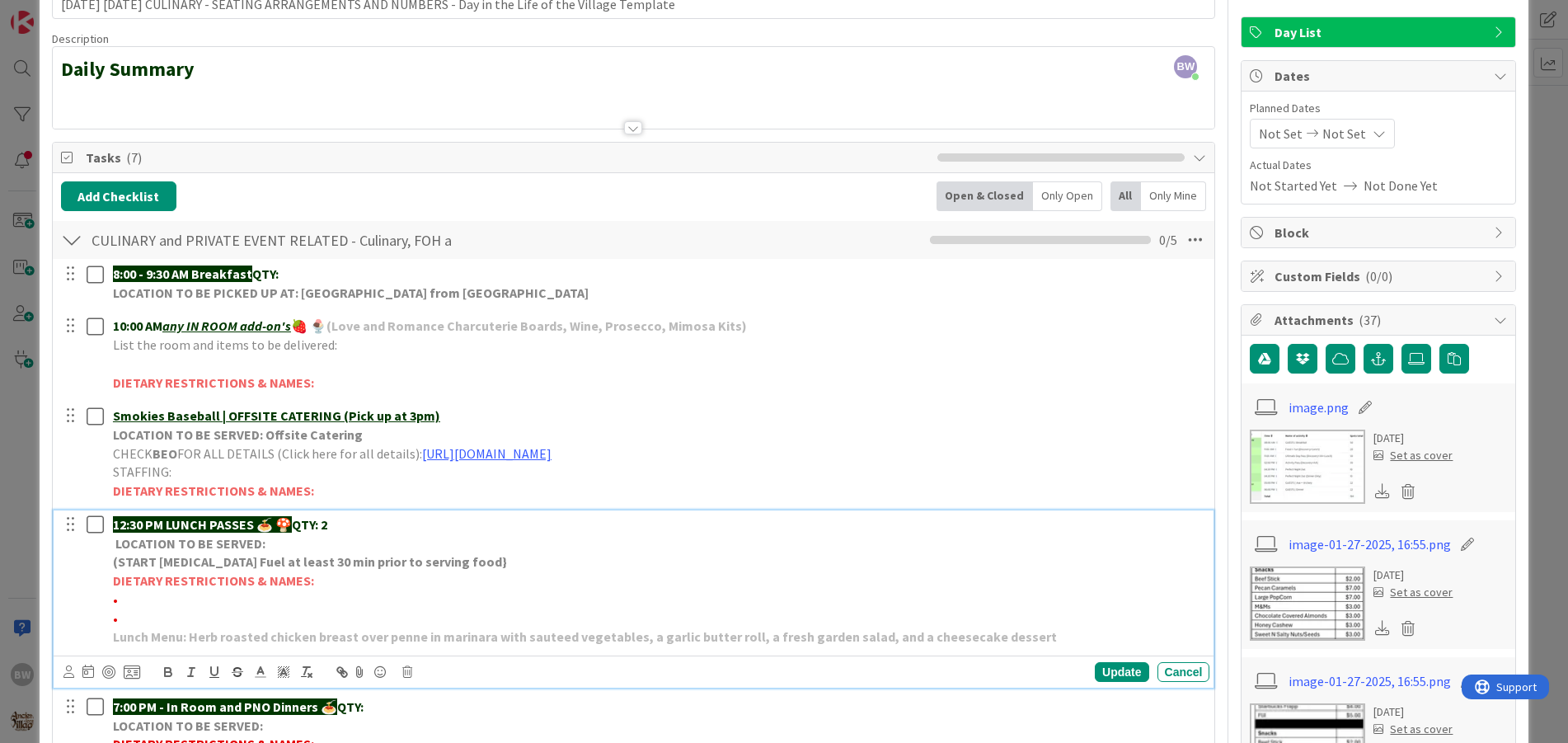
scroll to position [247, 0]
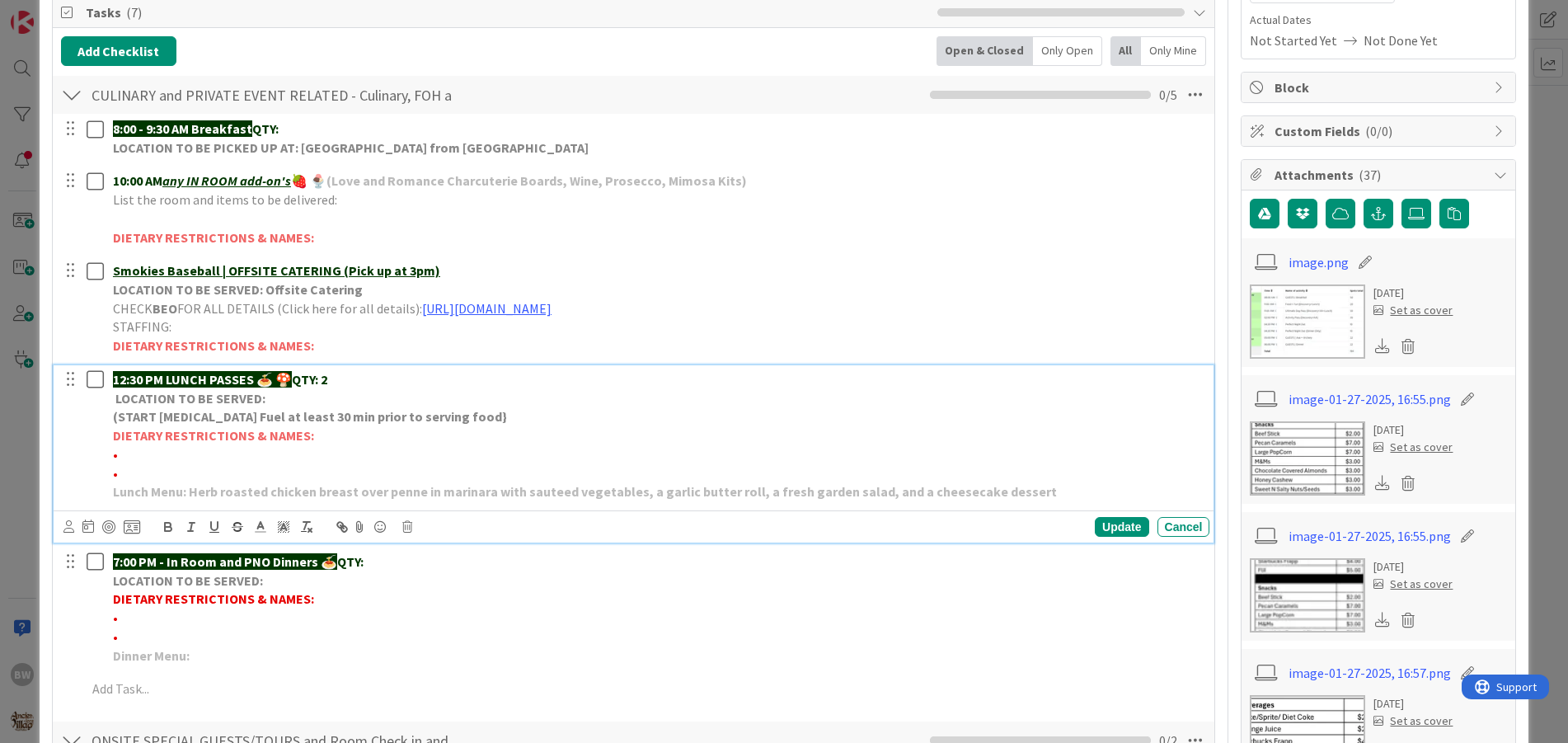
click at [132, 455] on p "•" at bounding box center [658, 455] width 1091 height 19
drag, startPoint x: 197, startPoint y: 455, endPoint x: 118, endPoint y: 454, distance: 79.0
click at [118, 454] on span "•*1 No almonds-CICCIONE" at bounding box center [187, 455] width 149 height 17
click at [165, 525] on icon "button" at bounding box center [168, 525] width 6 height 4
click at [340, 453] on p "• *1 No almonds -CICCIONE" at bounding box center [658, 455] width 1091 height 19
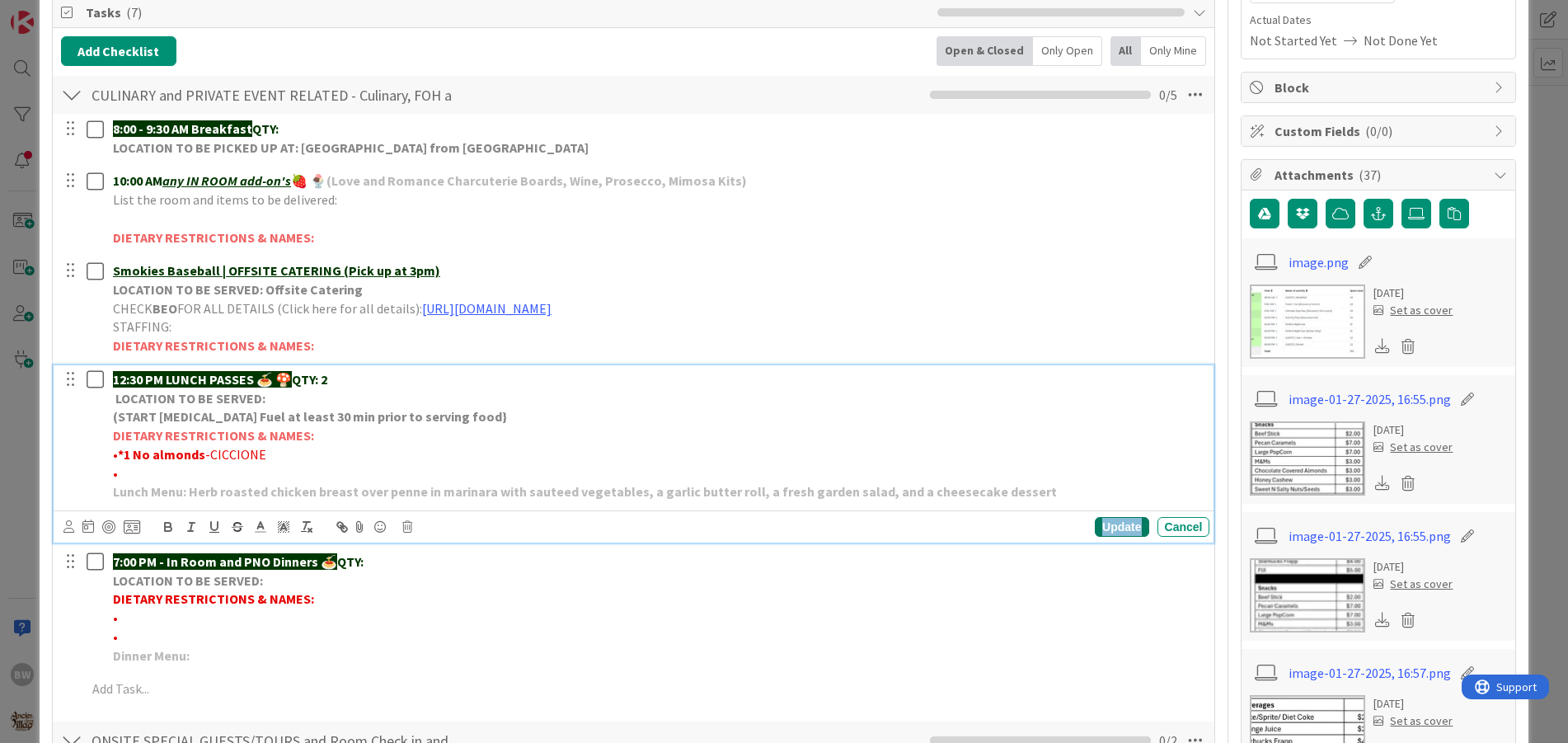
click at [1106, 527] on div "Update" at bounding box center [1121, 527] width 53 height 20
drag, startPoint x: 157, startPoint y: 451, endPoint x: 134, endPoint y: 454, distance: 23.2
click at [134, 454] on strong "*1 No almonds" at bounding box center [161, 455] width 88 height 17
click at [186, 456] on span "-CICCIONE" at bounding box center [215, 455] width 61 height 17
click at [1125, 526] on div "Update" at bounding box center [1121, 527] width 53 height 20
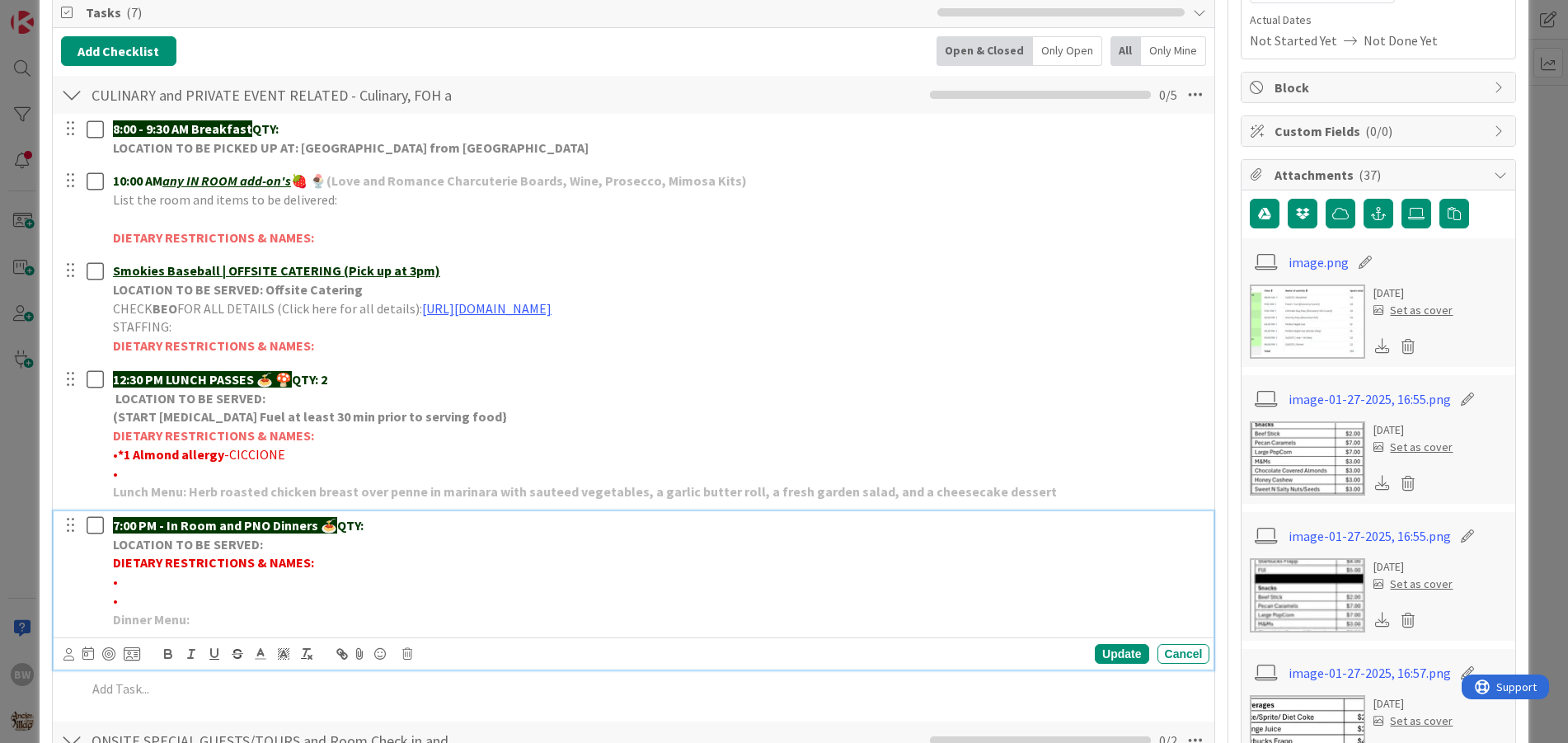
click at [385, 526] on p "7:00 PM - In Room and PNO Dinners 🍝 QTY:" at bounding box center [658, 526] width 1091 height 19
click at [1116, 654] on div "Update" at bounding box center [1121, 654] width 53 height 20
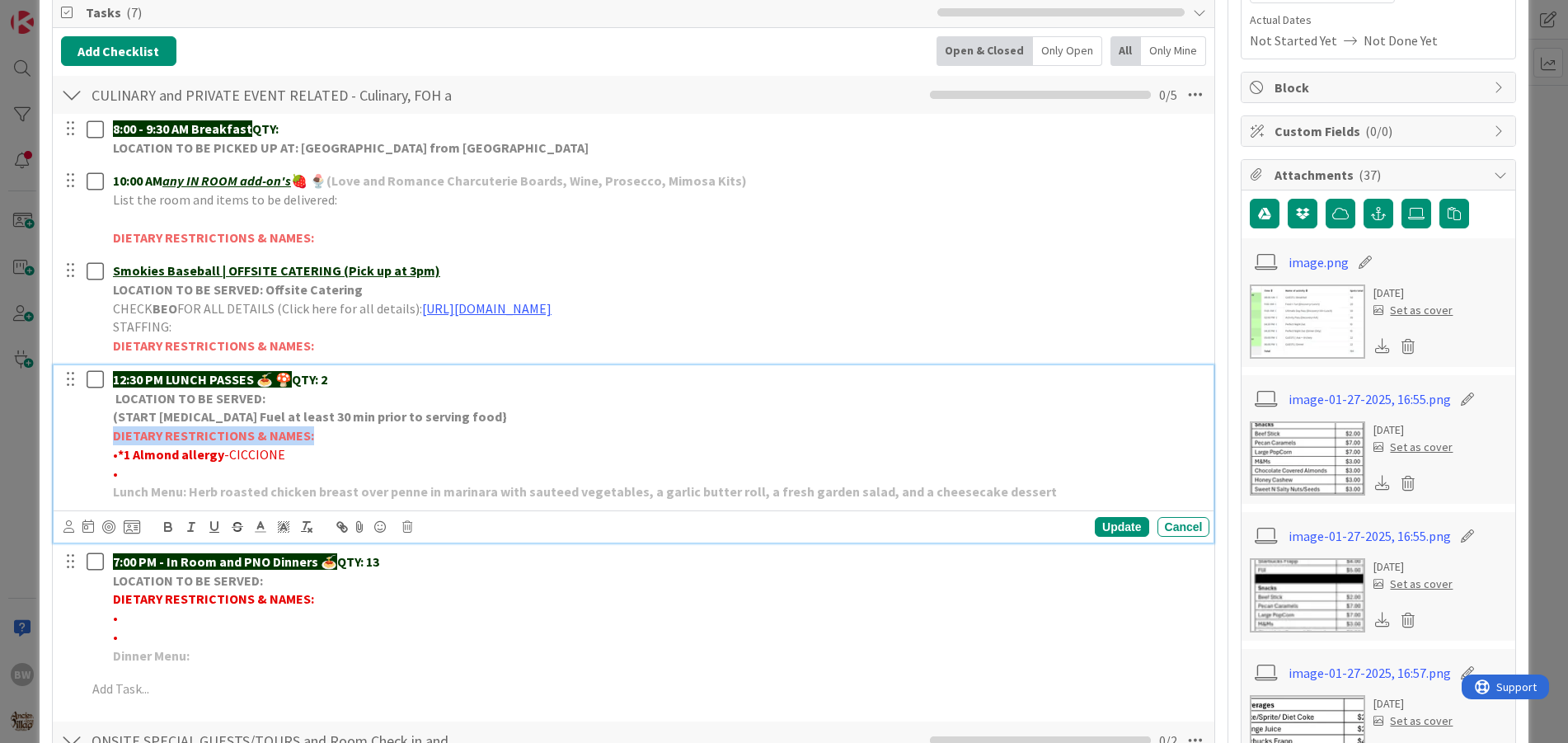
drag, startPoint x: 311, startPoint y: 440, endPoint x: 95, endPoint y: 427, distance: 216.4
click at [95, 427] on div "12:30 PM LUNCH PASSES 🍝 🍄 QTY: 2 LOCATION TO BE SERVED: (START [MEDICAL_DATA] F…" at bounding box center [636, 435] width 1150 height 141
copy strong "DIETARY RESTRICTIONS & NAMES:"
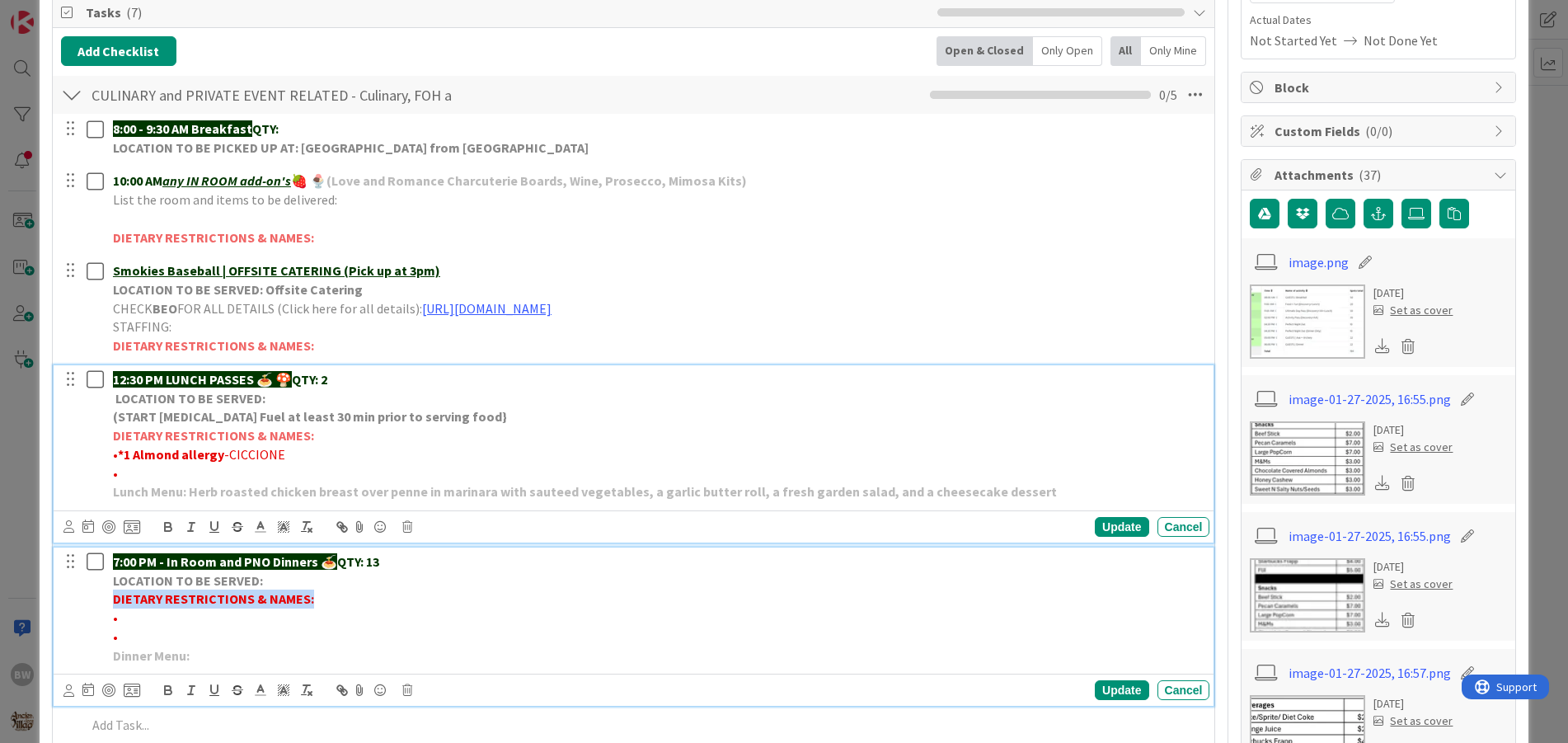
drag, startPoint x: 310, startPoint y: 595, endPoint x: 111, endPoint y: 597, distance: 199.0
click at [111, 597] on div "7:00 PM - In Room and PNO Dinners 🍝 QTY: 13 LOCATION TO BE SERVED: DIETARY REST…" at bounding box center [658, 608] width 1104 height 122
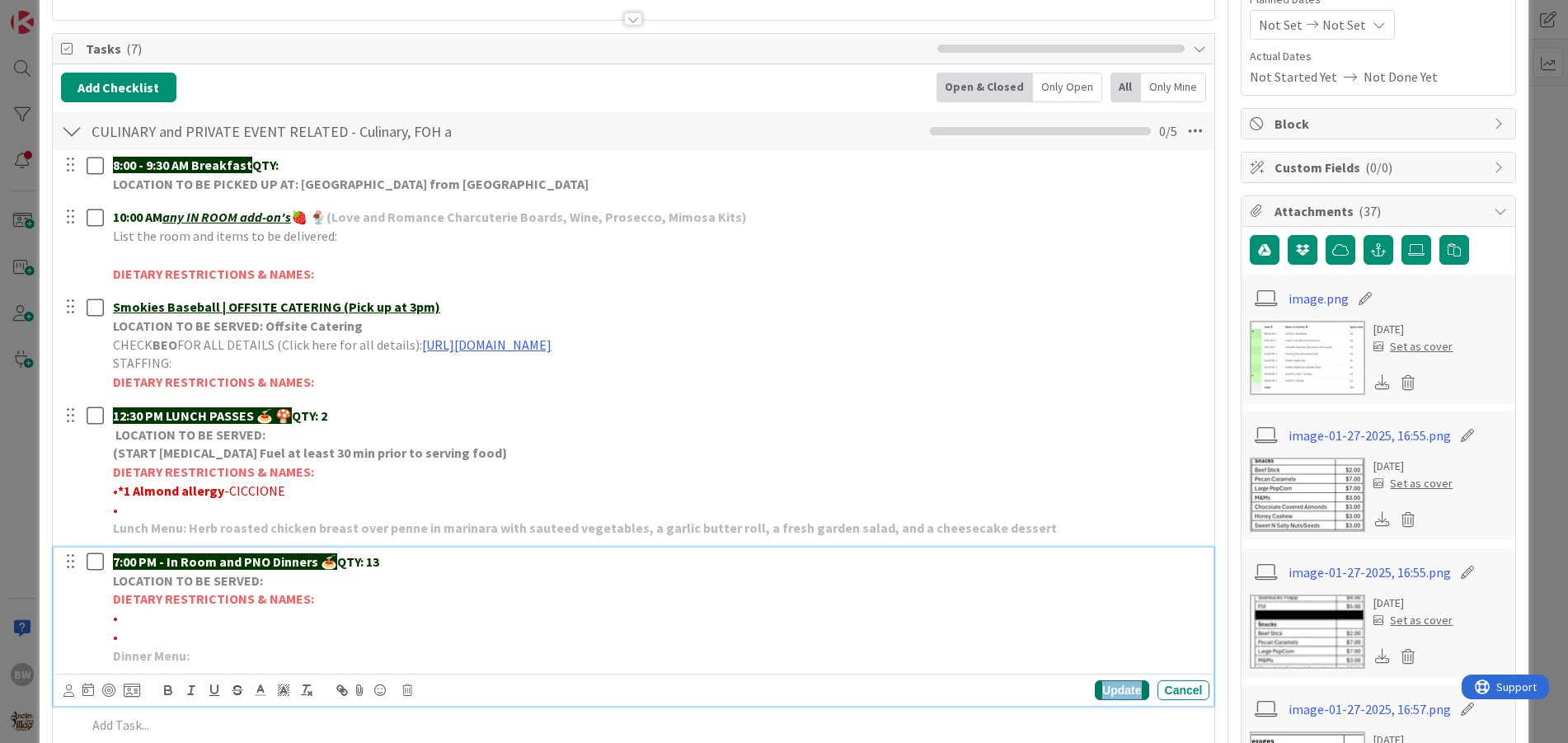
click at [1106, 687] on div "Update" at bounding box center [1121, 690] width 53 height 20
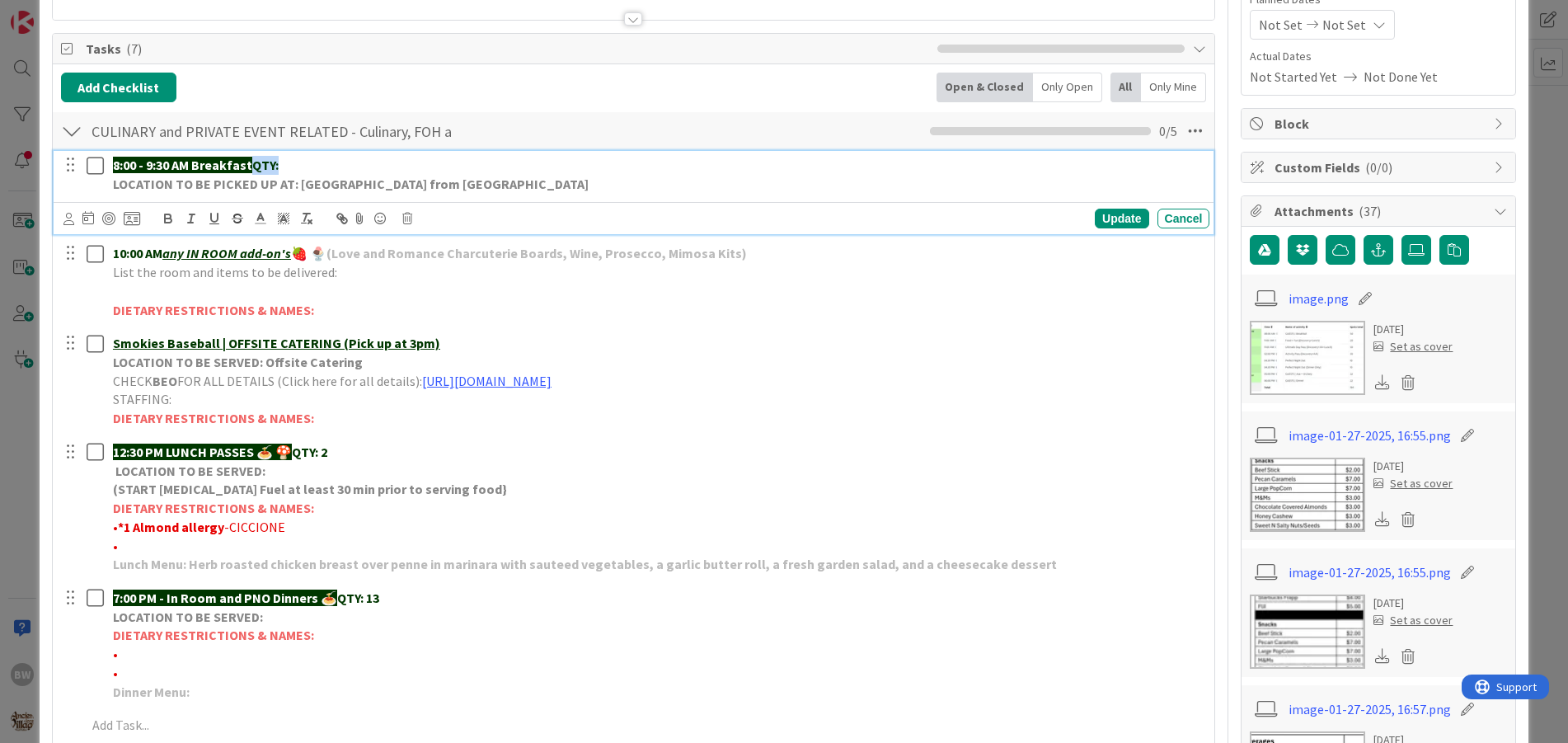
drag, startPoint x: 257, startPoint y: 160, endPoint x: 289, endPoint y: 161, distance: 32.0
click at [289, 161] on p "8:00 - 9:30 AM Breakfast QTY:" at bounding box center [658, 165] width 1091 height 19
copy strong "QTY:"
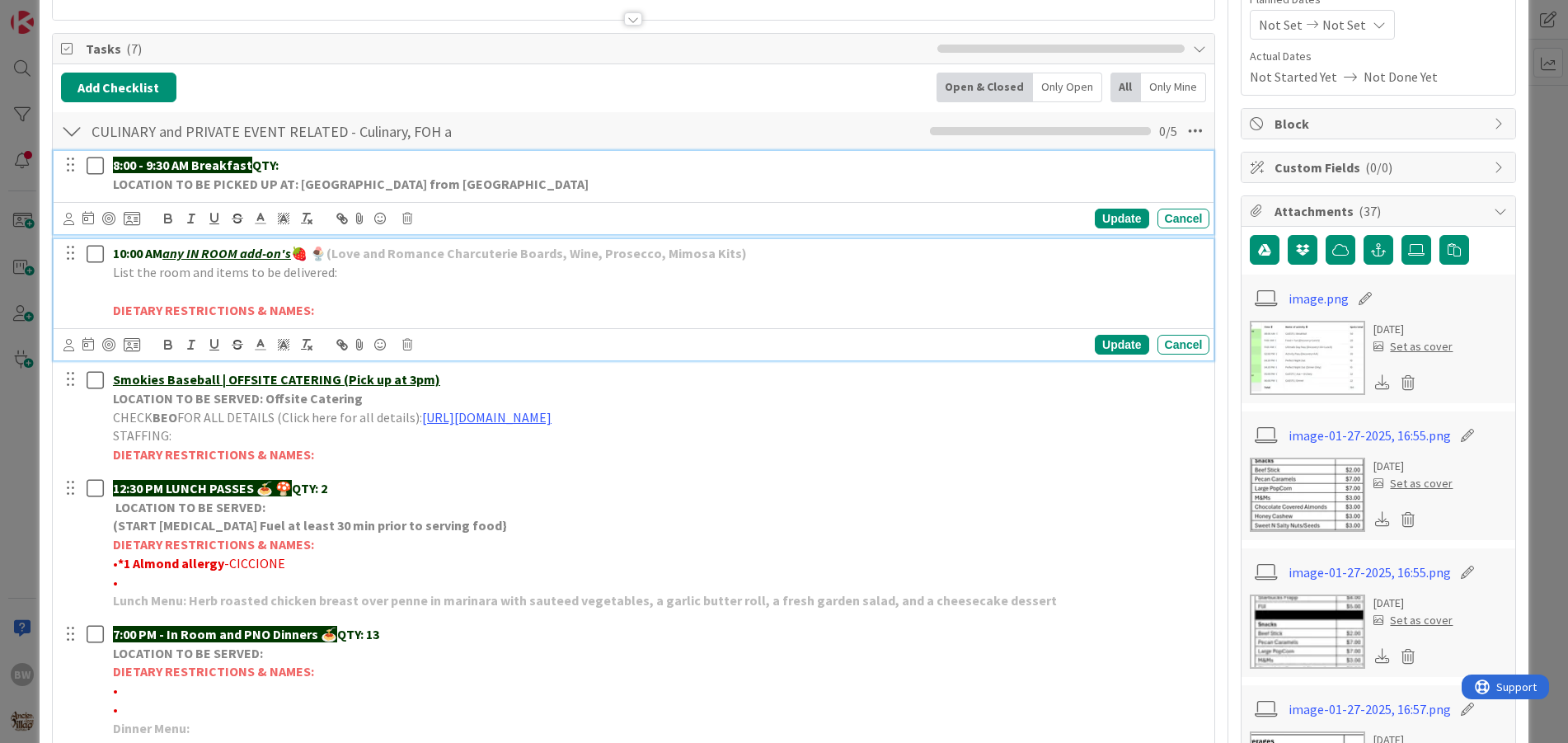
click at [753, 254] on p "10:00 AM any IN ROOM add-on's 🍓 🍨 (Love and Romance Charcuterie Boards, Wine, P…" at bounding box center [658, 254] width 1091 height 19
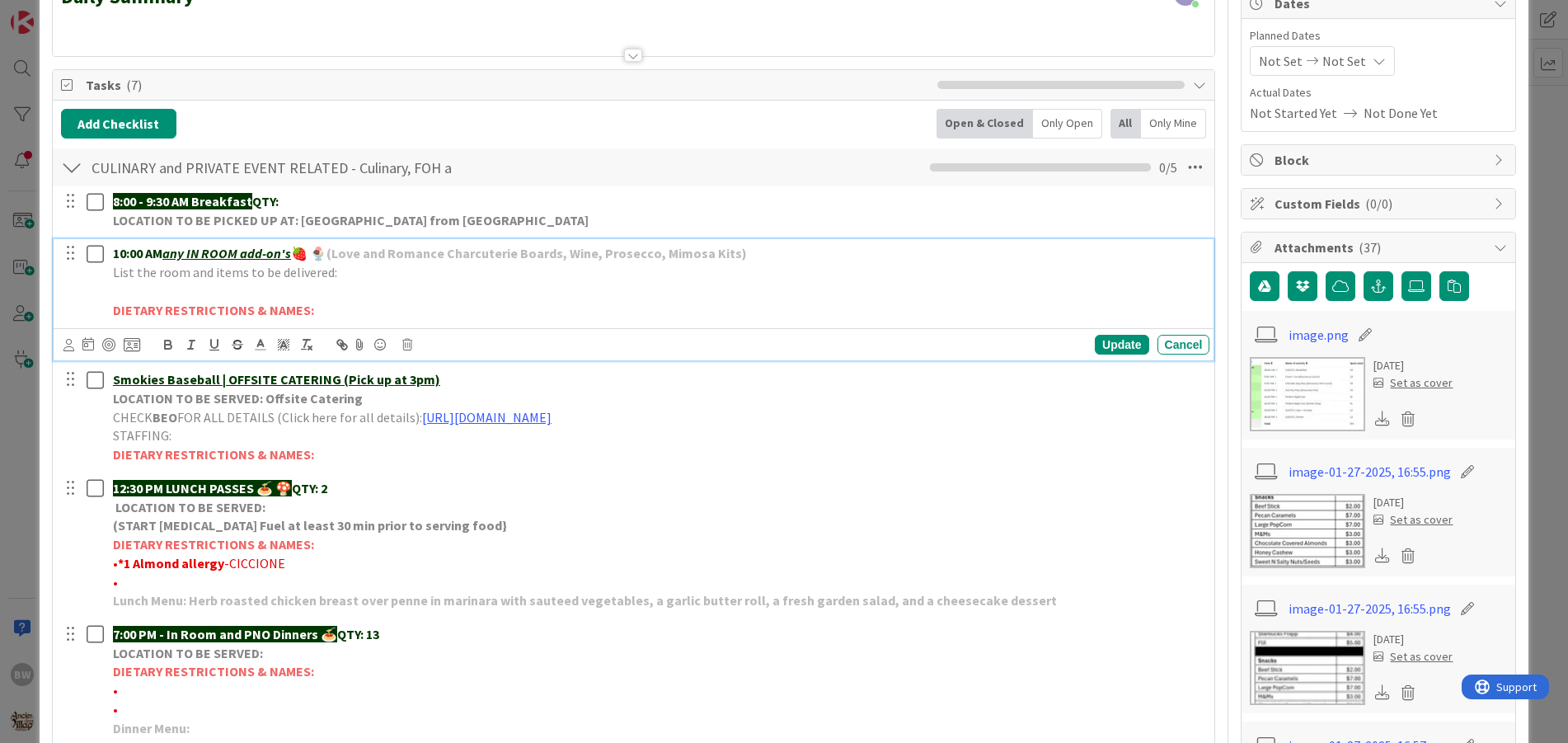
drag, startPoint x: 752, startPoint y: 254, endPoint x: 742, endPoint y: 247, distance: 12.2
click at [742, 247] on p "10:00 AM any IN ROOM add-on's 🍓 🍨 (Love and Romance Charcuterie Boards, Wine, P…" at bounding box center [658, 254] width 1091 height 19
click at [374, 269] on p "List the room and items to be delivered:" at bounding box center [658, 272] width 1091 height 19
click at [500, 272] on p "List the room and items to be delivered: CHOC CHARCUTERIE BOARD-F" at bounding box center [658, 272] width 1091 height 19
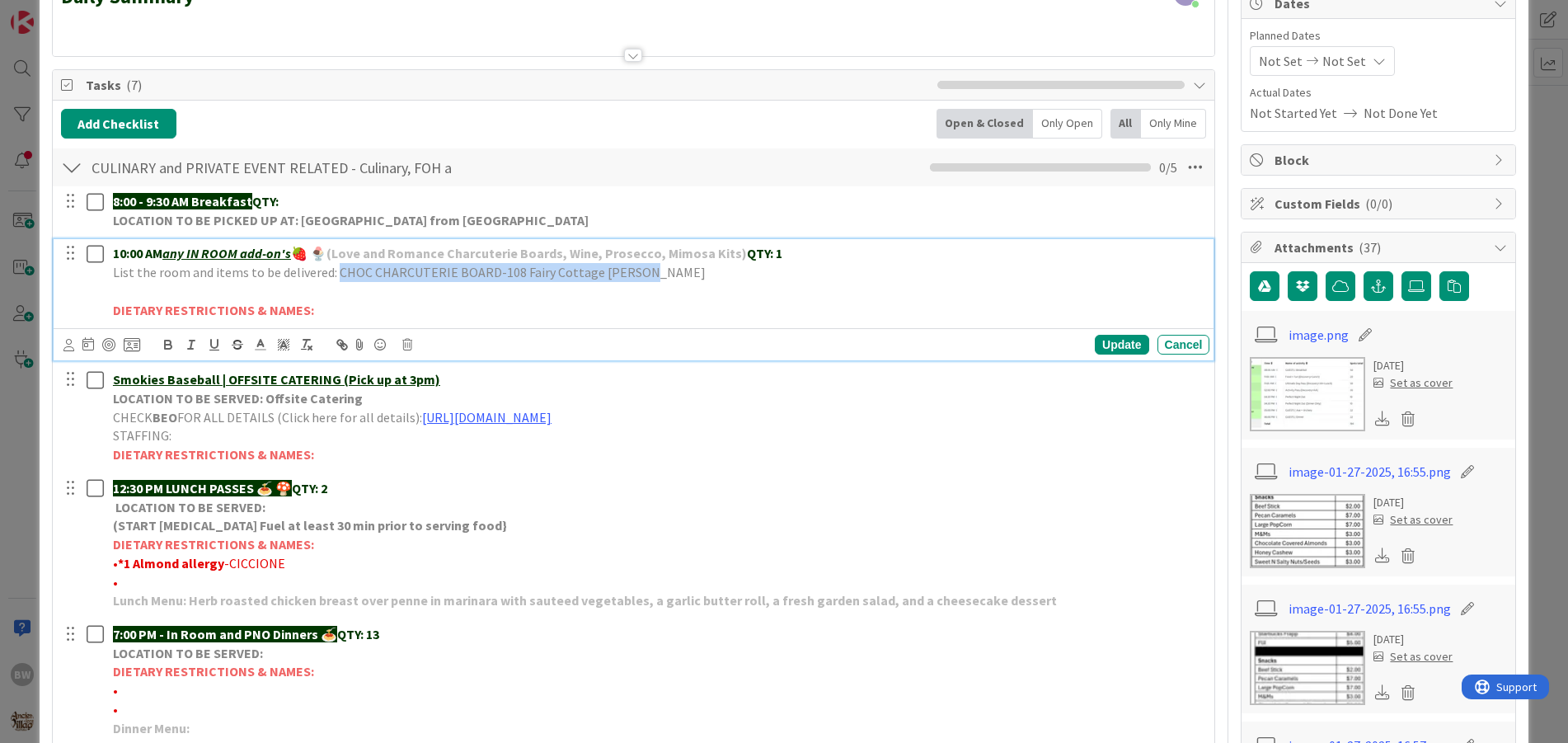
drag, startPoint x: 635, startPoint y: 268, endPoint x: 333, endPoint y: 268, distance: 302.0
click at [333, 268] on p "List the room and items to be delivered: CHOC CHARCUTERIE BOARD-108 Fairy Cotta…" at bounding box center [658, 272] width 1091 height 19
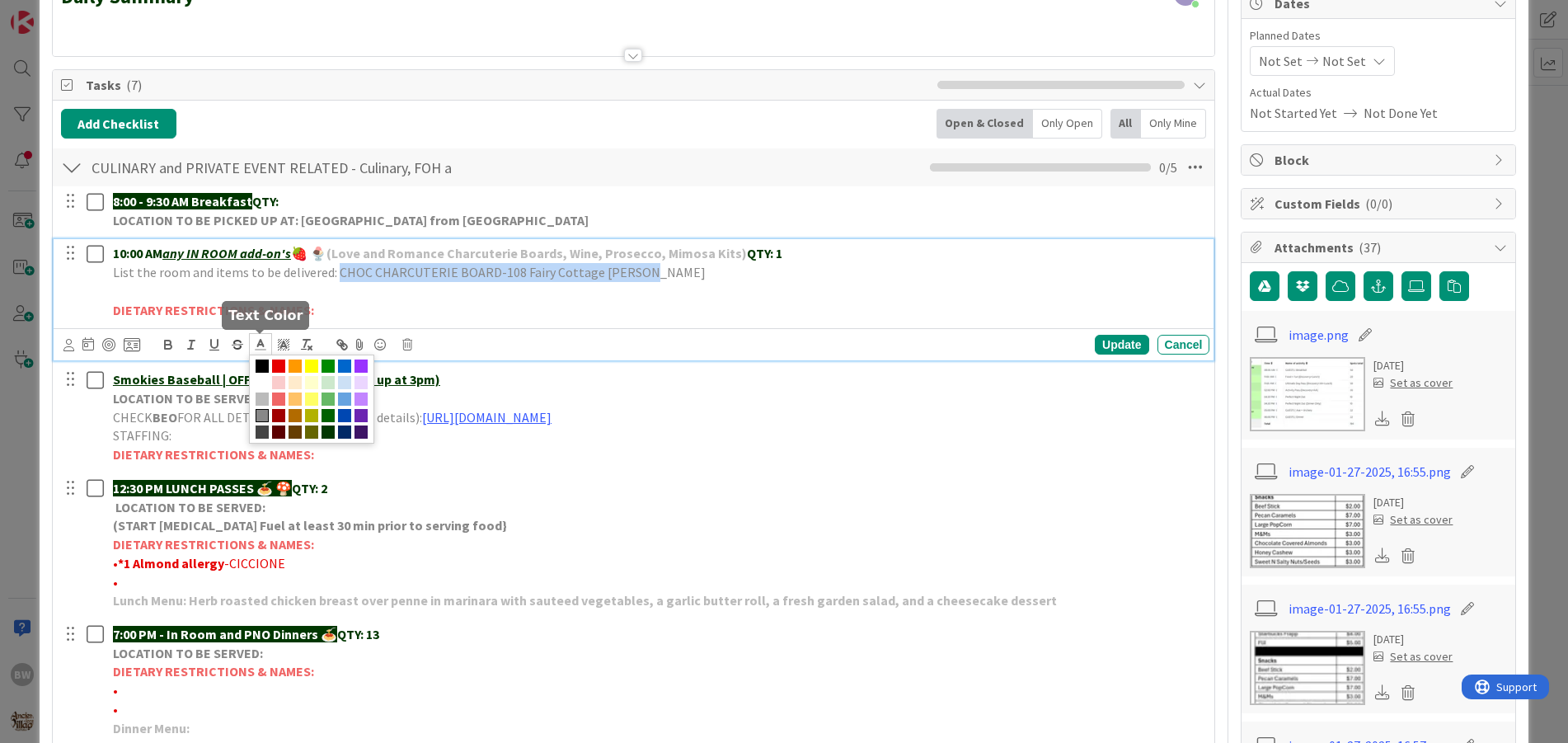
click at [268, 346] on span at bounding box center [260, 344] width 23 height 22
click at [332, 432] on span at bounding box center [328, 432] width 13 height 13
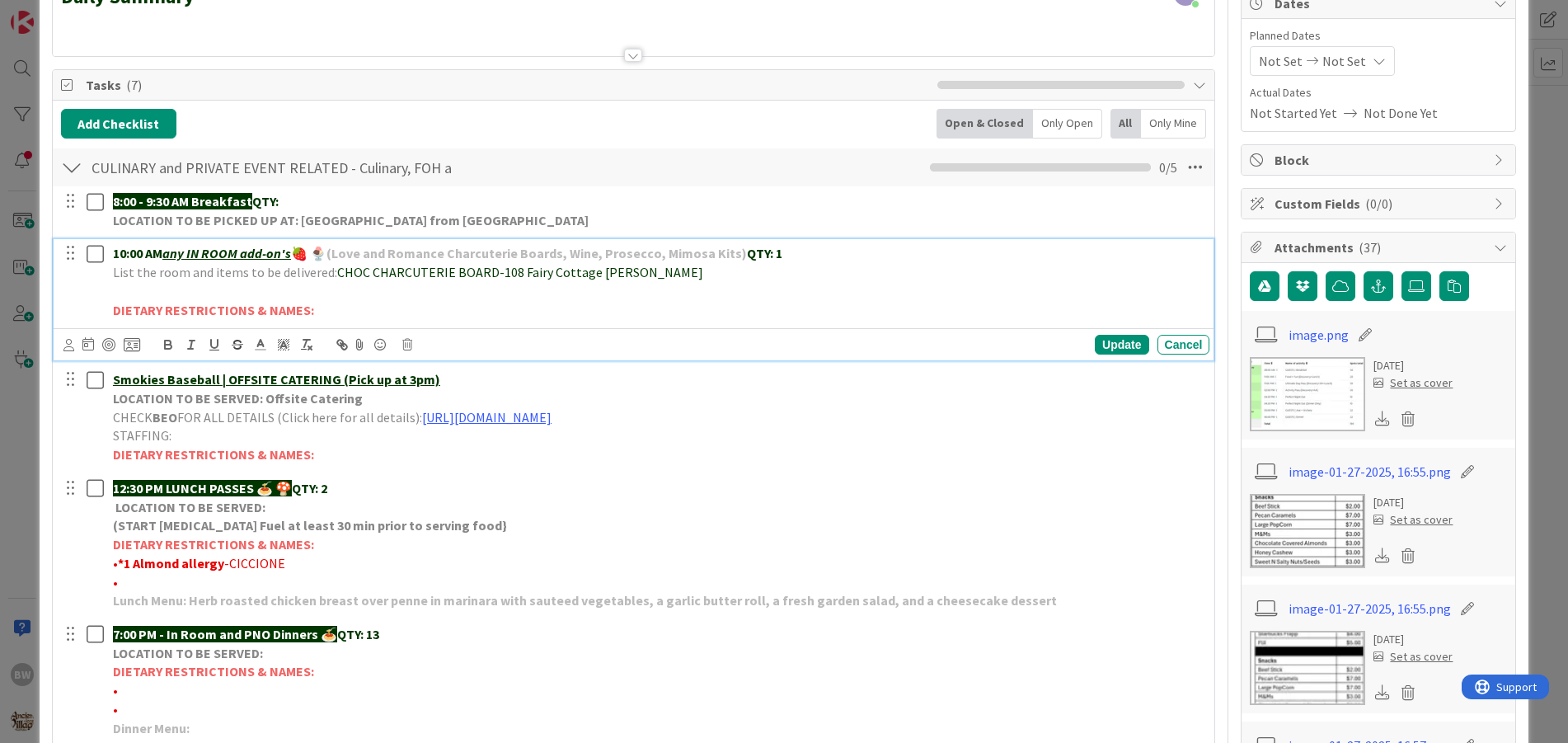
click at [409, 310] on p "DIETARY RESTRICTIONS & NAMES:" at bounding box center [658, 310] width 1091 height 19
drag, startPoint x: 490, startPoint y: 273, endPoint x: 334, endPoint y: 272, distance: 156.0
click at [337, 272] on span "CHOC CHARCUTERIE BOARD-108 Fairy Cottage [PERSON_NAME]" at bounding box center [520, 272] width 366 height 17
click at [168, 346] on icon "button" at bounding box center [168, 347] width 7 height 4
click at [561, 304] on p "DIETARY RESTRICTIONS & NAMES:" at bounding box center [658, 310] width 1091 height 19
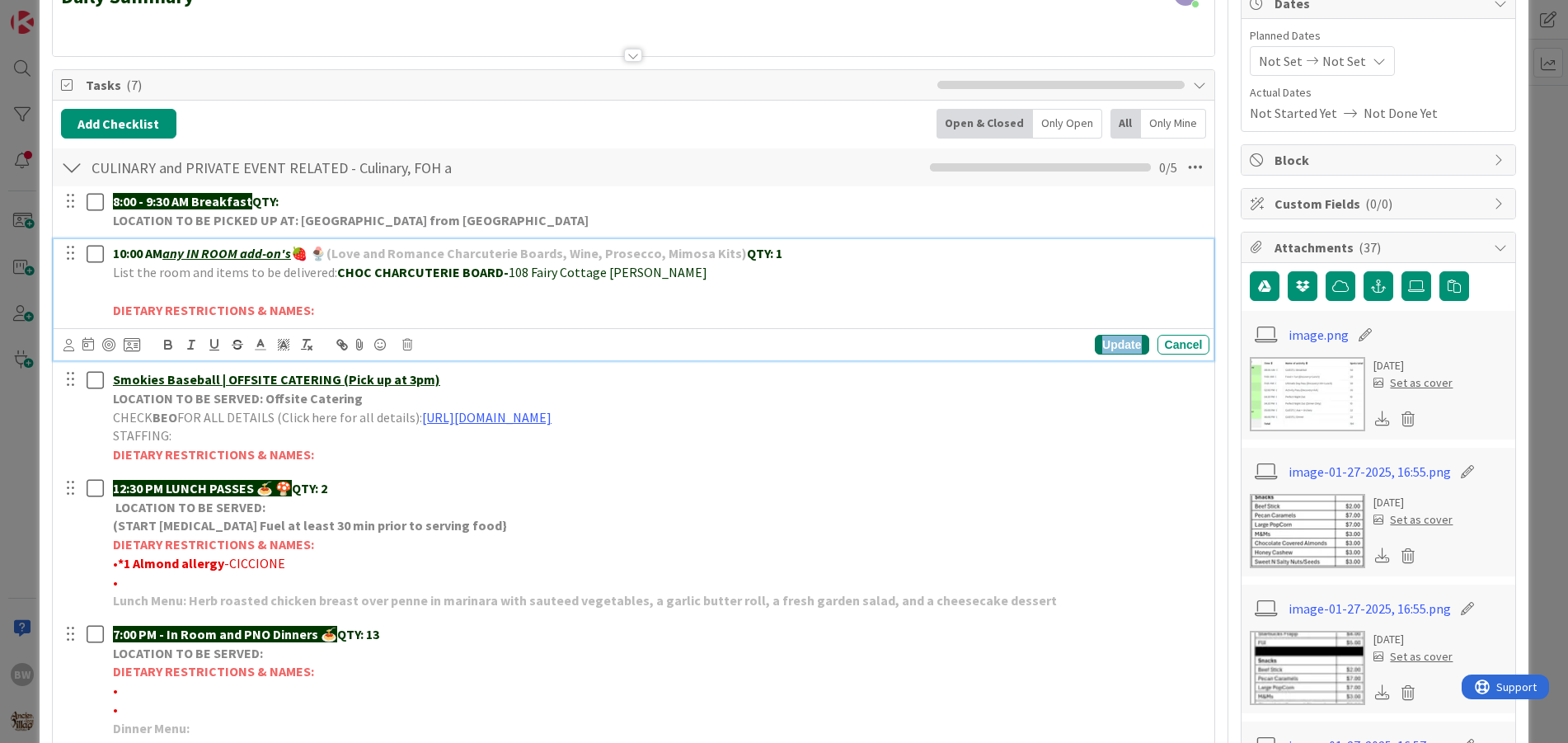
click at [1095, 346] on div "Update" at bounding box center [1121, 344] width 53 height 20
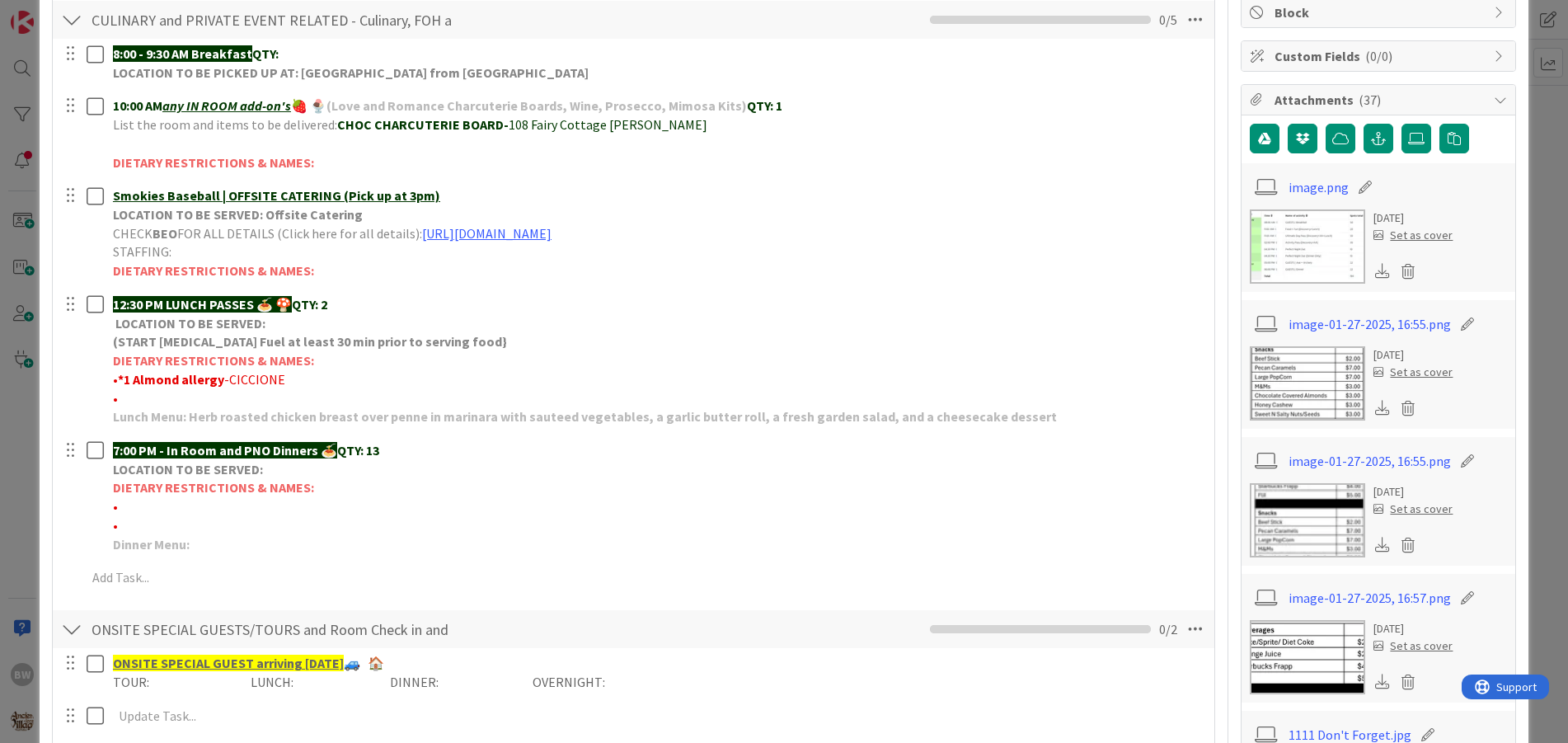
scroll to position [330, 0]
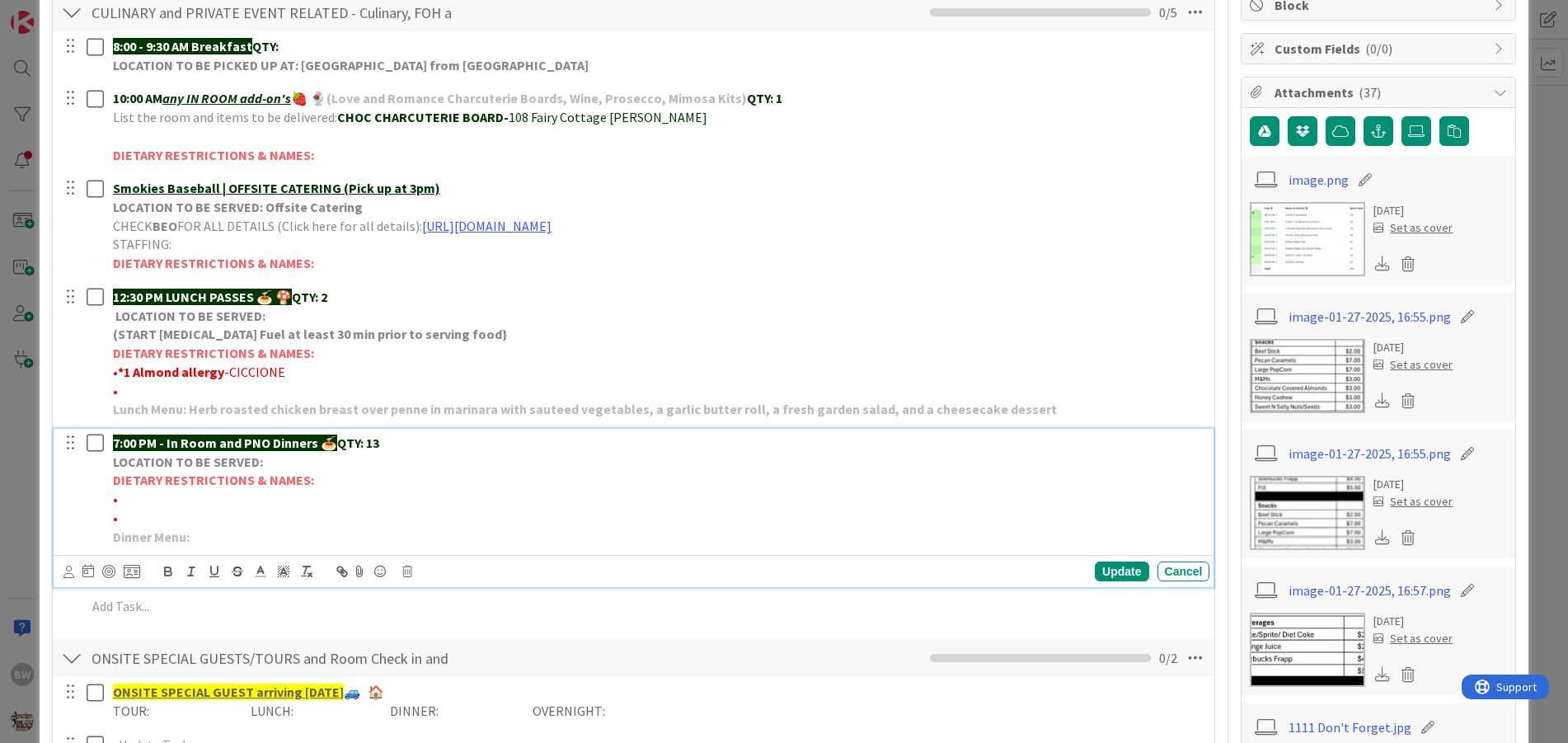
click at [118, 501] on p "•" at bounding box center [658, 499] width 1091 height 19
drag, startPoint x: 403, startPoint y: 503, endPoint x: 117, endPoint y: 502, distance: 286.0
click at [117, 502] on span "*1 No soy, tumeric, ginger, caramel coloring-[PERSON_NAME]" at bounding box center [292, 499] width 350 height 17
click at [260, 573] on icon at bounding box center [261, 571] width 15 height 15
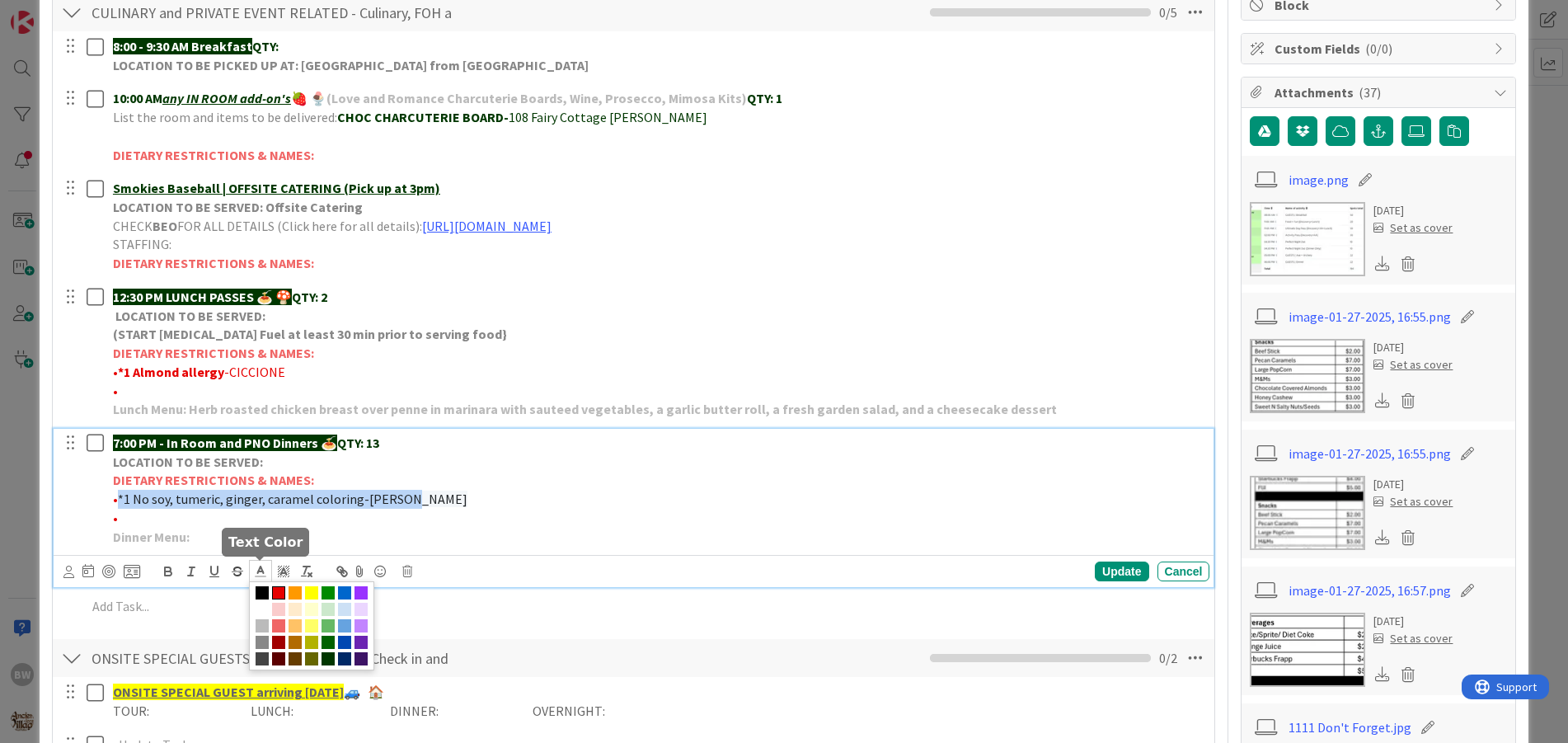
click at [276, 591] on span at bounding box center [279, 593] width 13 height 13
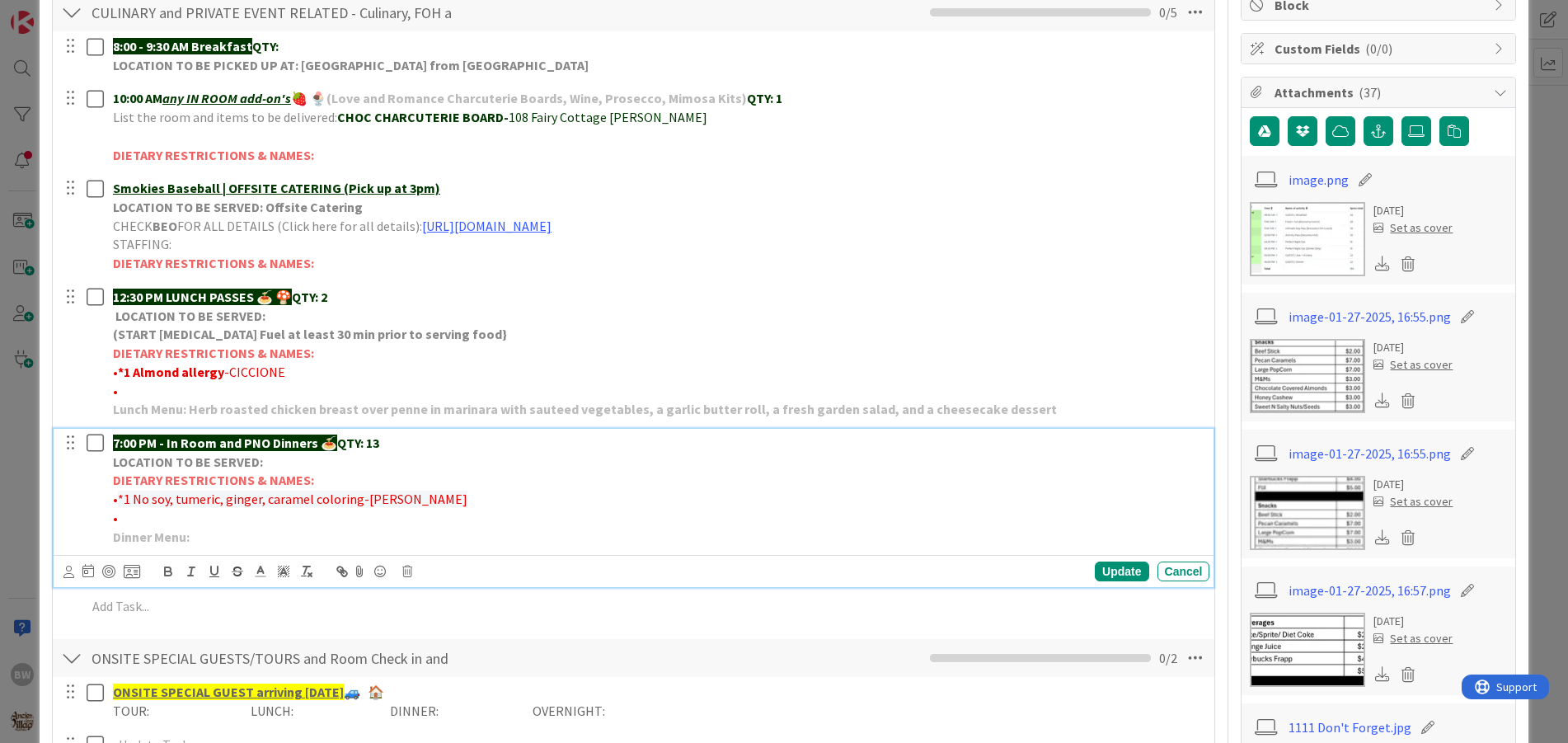
click at [312, 537] on p "Dinner Menu:" at bounding box center [658, 537] width 1091 height 19
drag, startPoint x: 353, startPoint y: 502, endPoint x: 117, endPoint y: 497, distance: 236.1
click at [117, 497] on span "*1 No soy, tumeric, ginger, caramel coloring-[PERSON_NAME]" at bounding box center [292, 499] width 350 height 17
click at [166, 573] on icon "button" at bounding box center [168, 571] width 15 height 15
click at [377, 516] on p "•" at bounding box center [658, 518] width 1091 height 19
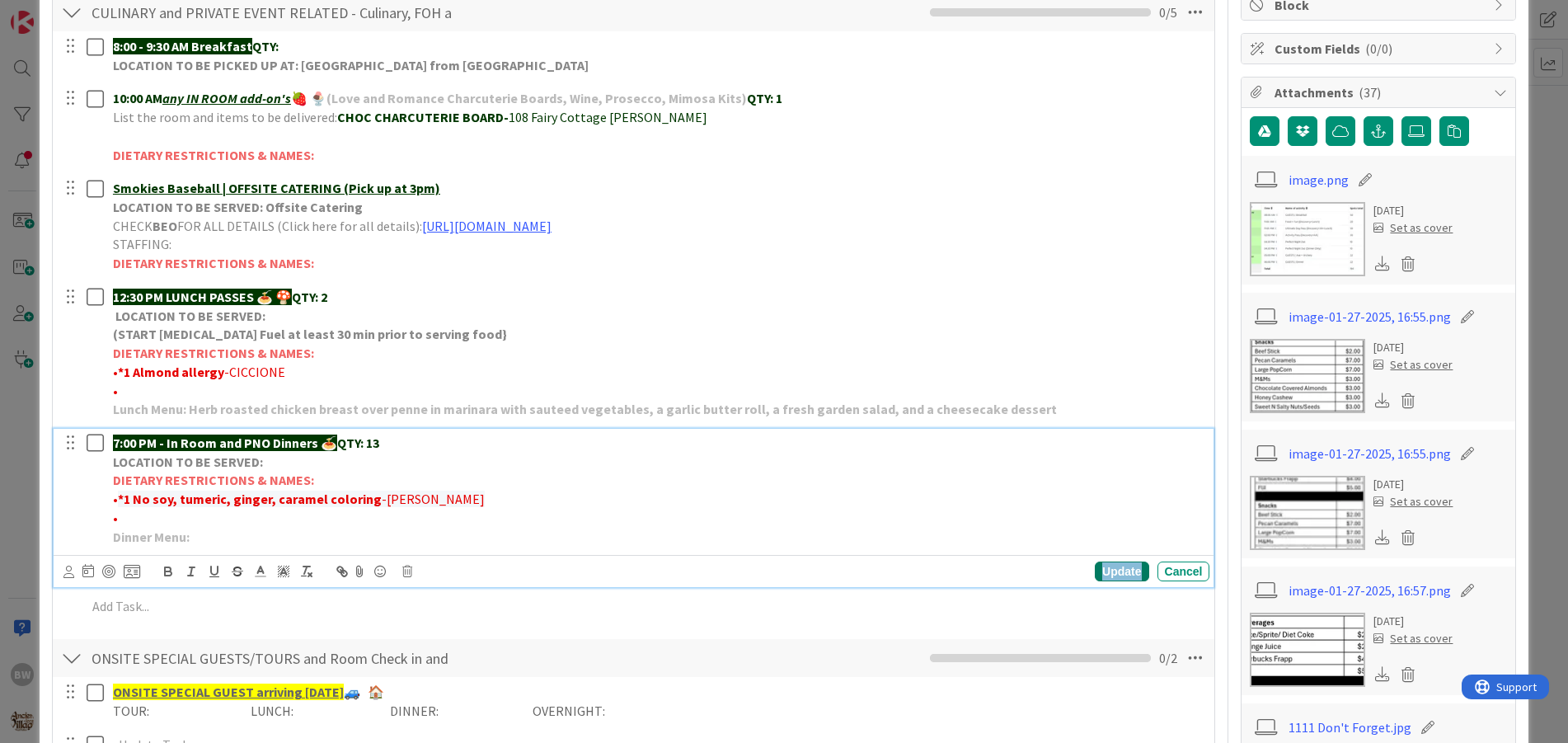
click at [1105, 568] on div "Update" at bounding box center [1121, 571] width 53 height 20
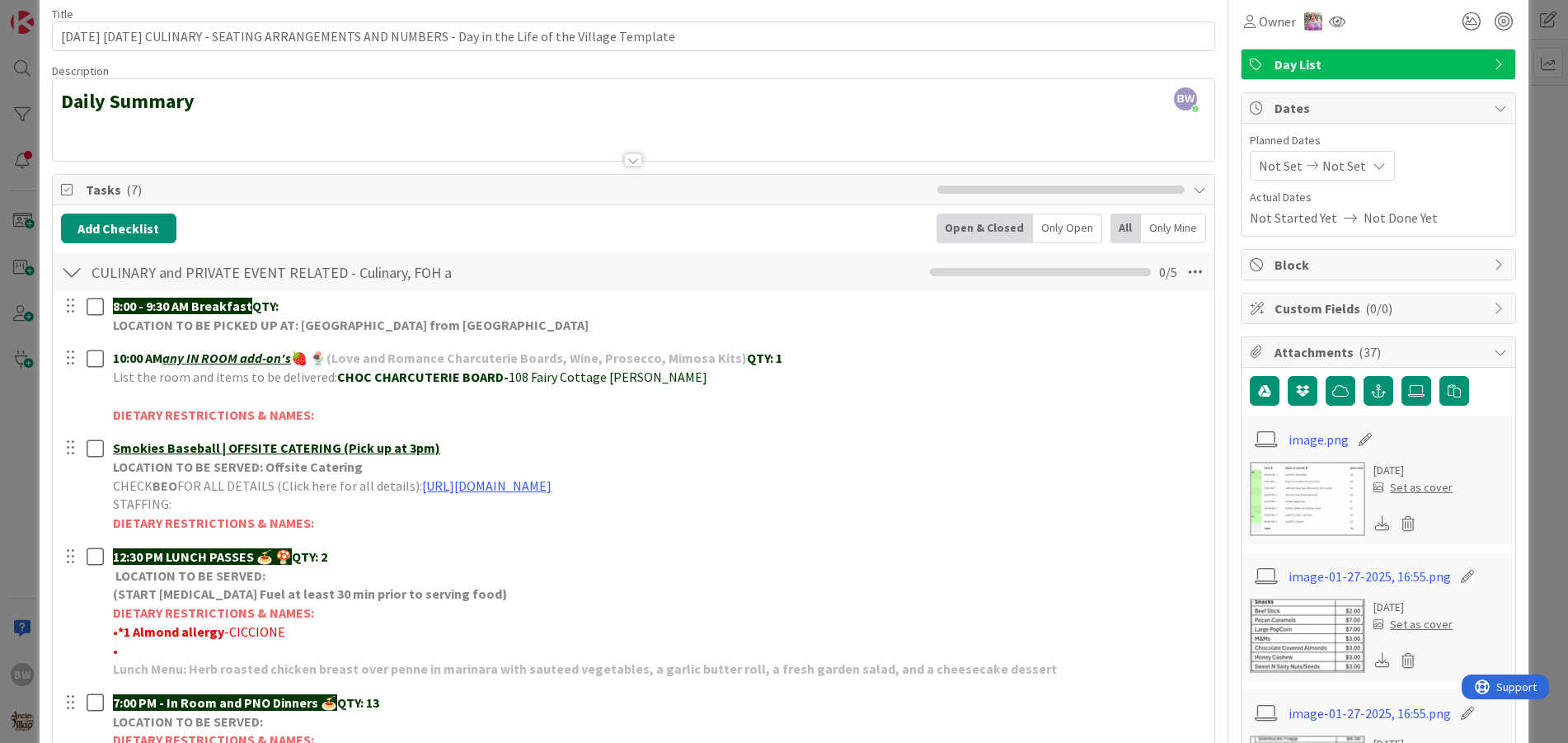
scroll to position [0, 0]
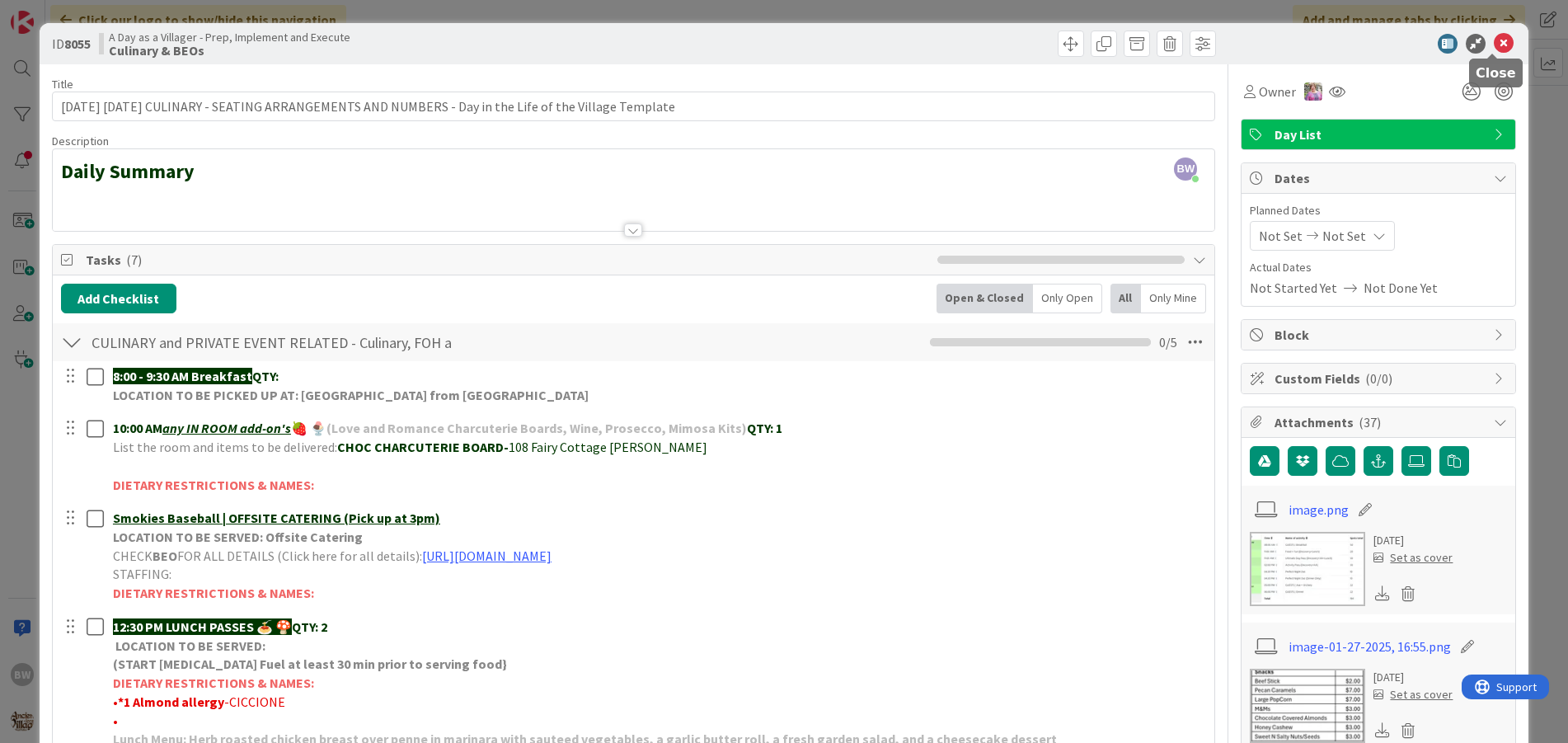
click at [1494, 41] on icon at bounding box center [1504, 43] width 20 height 20
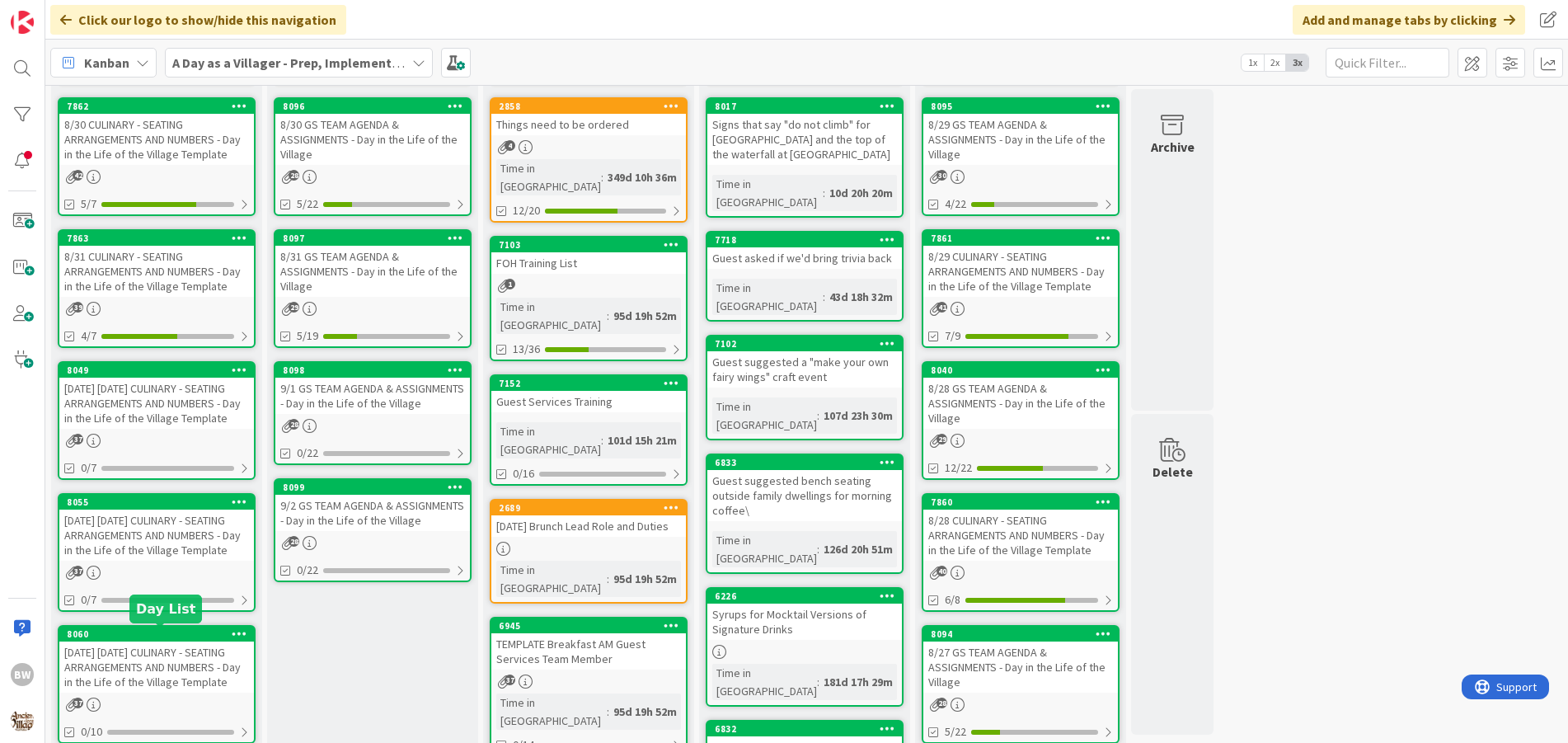
click at [145, 639] on div "8060" at bounding box center [160, 634] width 187 height 11
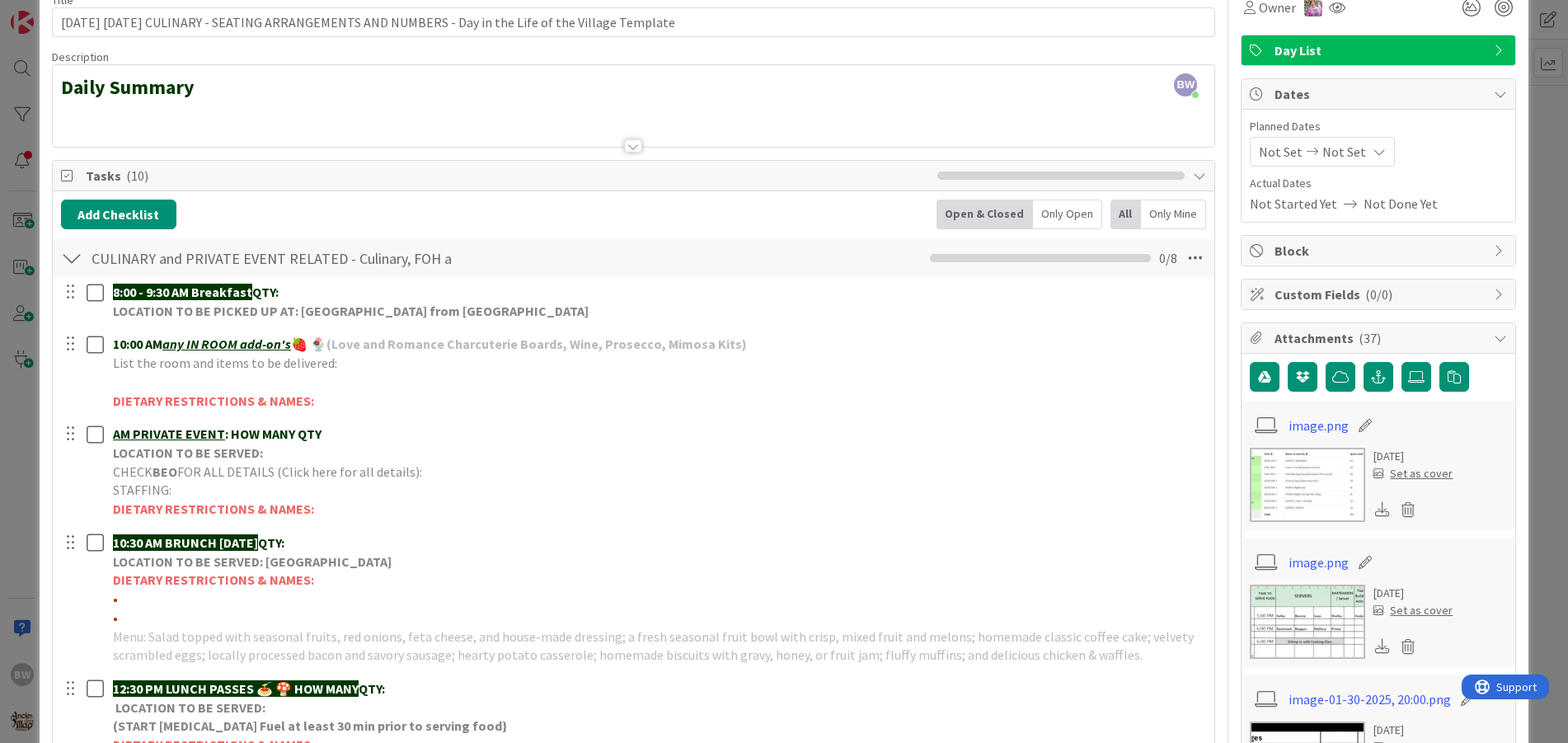
scroll to position [247, 0]
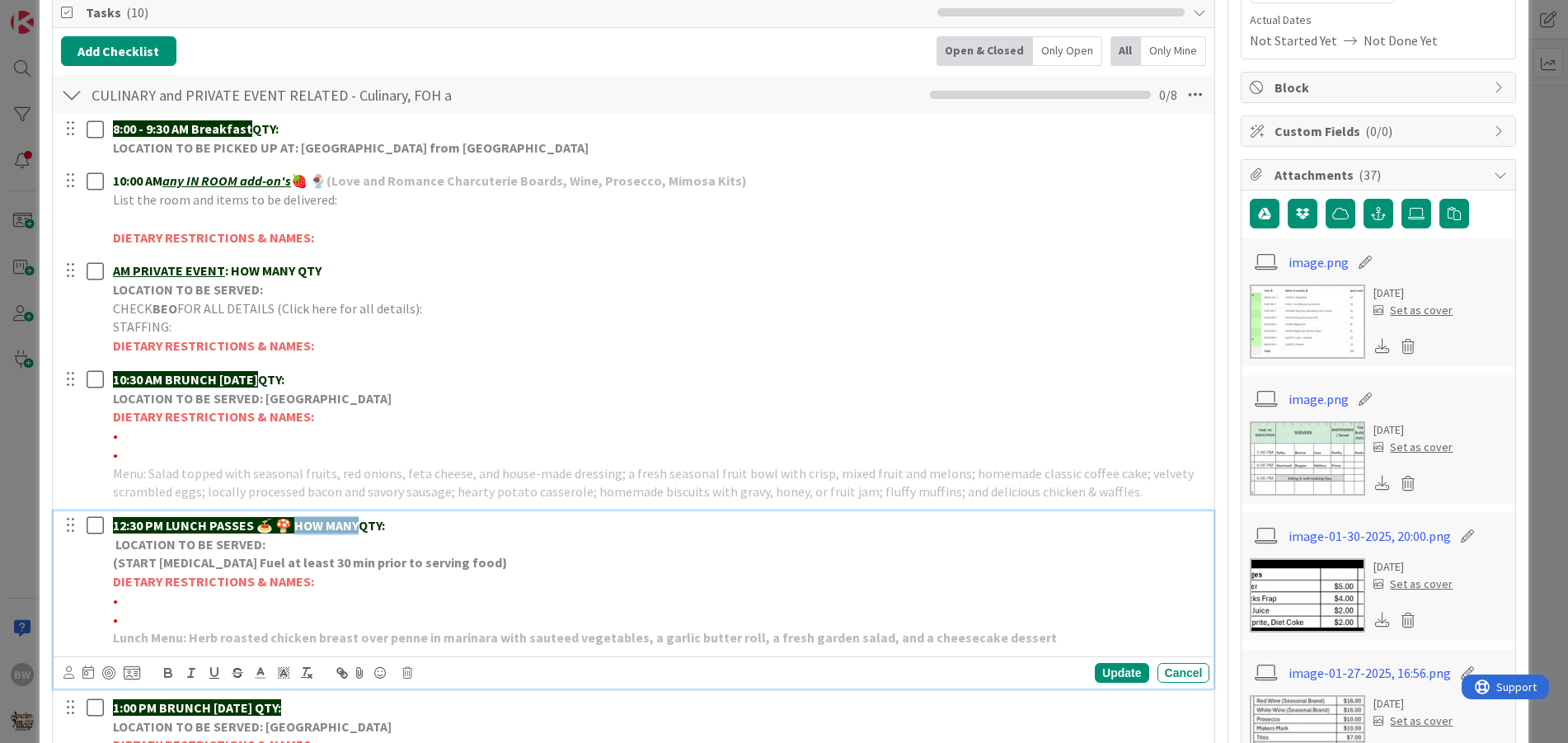
drag, startPoint x: 298, startPoint y: 526, endPoint x: 364, endPoint y: 521, distance: 66.2
click at [359, 521] on strong "12:30 PM LUNCH PASSES 🍝 🍄 HOW MANY" at bounding box center [236, 526] width 246 height 17
click at [318, 526] on strong "QTY:" at bounding box center [305, 526] width 26 height 17
click at [1096, 670] on div "Update" at bounding box center [1121, 672] width 53 height 20
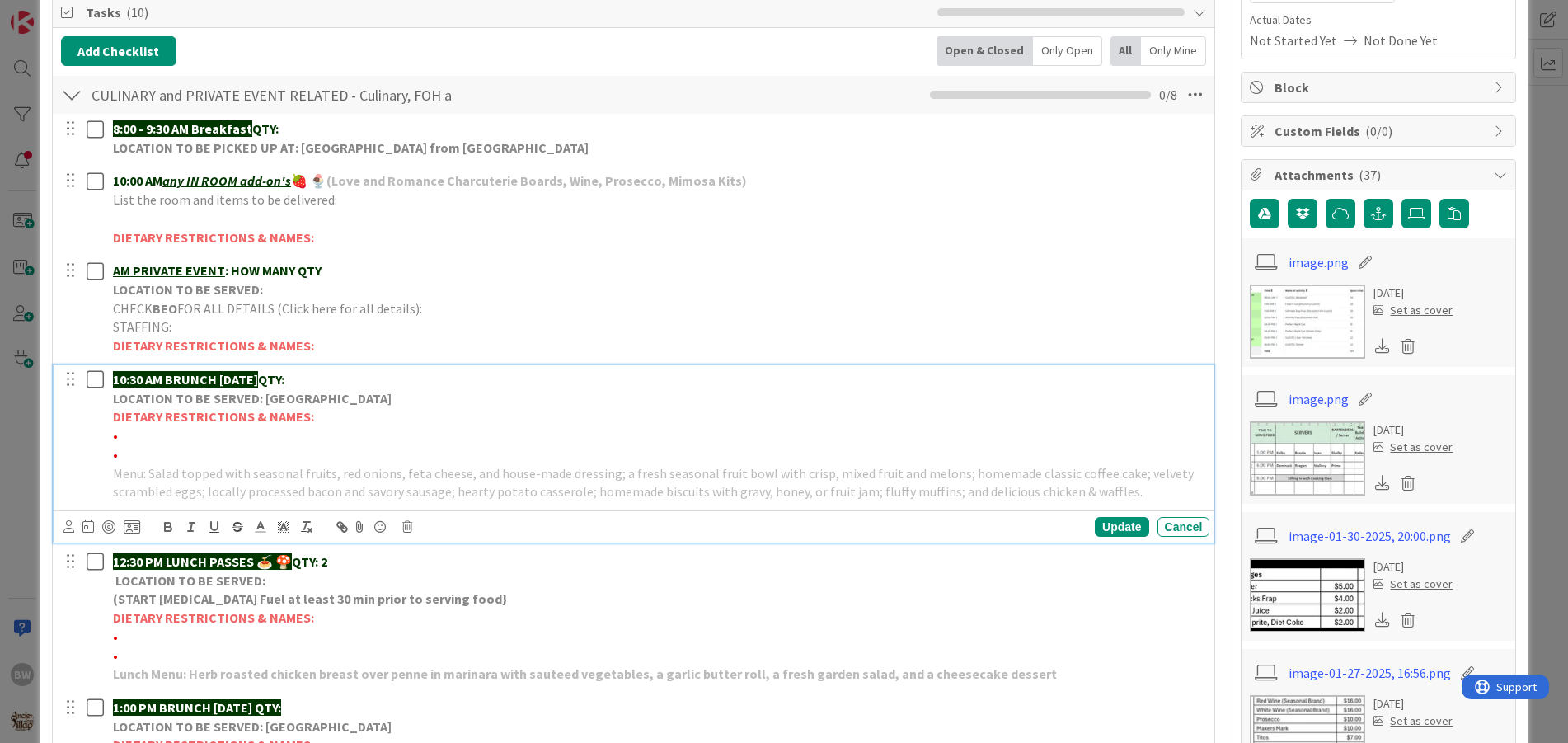
click at [148, 394] on strong "LOCATION TO BE SERVED: [GEOGRAPHIC_DATA]" at bounding box center [252, 398] width 279 height 17
click at [410, 525] on icon at bounding box center [407, 527] width 10 height 11
click at [439, 591] on div "Delete" at bounding box center [448, 597] width 61 height 30
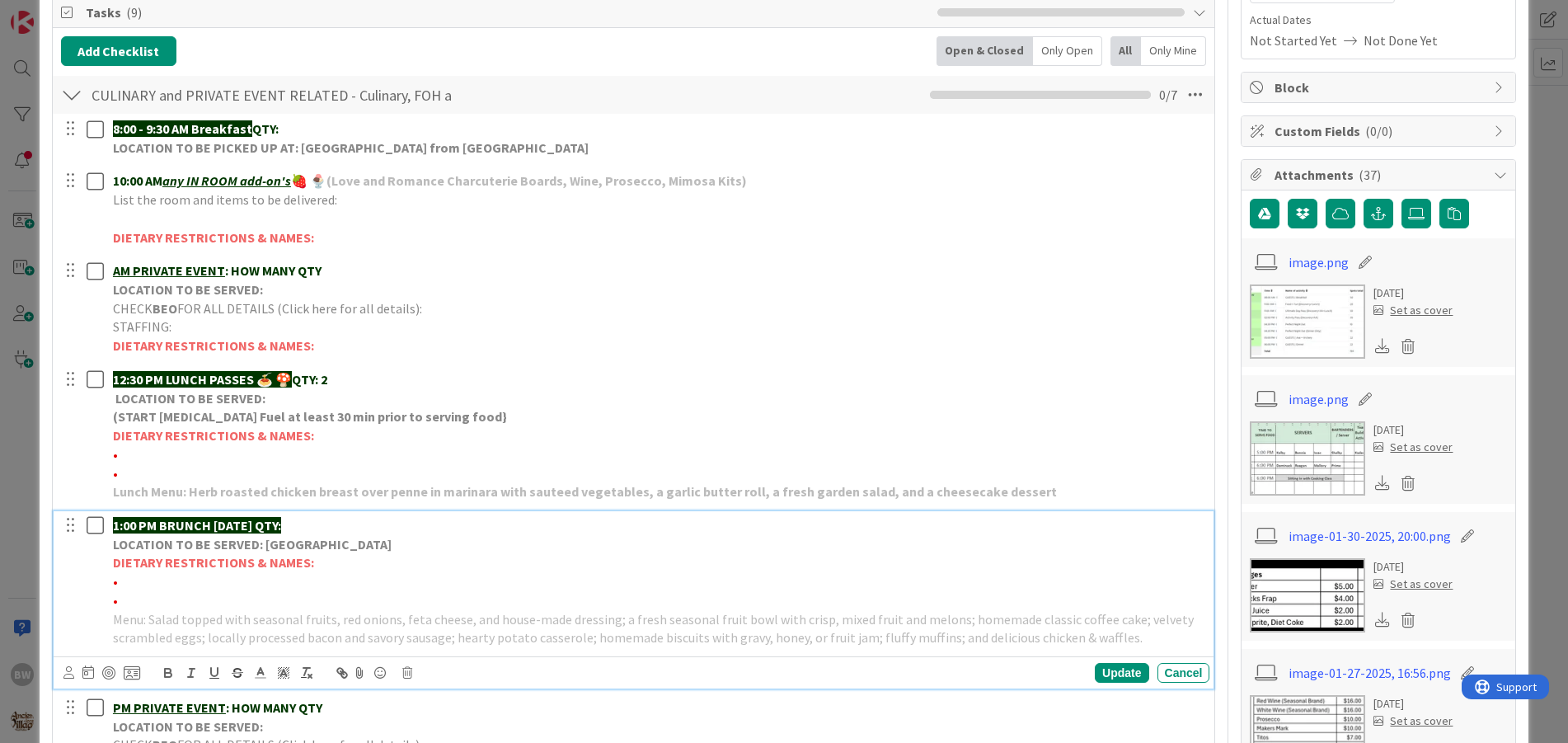
click at [227, 544] on strong "LOCATION TO BE SERVED: [GEOGRAPHIC_DATA]" at bounding box center [252, 544] width 279 height 17
click at [404, 668] on icon at bounding box center [407, 673] width 10 height 11
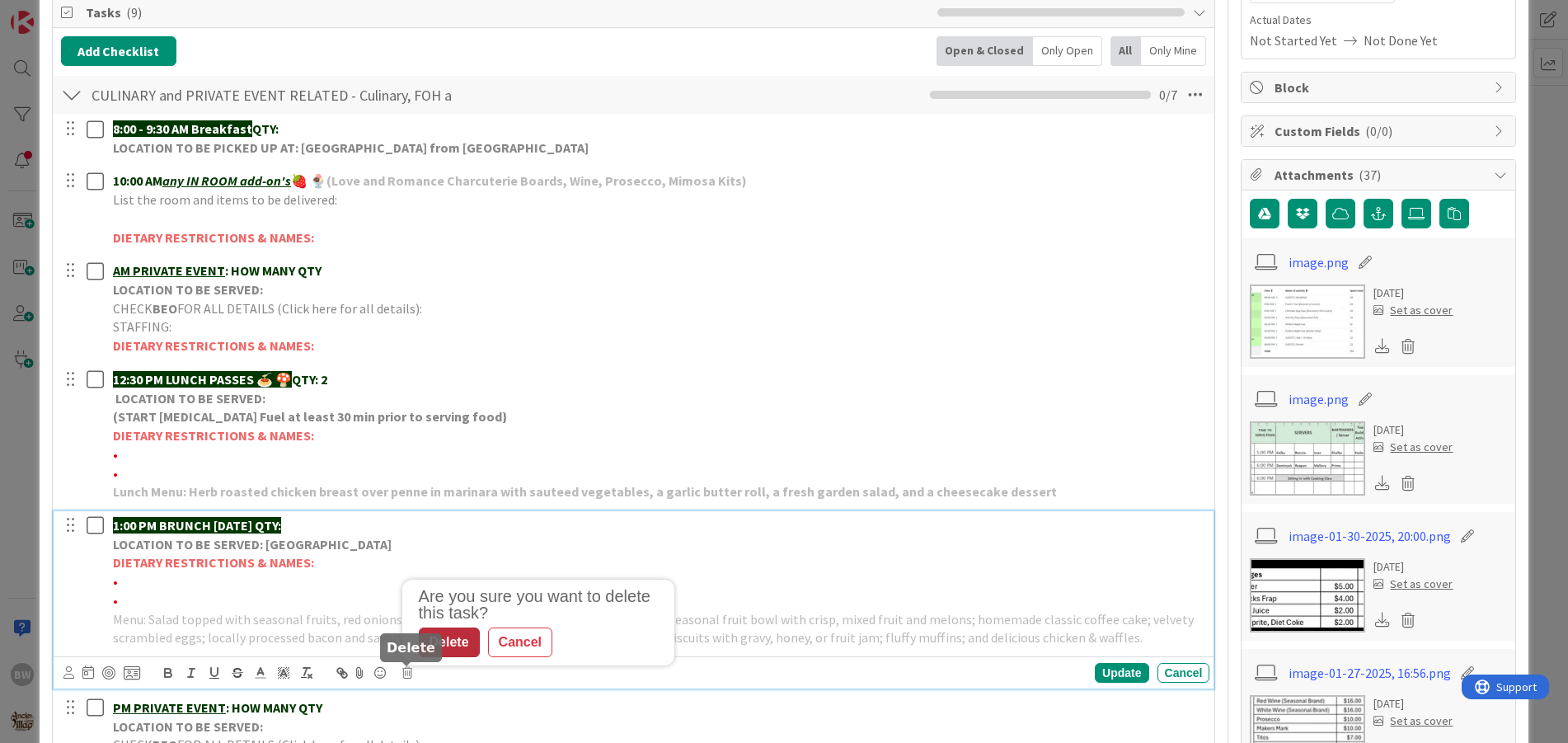
click at [438, 634] on div "Delete" at bounding box center [448, 642] width 61 height 30
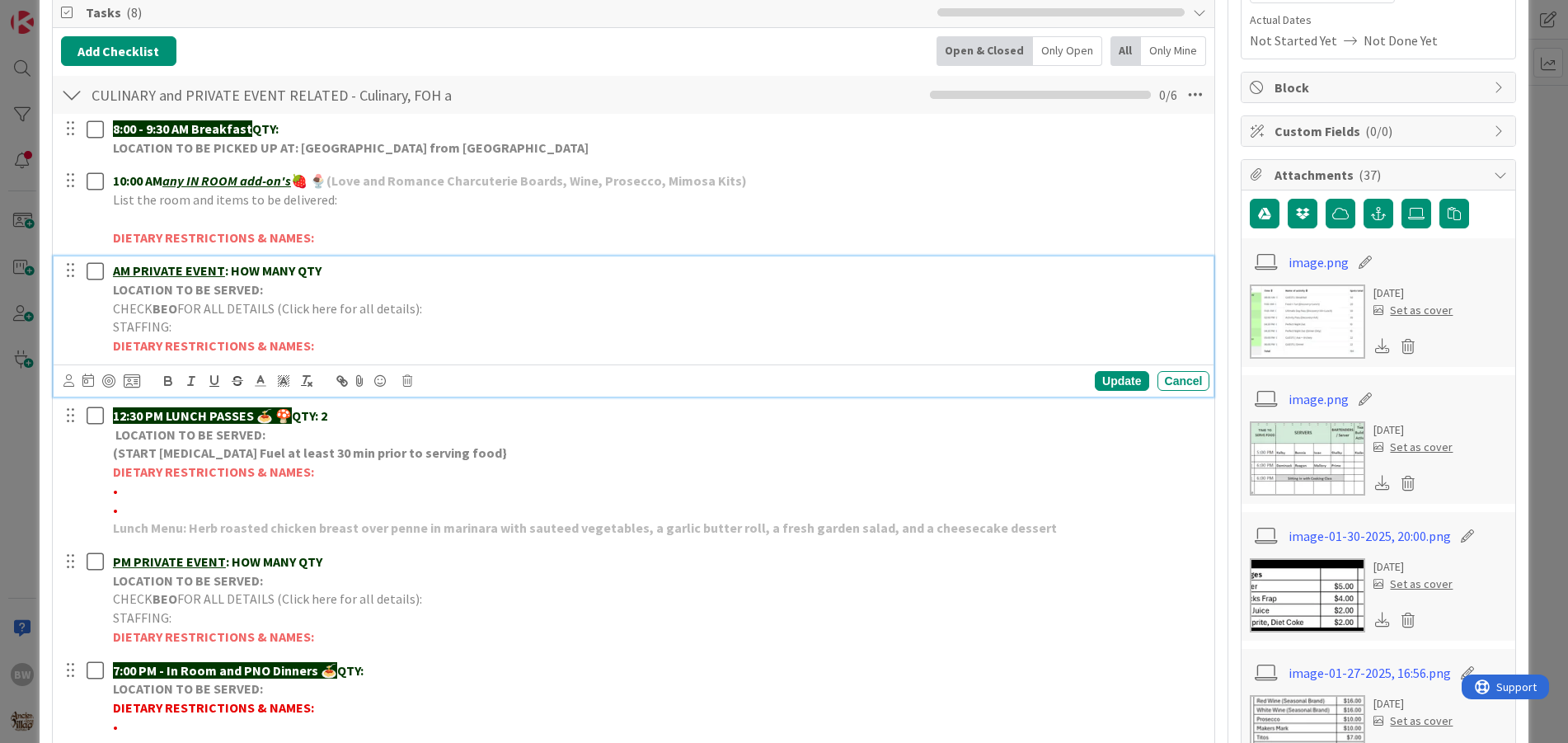
click at [209, 310] on span "FOR ALL DETAILS (Click here for all details):" at bounding box center [299, 309] width 245 height 17
click at [403, 380] on icon at bounding box center [407, 380] width 10 height 11
click at [447, 450] on div "Delete" at bounding box center [448, 451] width 61 height 30
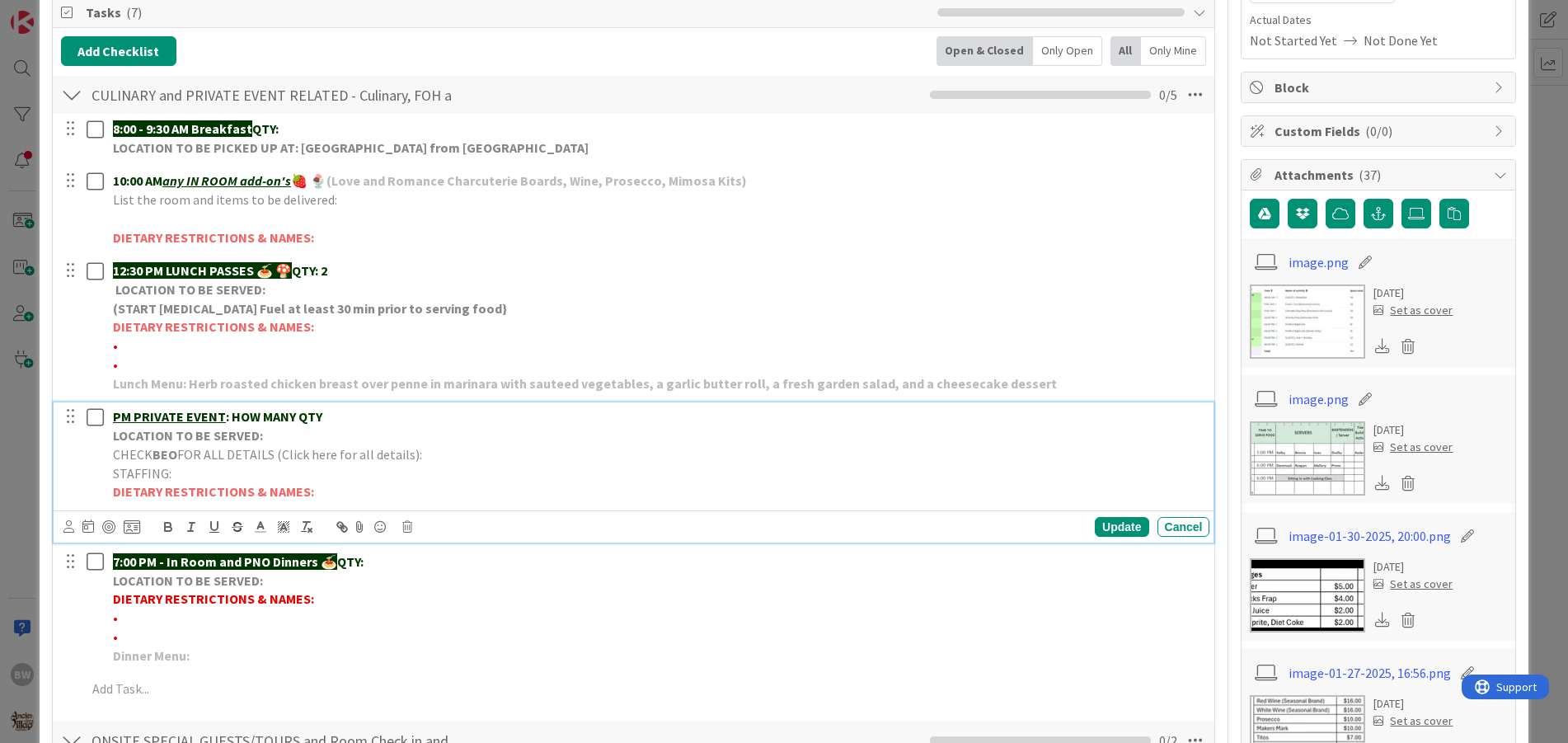
click at [246, 467] on p "STAFFING:" at bounding box center [658, 474] width 1091 height 19
click at [408, 526] on icon at bounding box center [407, 527] width 10 height 11
click at [420, 598] on div "Delete" at bounding box center [448, 597] width 61 height 30
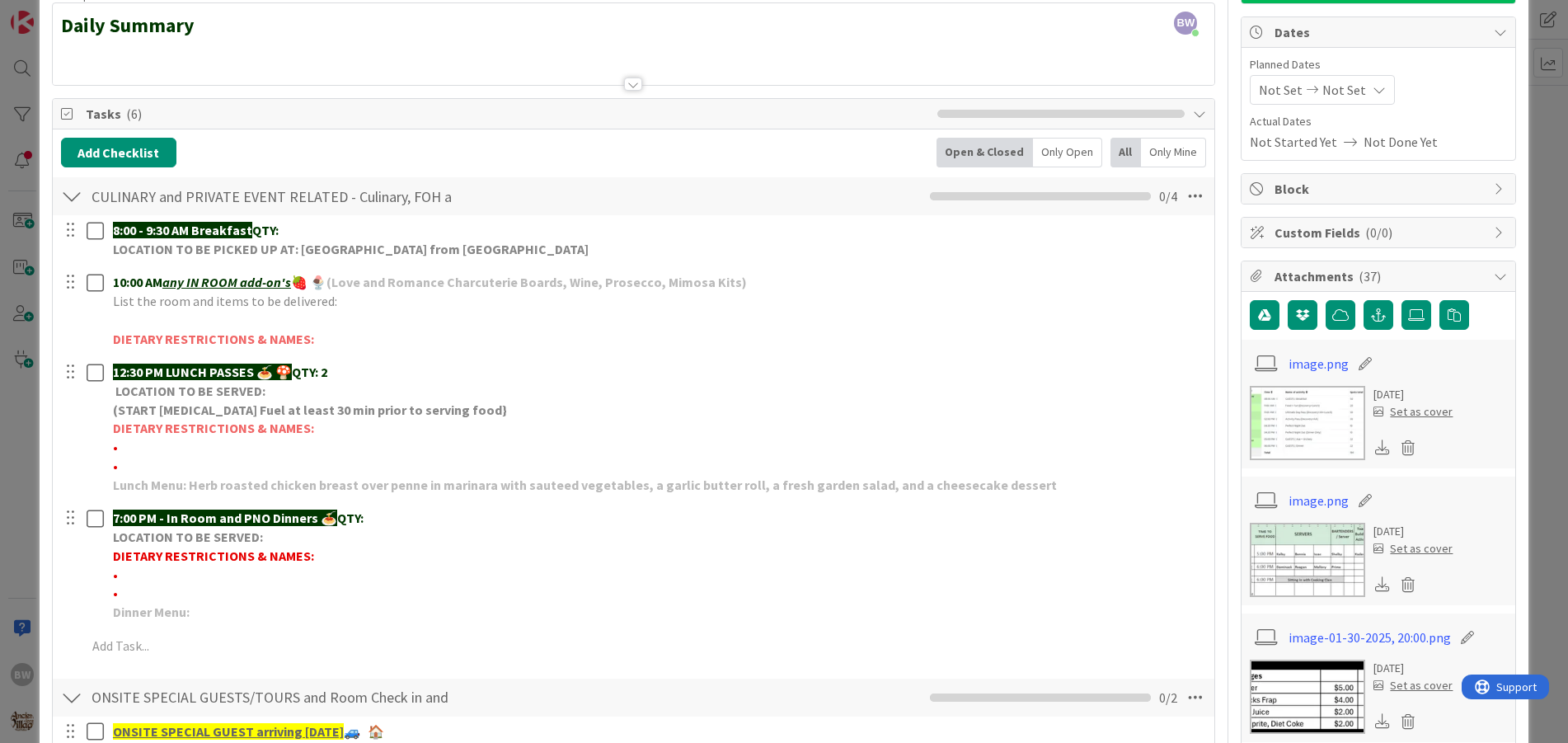
scroll to position [0, 0]
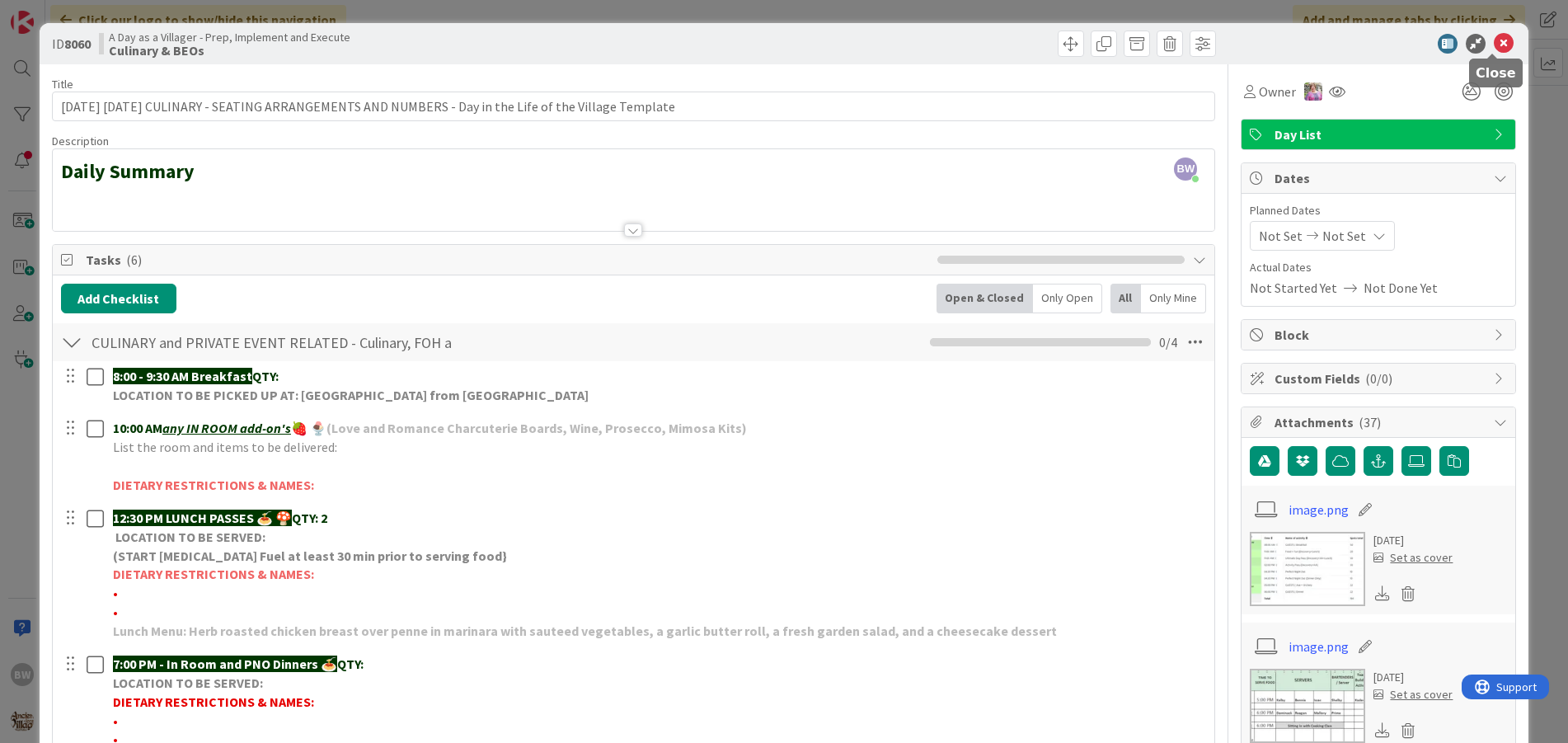
click at [1494, 41] on icon at bounding box center [1504, 43] width 20 height 20
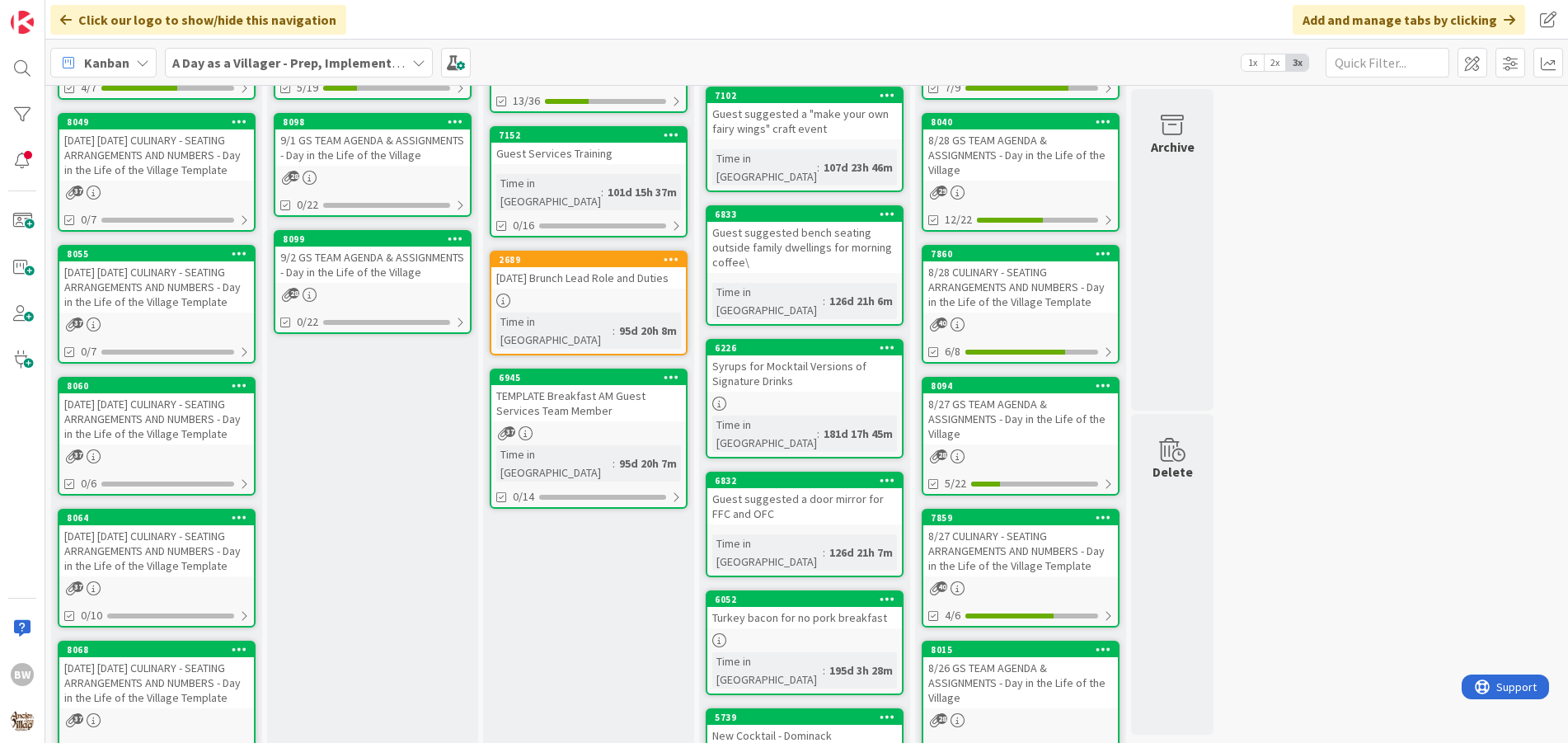
scroll to position [346, 0]
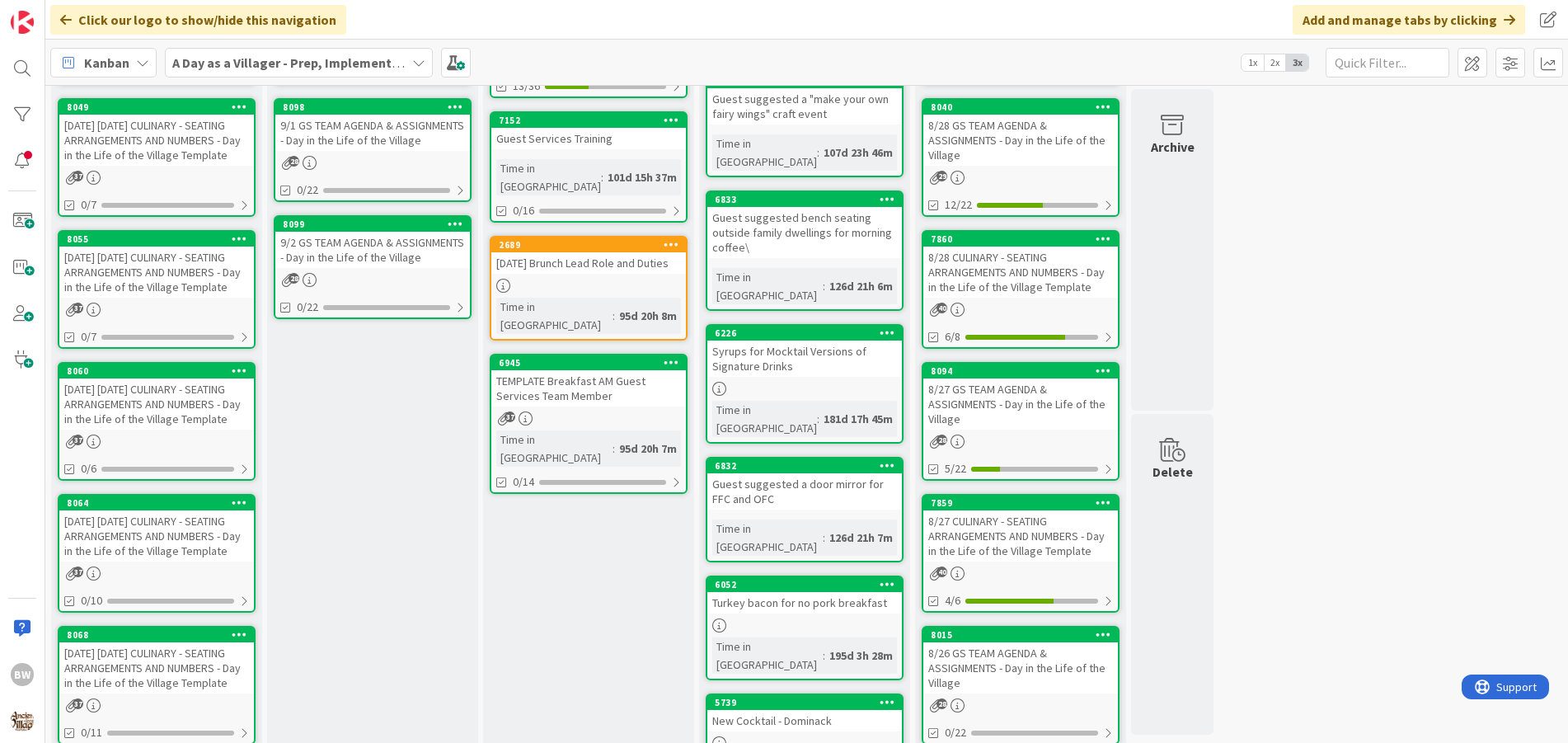
click at [125, 525] on div "[DATE] [DATE] CULINARY - SEATING ARRANGEMENTS AND NUMBERS - Day in the Life of …" at bounding box center [157, 536] width 195 height 51
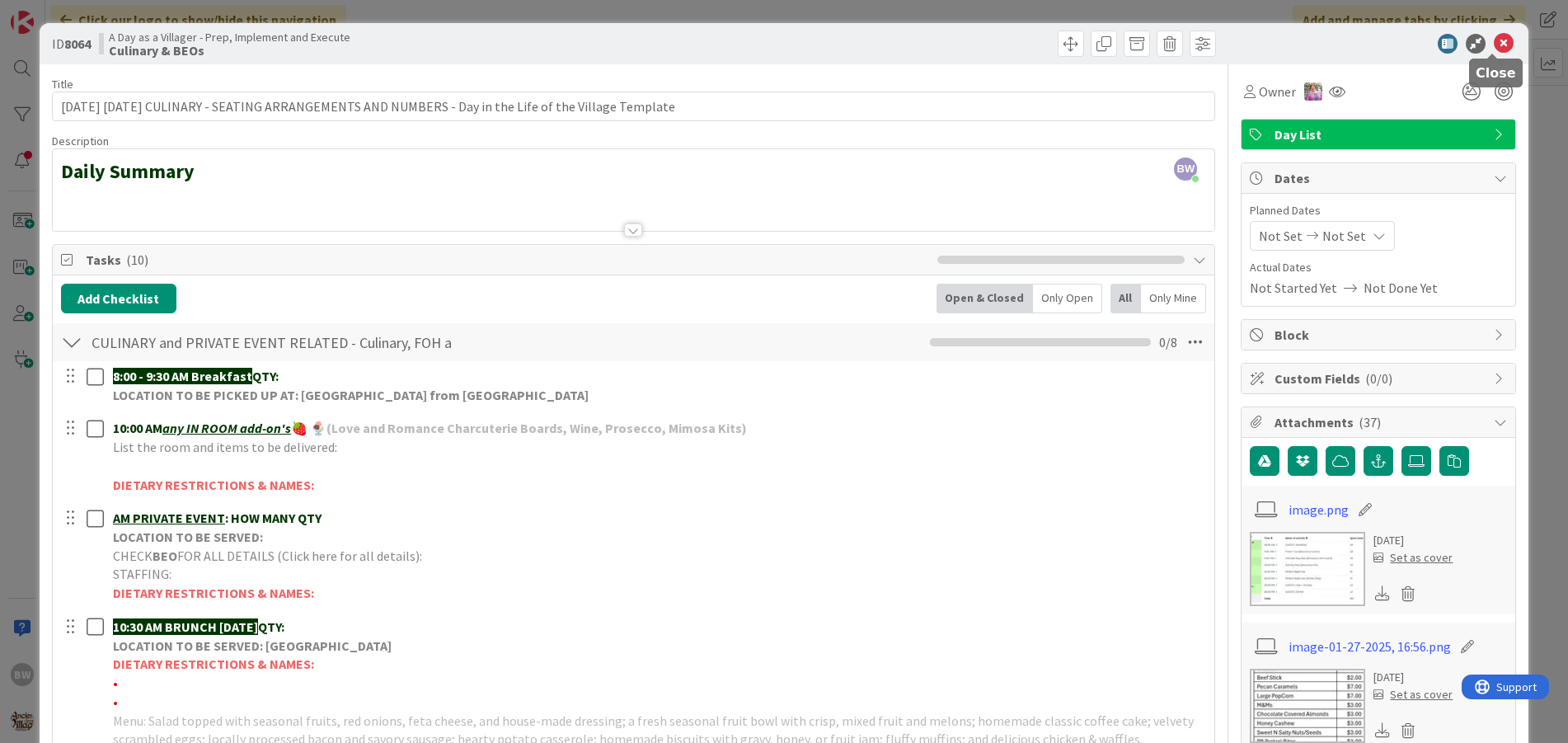
click at [1494, 34] on icon at bounding box center [1504, 43] width 20 height 20
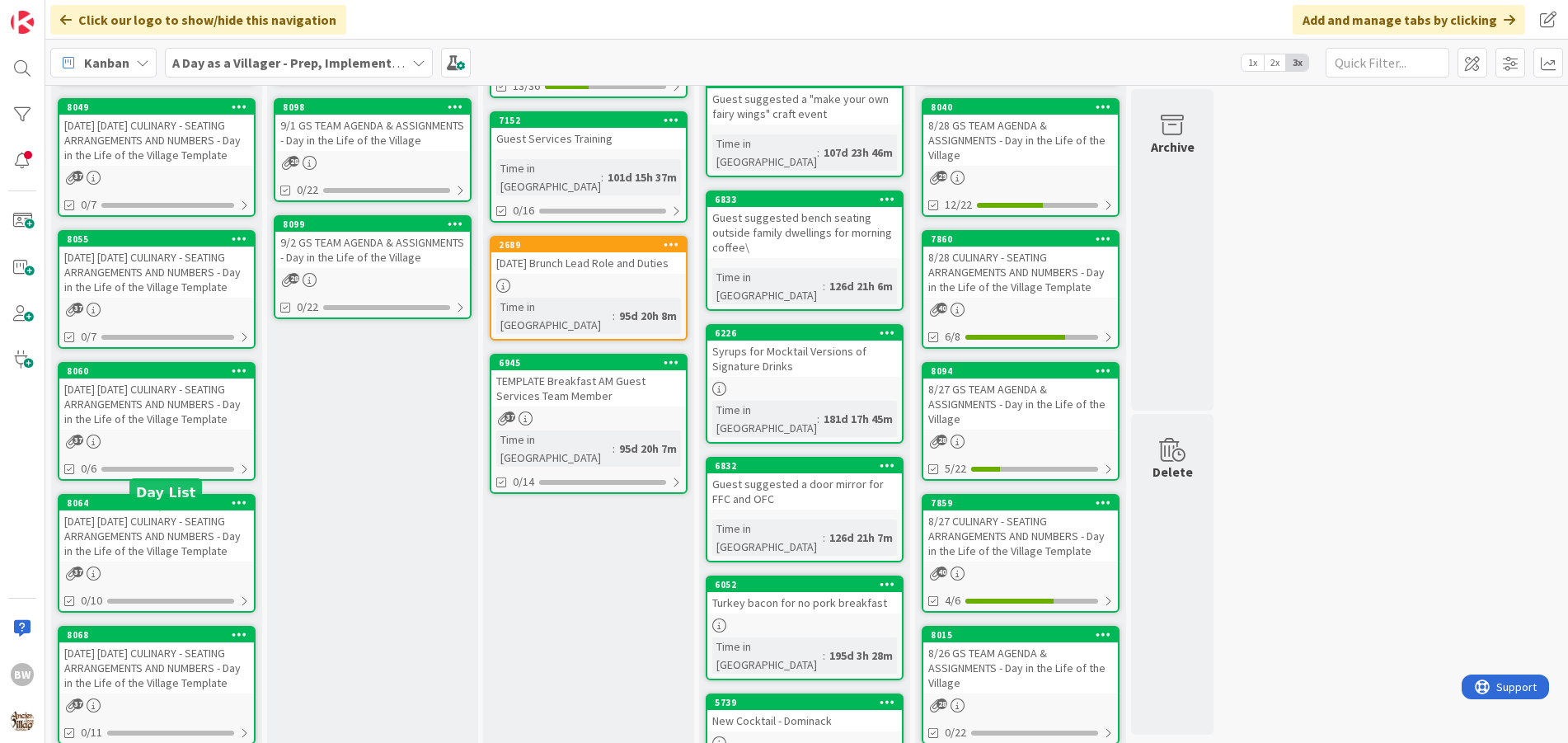
click at [163, 509] on div "8064" at bounding box center [160, 502] width 187 height 11
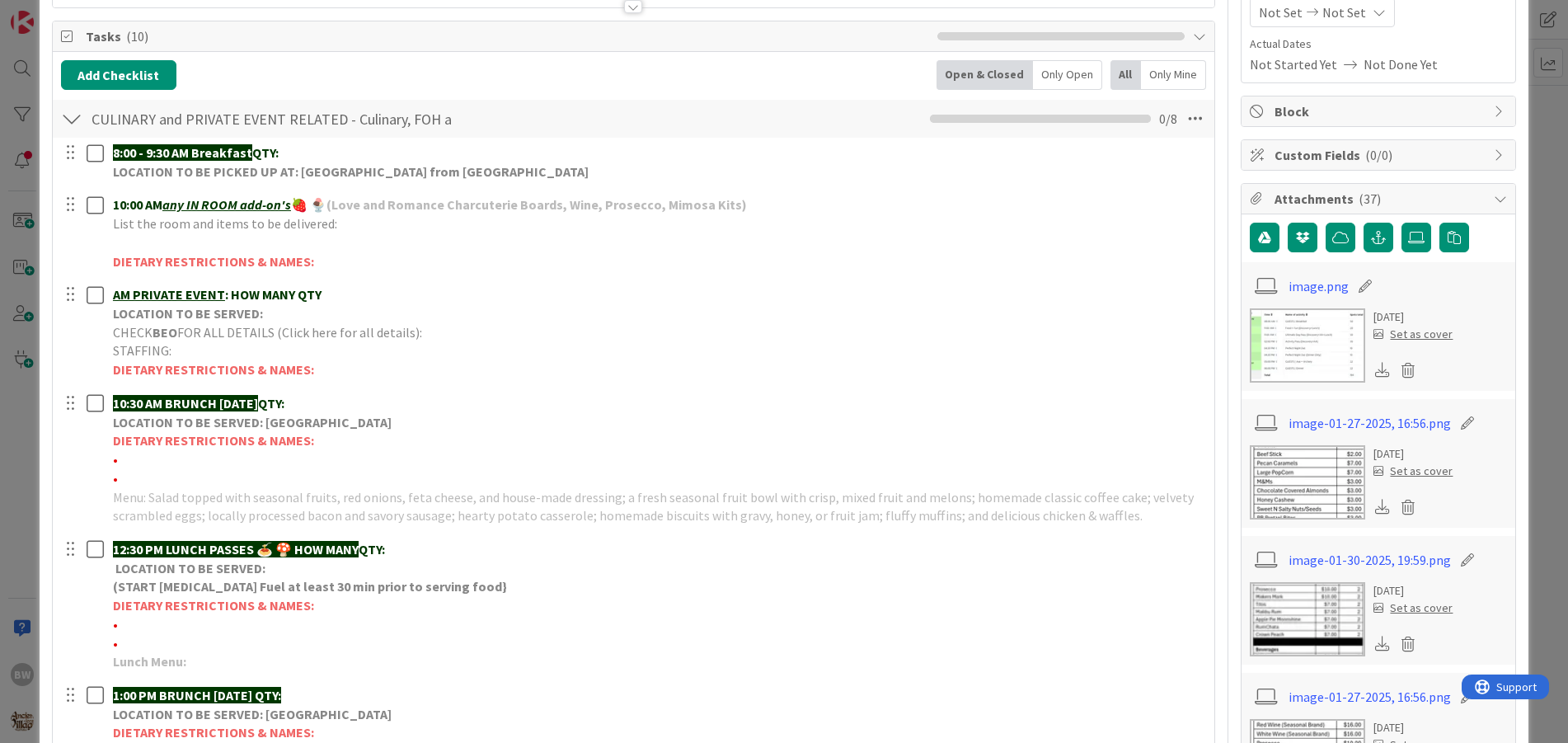
scroll to position [247, 0]
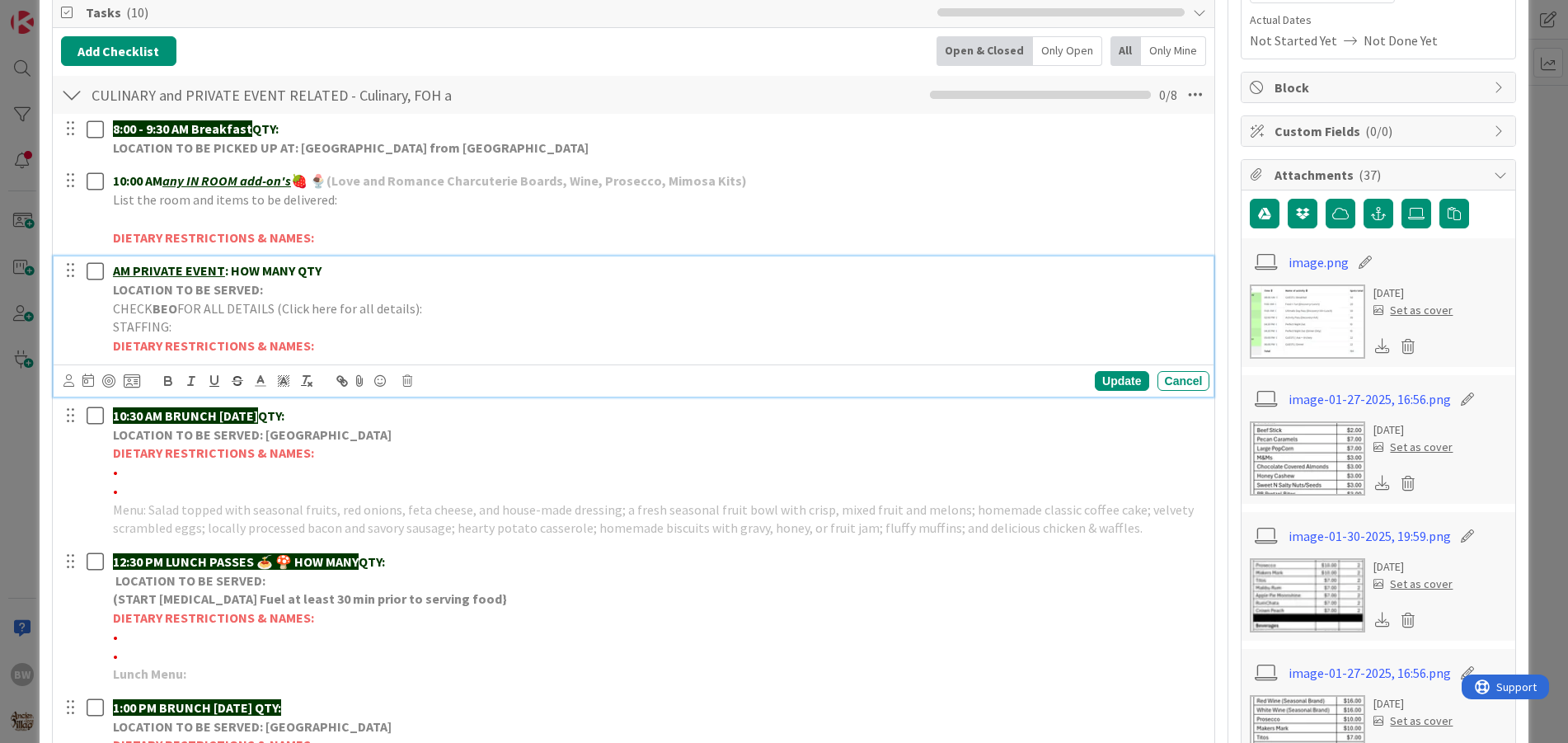
click at [211, 300] on span "FOR ALL DETAILS (Click here for all details):" at bounding box center [299, 309] width 245 height 17
click at [406, 382] on icon at bounding box center [407, 380] width 10 height 11
click at [449, 456] on div "Delete" at bounding box center [448, 451] width 61 height 30
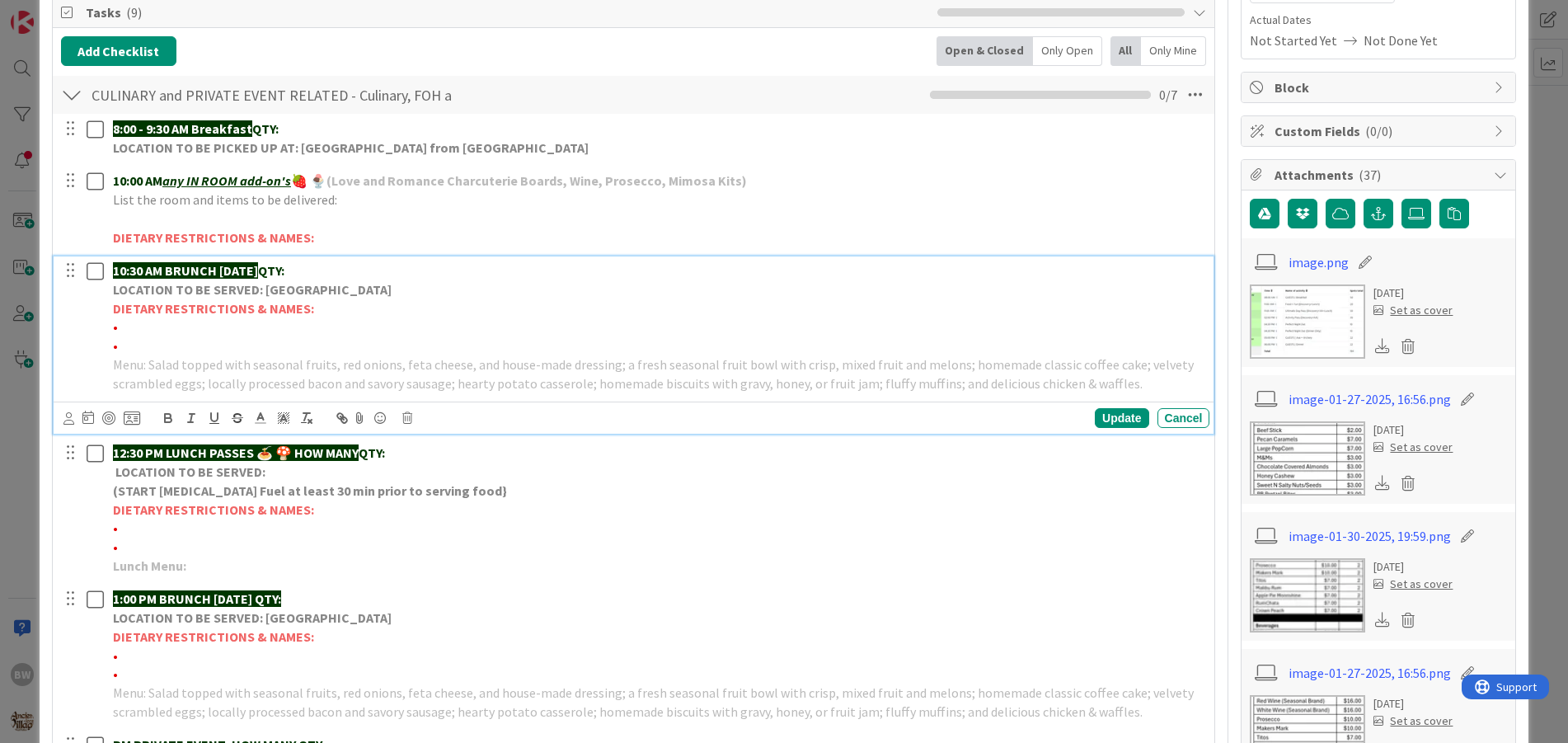
click at [239, 292] on strong "LOCATION TO BE SERVED: [GEOGRAPHIC_DATA]" at bounding box center [252, 290] width 279 height 17
click at [406, 418] on icon at bounding box center [407, 418] width 10 height 11
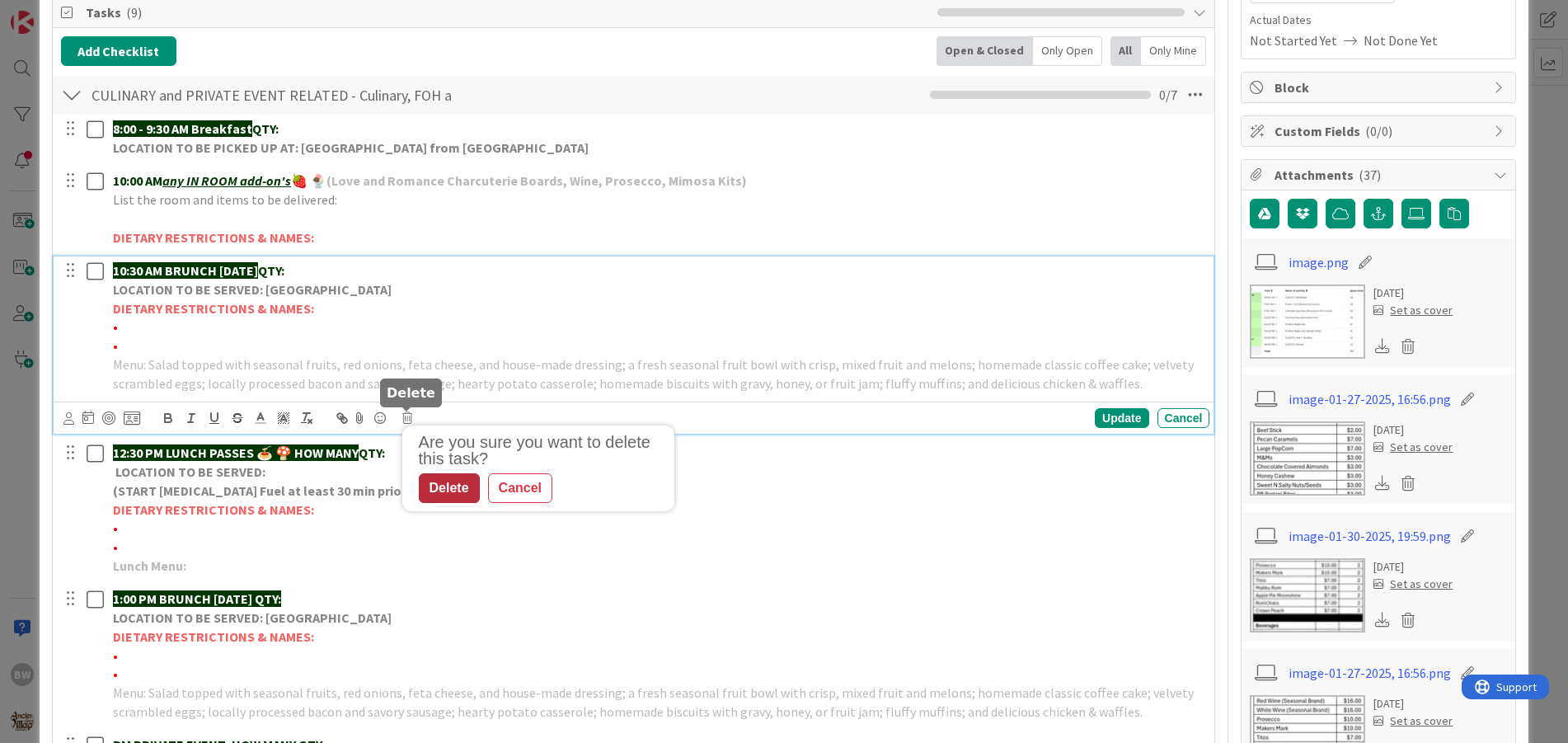
click at [455, 496] on div "Delete" at bounding box center [448, 488] width 61 height 30
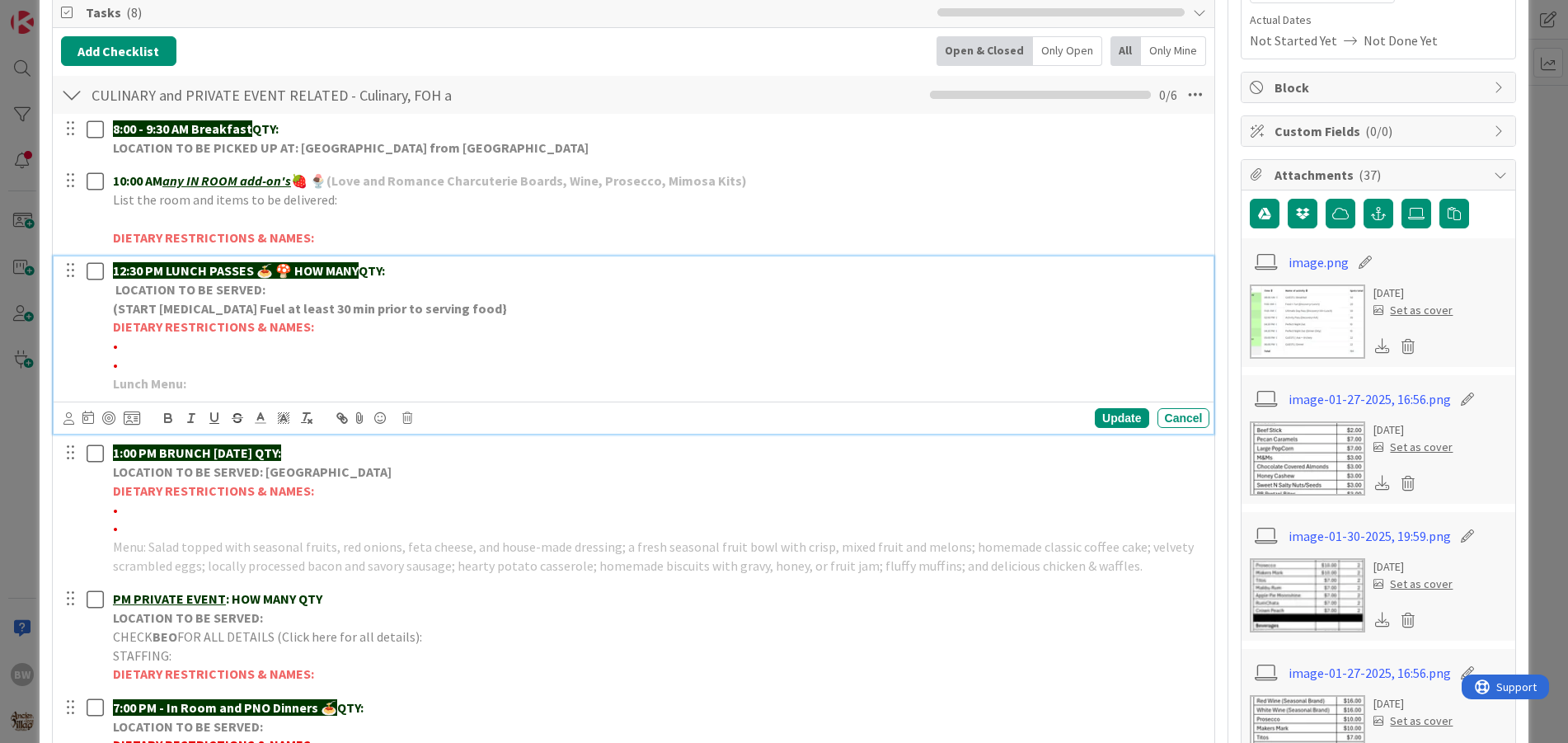
drag, startPoint x: 299, startPoint y: 268, endPoint x: 367, endPoint y: 268, distance: 68.0
click at [367, 268] on p "12:30 PM LUNCH PASSES 🍝 🍄 HOW MANY QTY:" at bounding box center [658, 270] width 1091 height 19
click at [1123, 418] on div "Update" at bounding box center [1121, 418] width 53 height 20
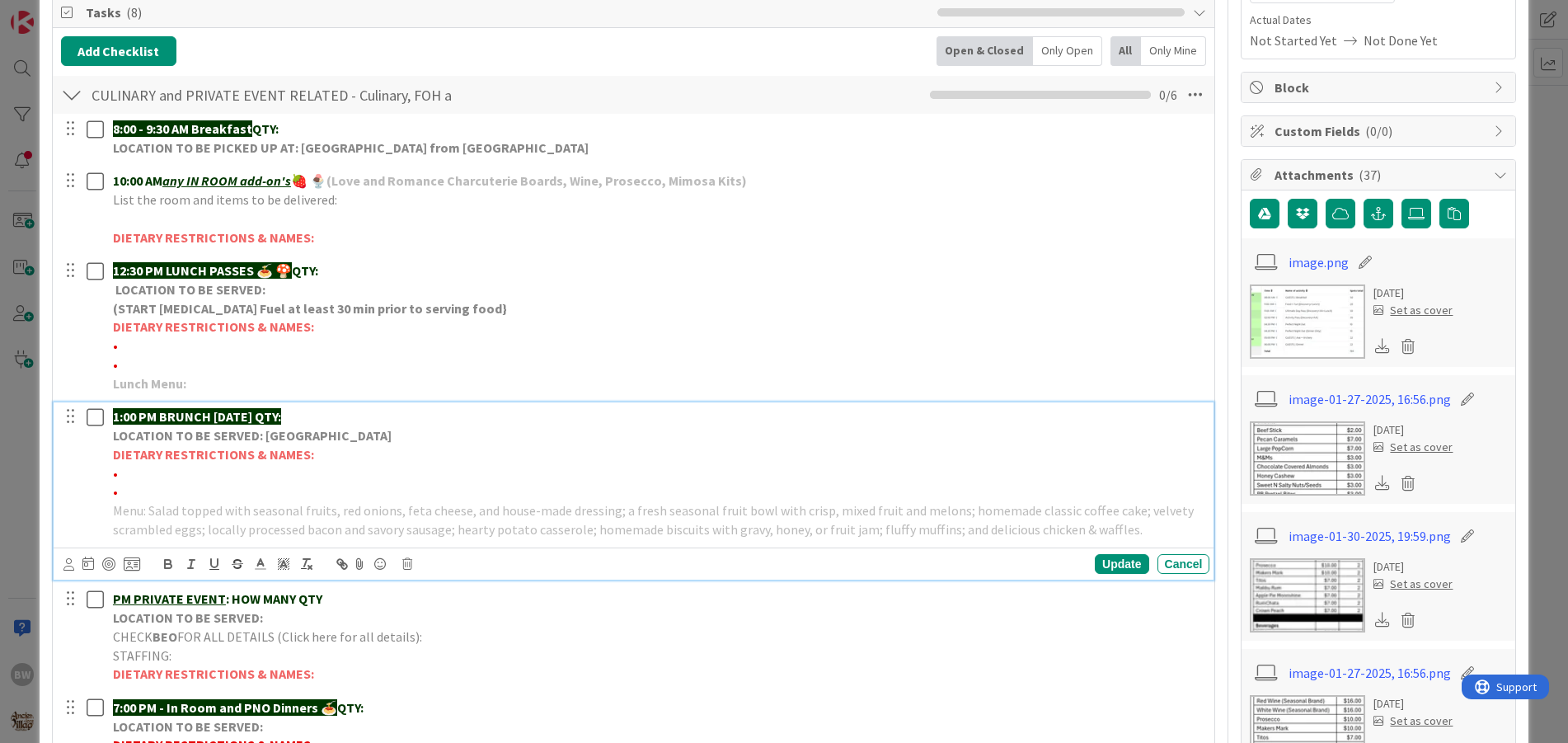
click at [244, 438] on strong "LOCATION TO BE SERVED: [GEOGRAPHIC_DATA]" at bounding box center [252, 435] width 279 height 17
click at [409, 562] on icon at bounding box center [407, 564] width 10 height 11
click at [453, 640] on div "Delete" at bounding box center [448, 634] width 61 height 30
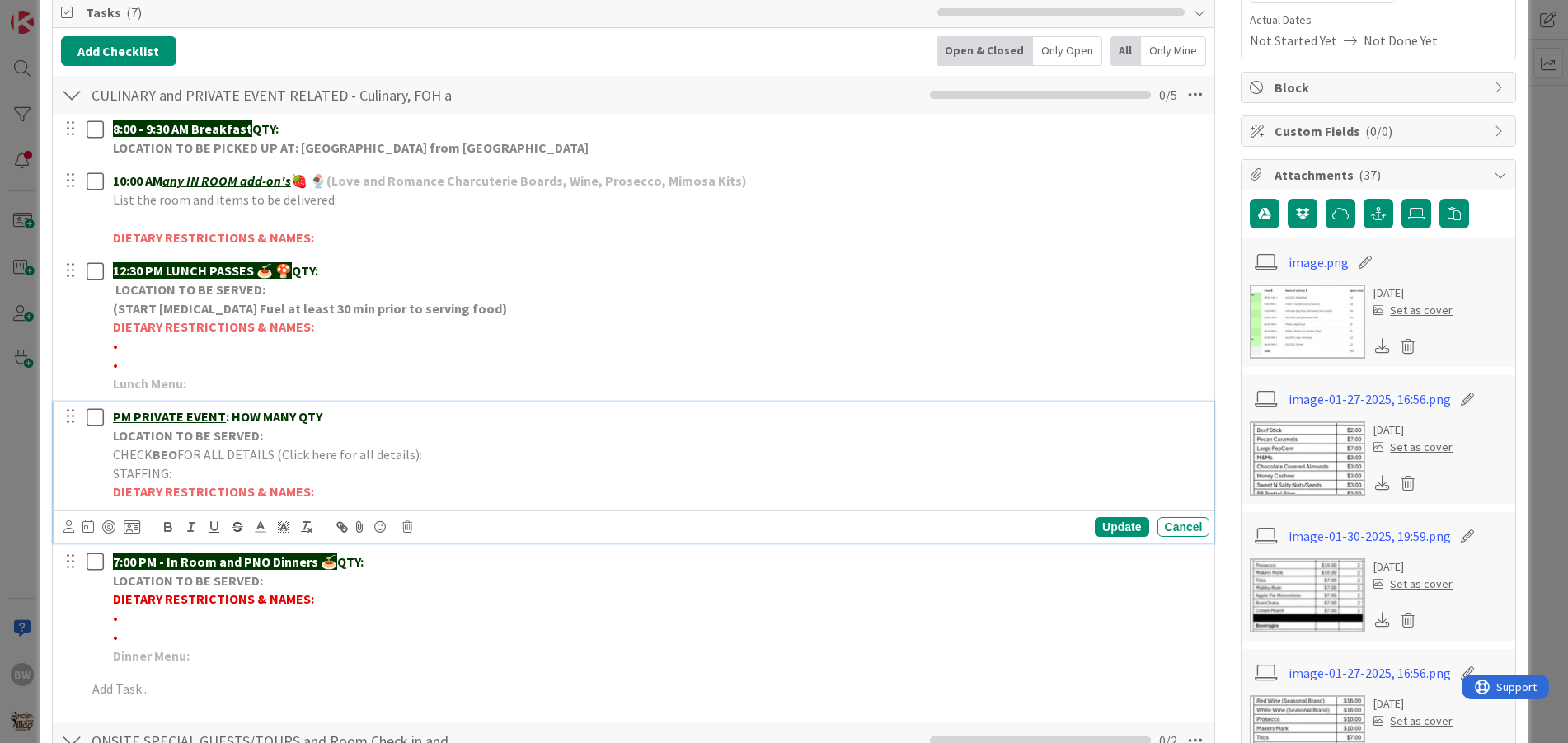
click at [232, 434] on strong "LOCATION TO BE SERVED:" at bounding box center [187, 435] width 150 height 17
click at [406, 525] on icon at bounding box center [407, 527] width 10 height 11
click at [453, 595] on div "Delete" at bounding box center [448, 597] width 61 height 30
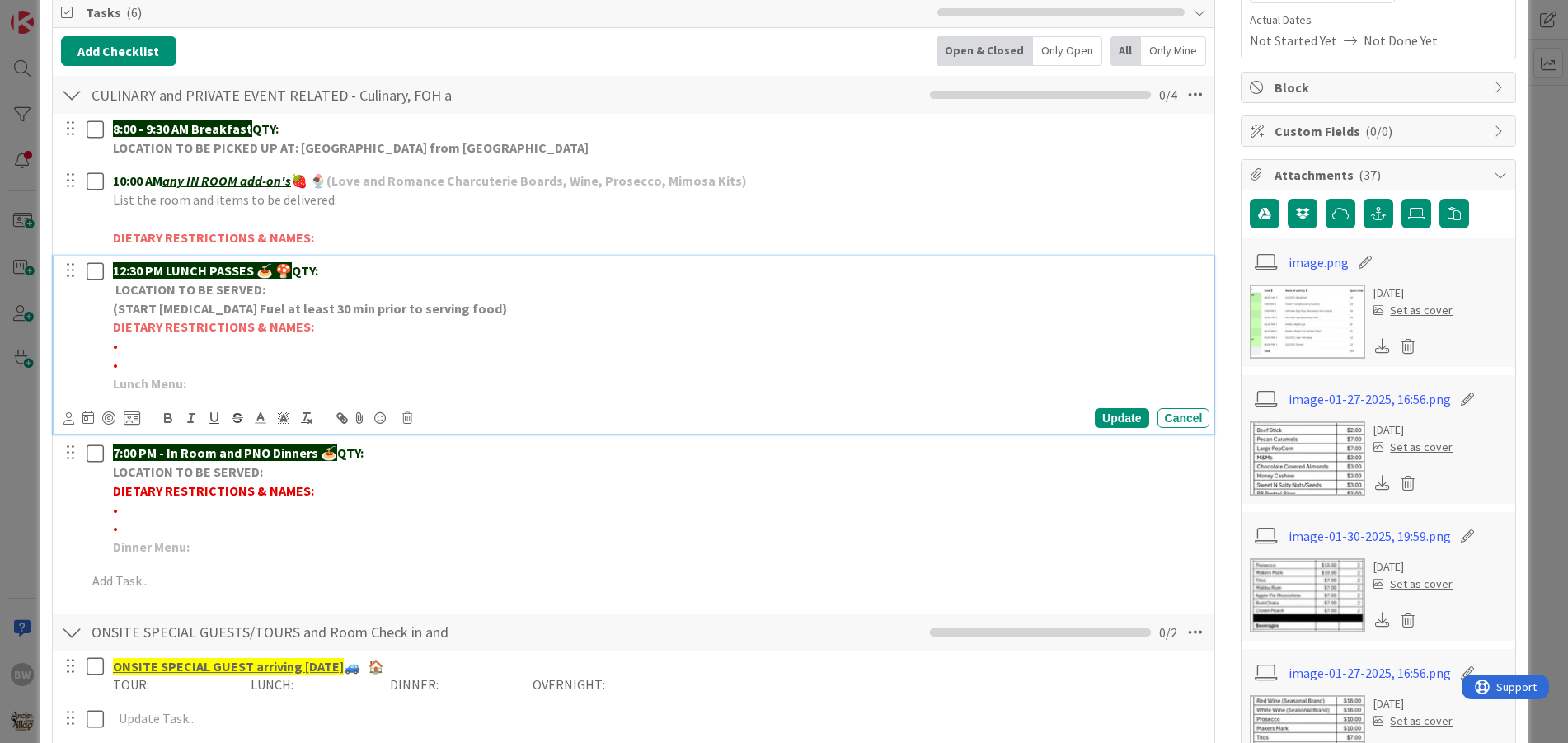
click at [361, 262] on p "12:30 PM LUNCH PASSES 🍝 🍄 QTY:" at bounding box center [658, 270] width 1091 height 19
click at [118, 340] on p "•" at bounding box center [658, 346] width 1091 height 19
click at [120, 356] on p "•" at bounding box center [658, 365] width 1091 height 19
click at [125, 338] on p "•" at bounding box center [658, 346] width 1091 height 19
drag, startPoint x: 216, startPoint y: 346, endPoint x: 117, endPoint y: 344, distance: 99.0
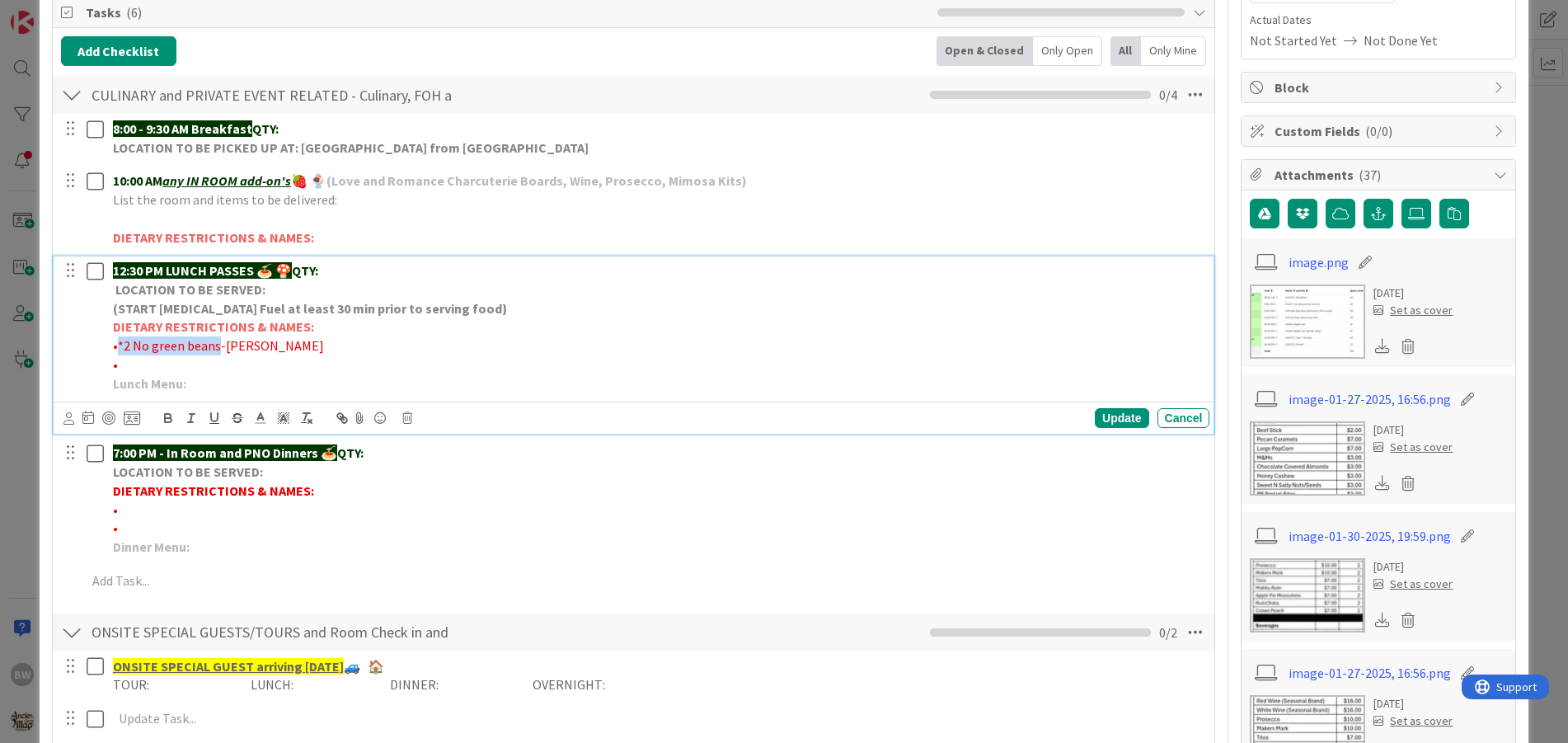
click at [117, 344] on span "•*2 No green beans-[PERSON_NAME]" at bounding box center [218, 346] width 211 height 17
click at [168, 418] on icon "button" at bounding box center [168, 420] width 7 height 4
click at [1117, 416] on div "Update" at bounding box center [1121, 418] width 53 height 20
click at [362, 270] on p "12:30 PM LUNCH PASSES 🍝 🍄 QTY:" at bounding box center [658, 270] width 1091 height 19
click at [1120, 408] on div "Update" at bounding box center [1121, 418] width 53 height 20
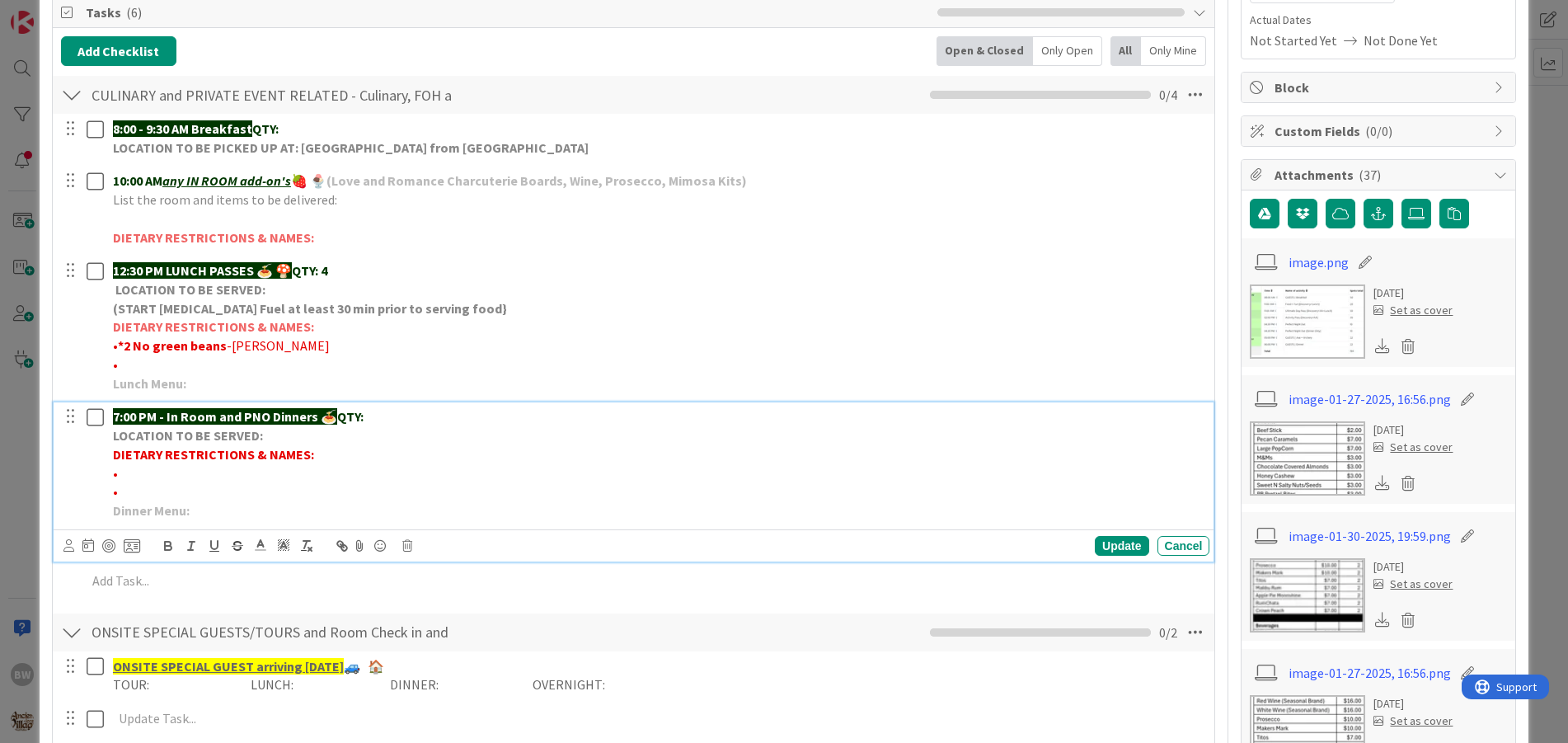
click at [379, 414] on p "7:00 PM - In Room and PNO Dinners 🍝 QTY:" at bounding box center [658, 417] width 1091 height 19
click at [1101, 553] on div "Update" at bounding box center [1121, 545] width 53 height 20
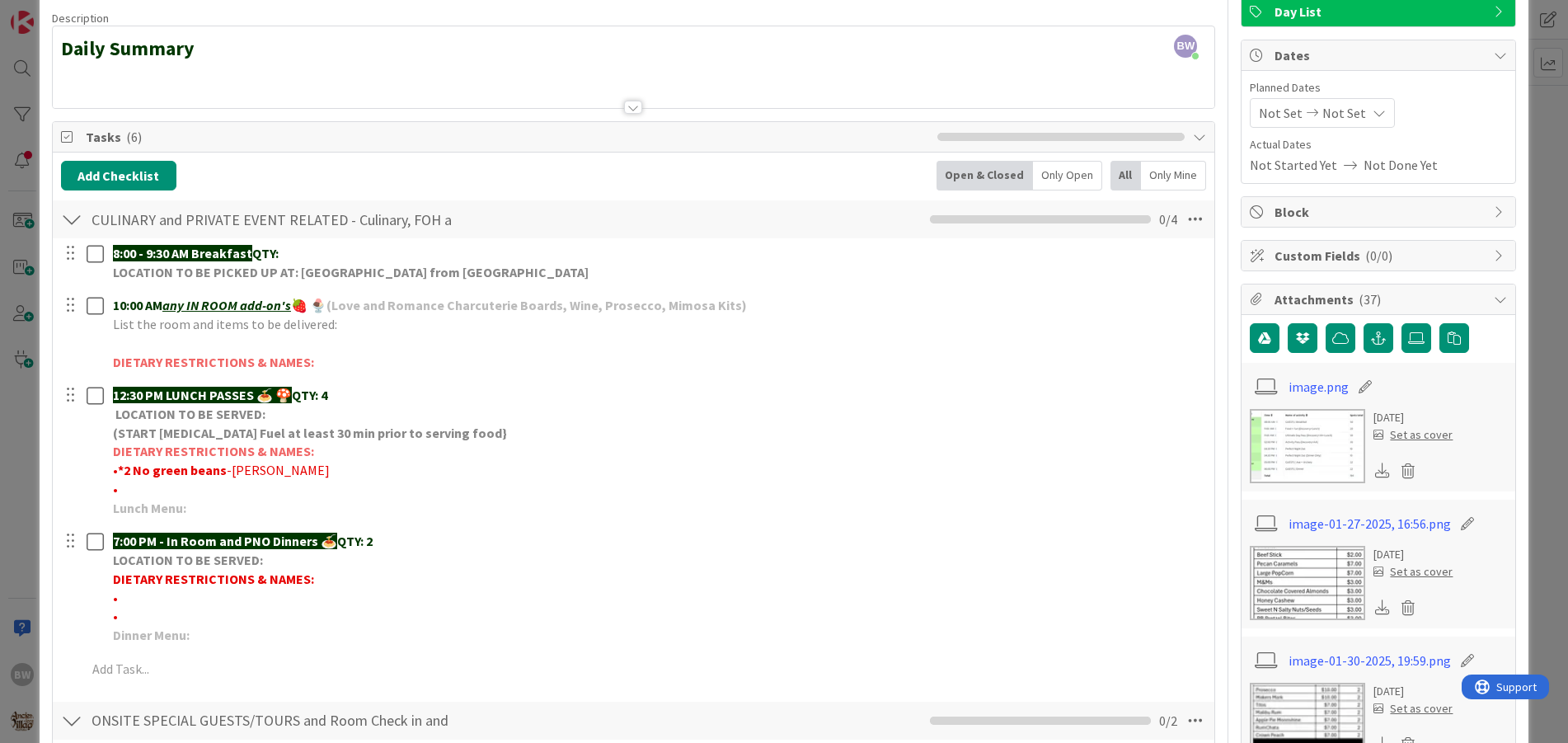
scroll to position [0, 0]
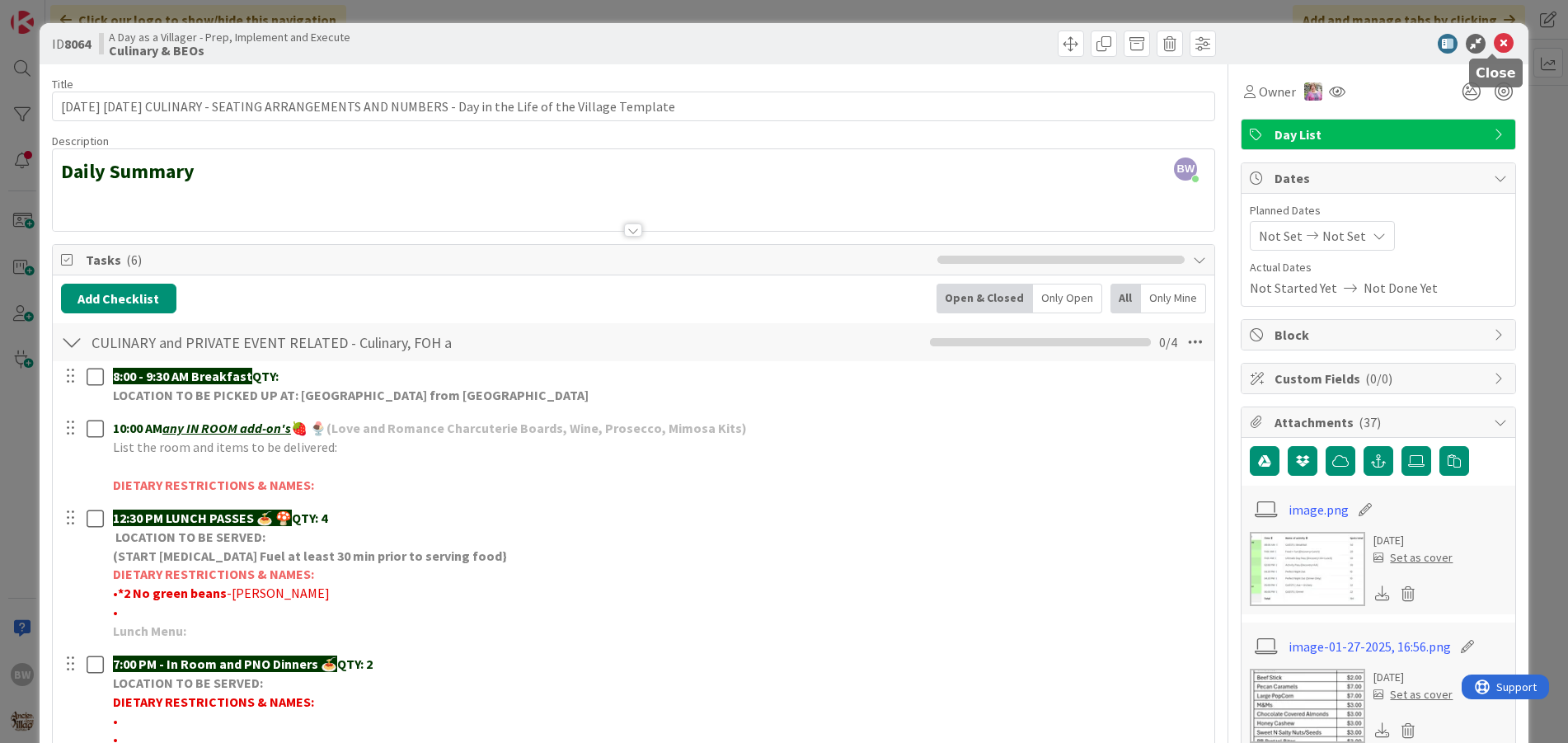
click at [1494, 39] on icon at bounding box center [1504, 43] width 20 height 20
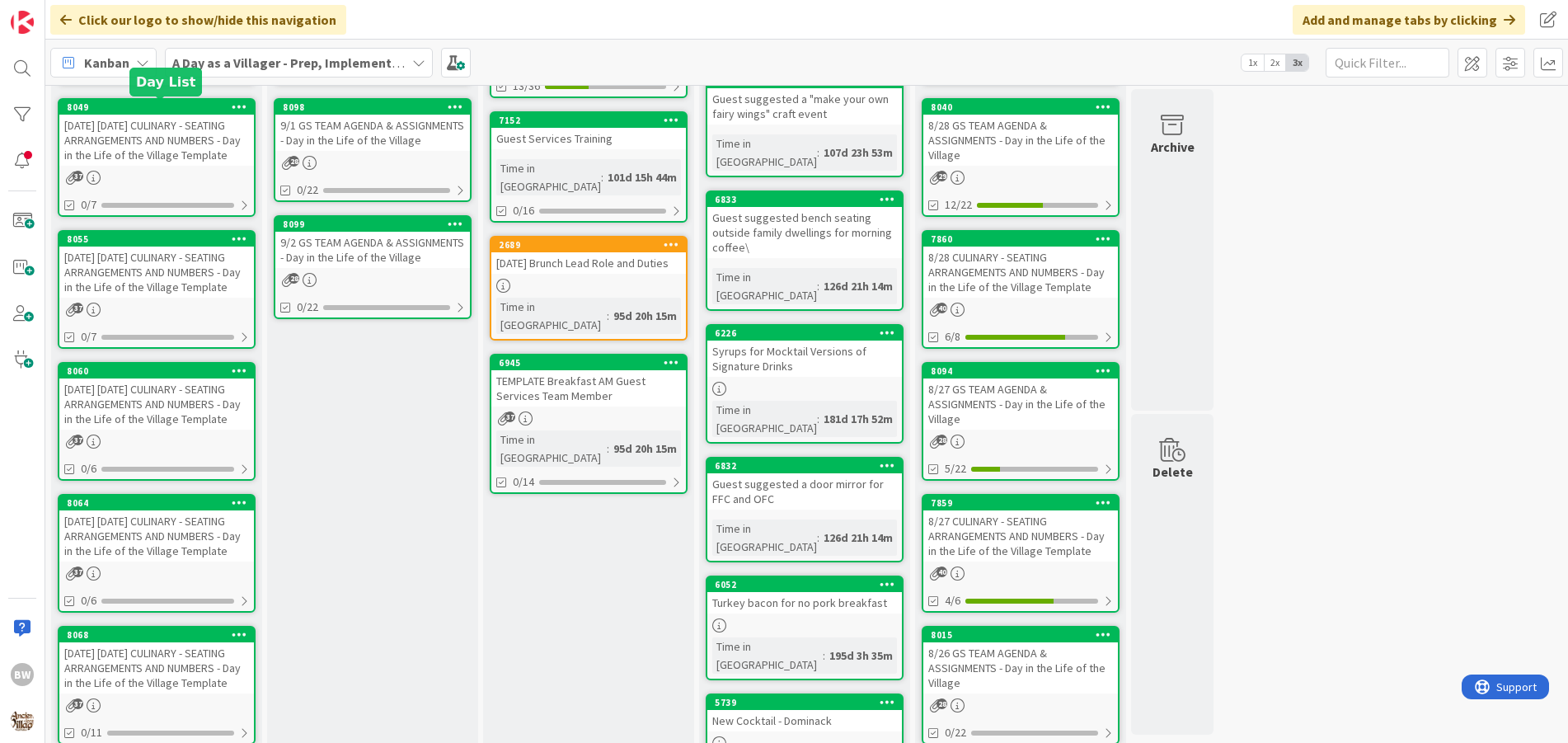
click at [149, 103] on div "8049" at bounding box center [160, 107] width 187 height 11
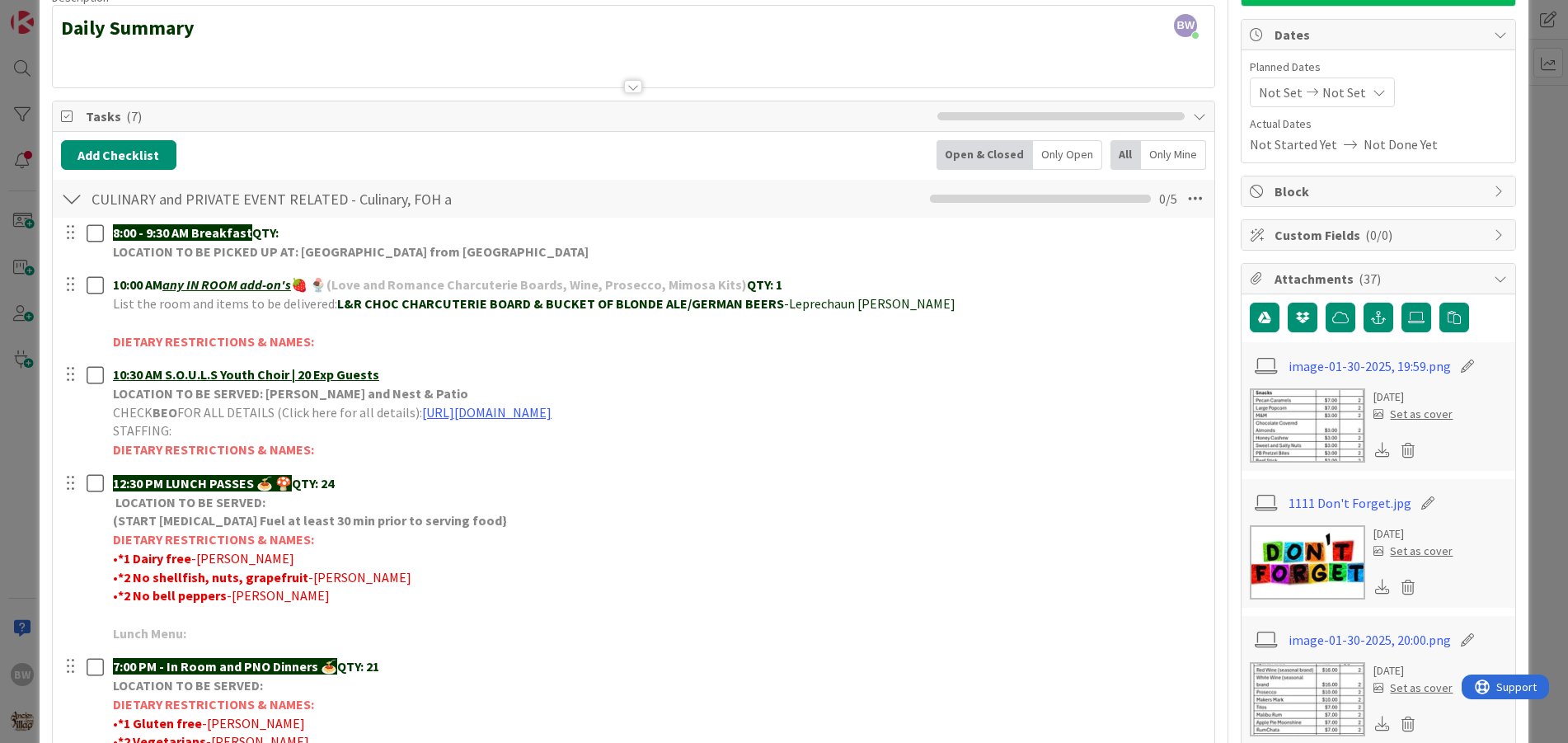
scroll to position [247, 0]
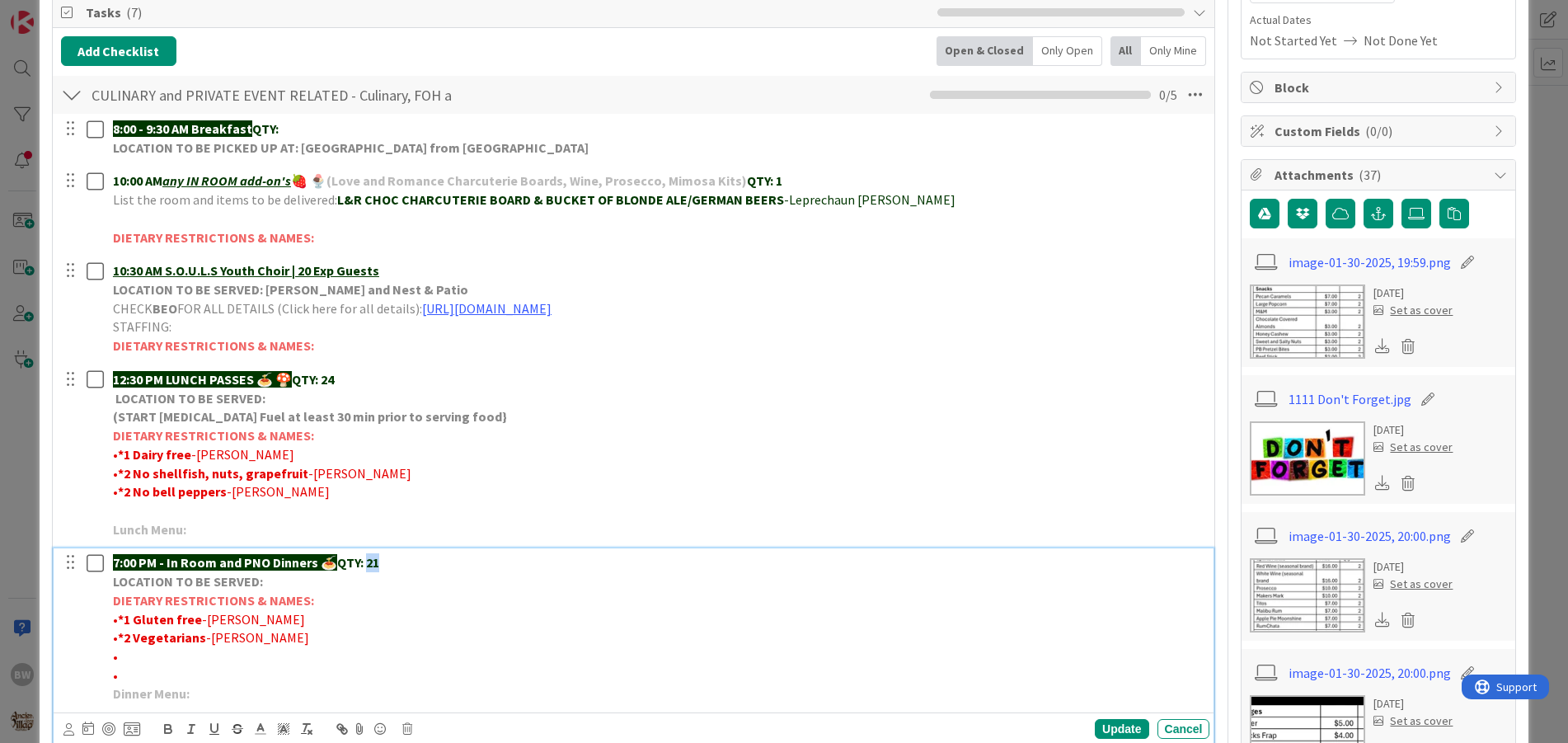
drag, startPoint x: 392, startPoint y: 561, endPoint x: 369, endPoint y: 561, distance: 23.0
click at [369, 561] on p "7:00 PM - In Room and PNO Dinners 🍝 QTY: 21" at bounding box center [658, 562] width 1091 height 19
click at [1105, 724] on div "Update" at bounding box center [1121, 728] width 53 height 20
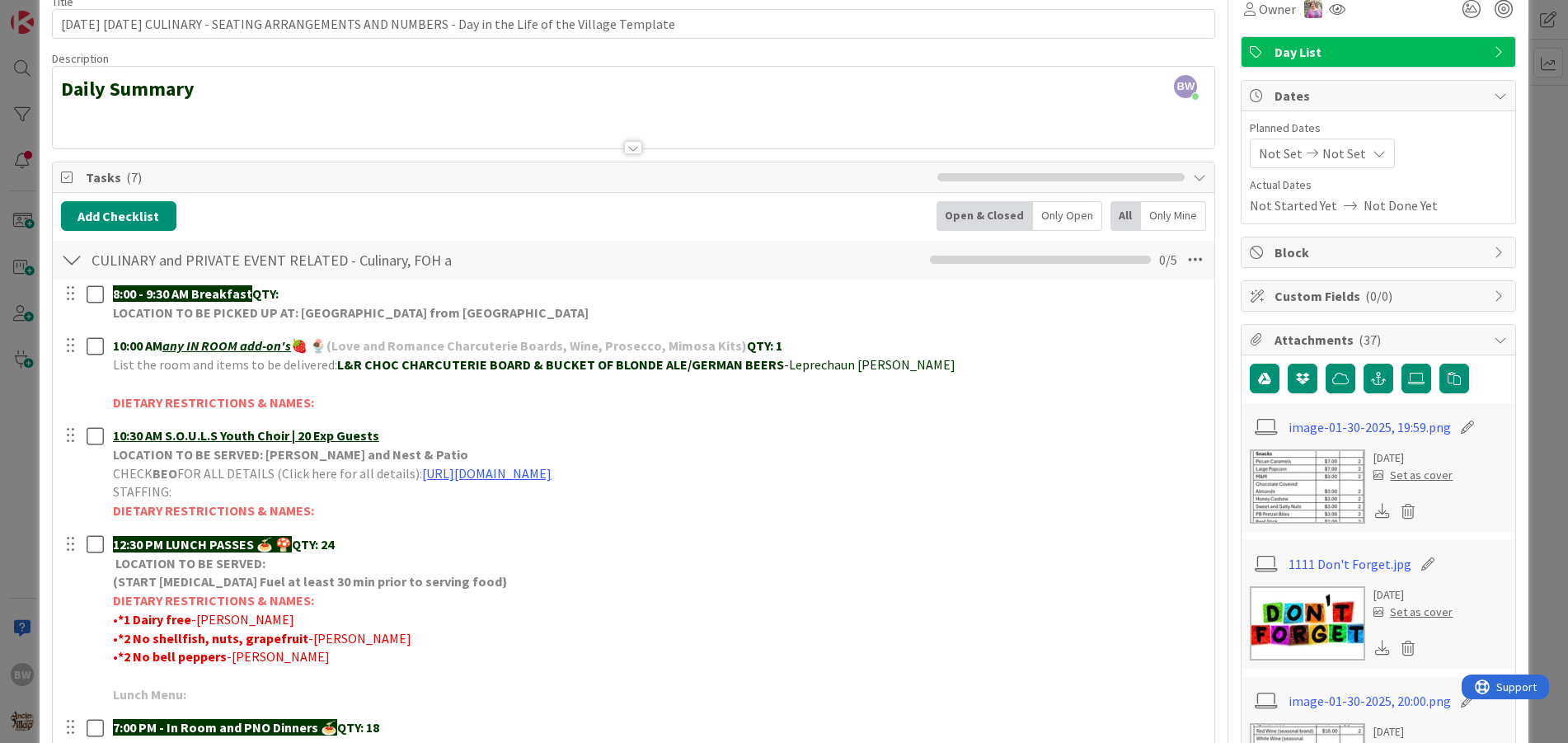
scroll to position [0, 0]
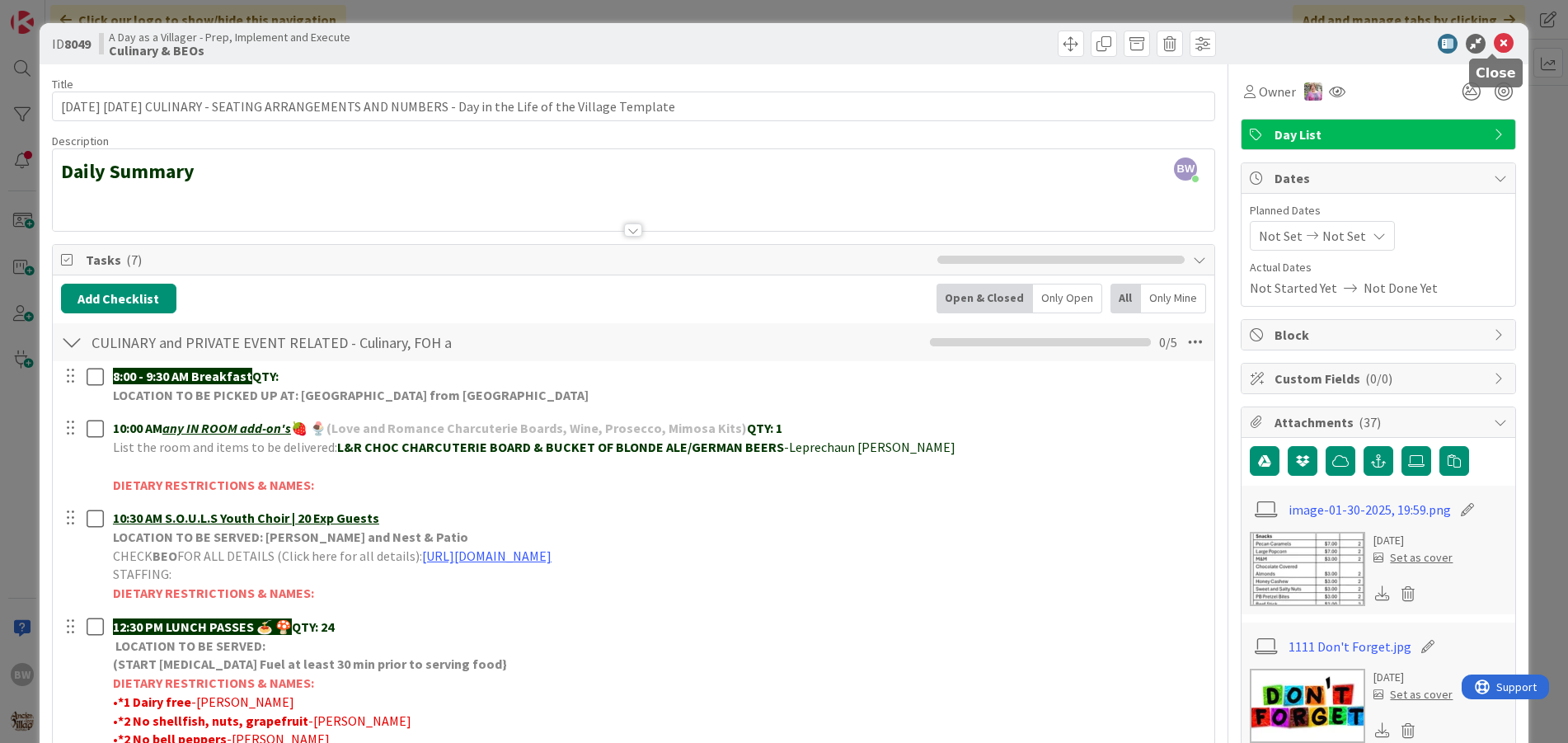
click at [1494, 47] on icon at bounding box center [1504, 43] width 20 height 20
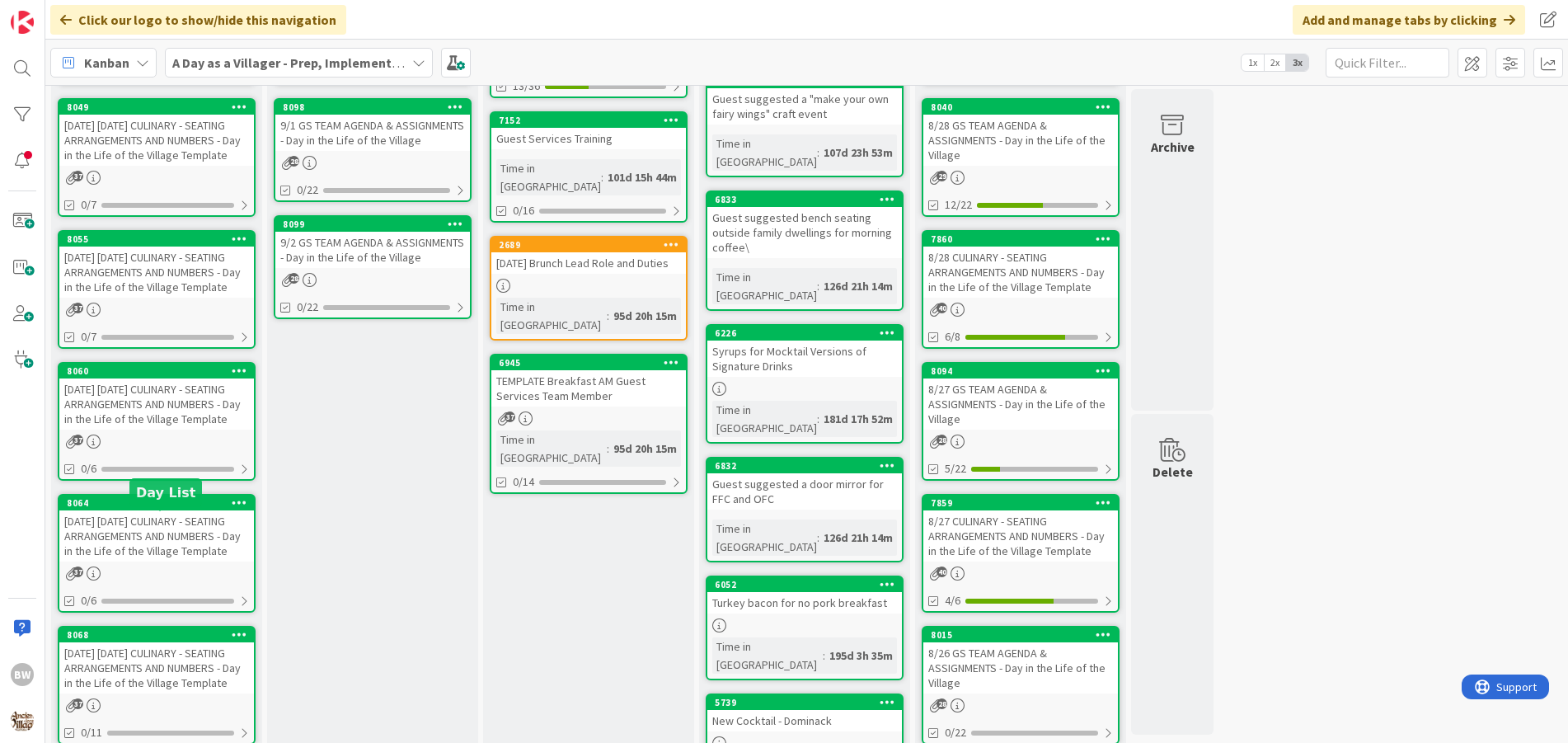
click at [132, 509] on div "8064" at bounding box center [160, 502] width 187 height 11
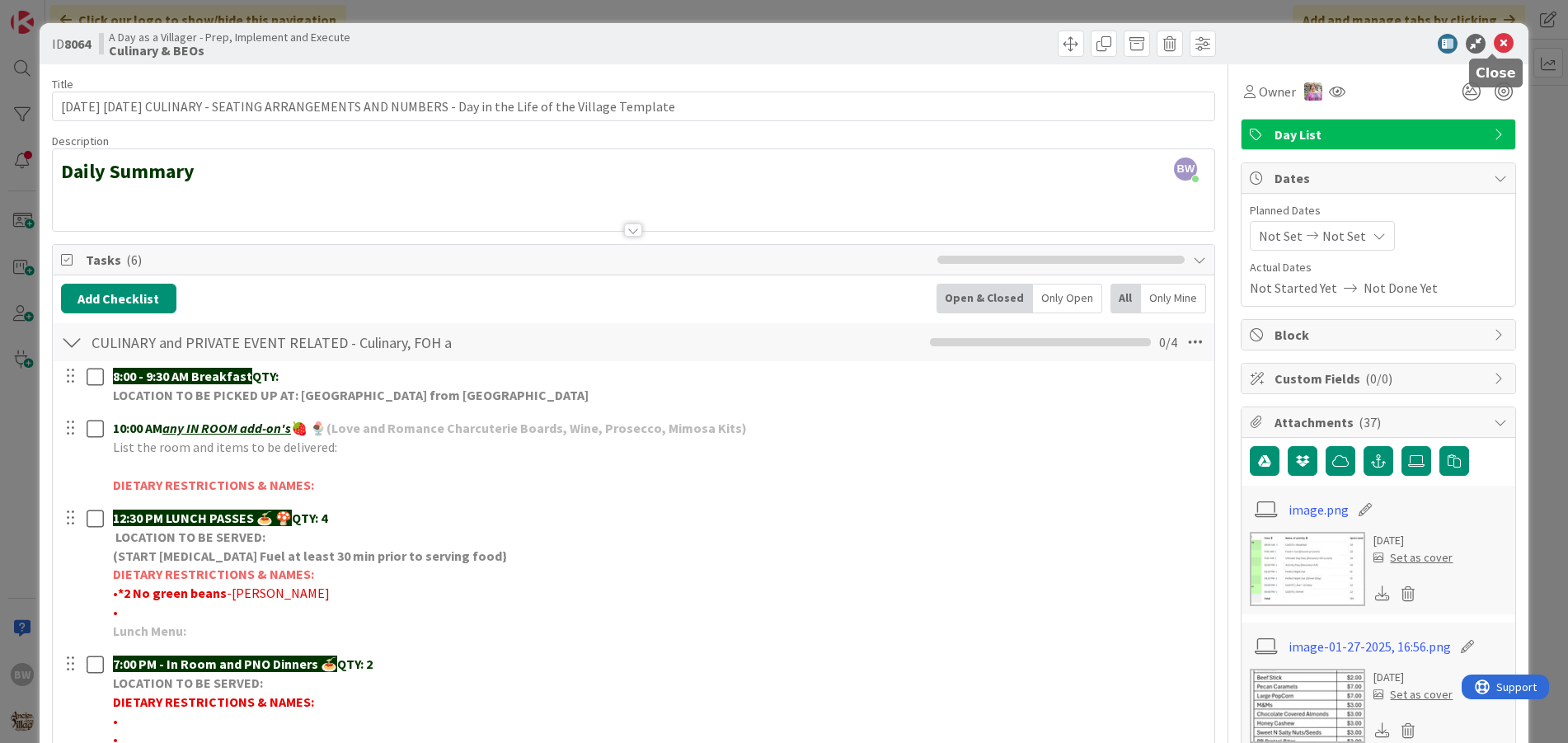
click at [1494, 39] on icon at bounding box center [1504, 43] width 20 height 20
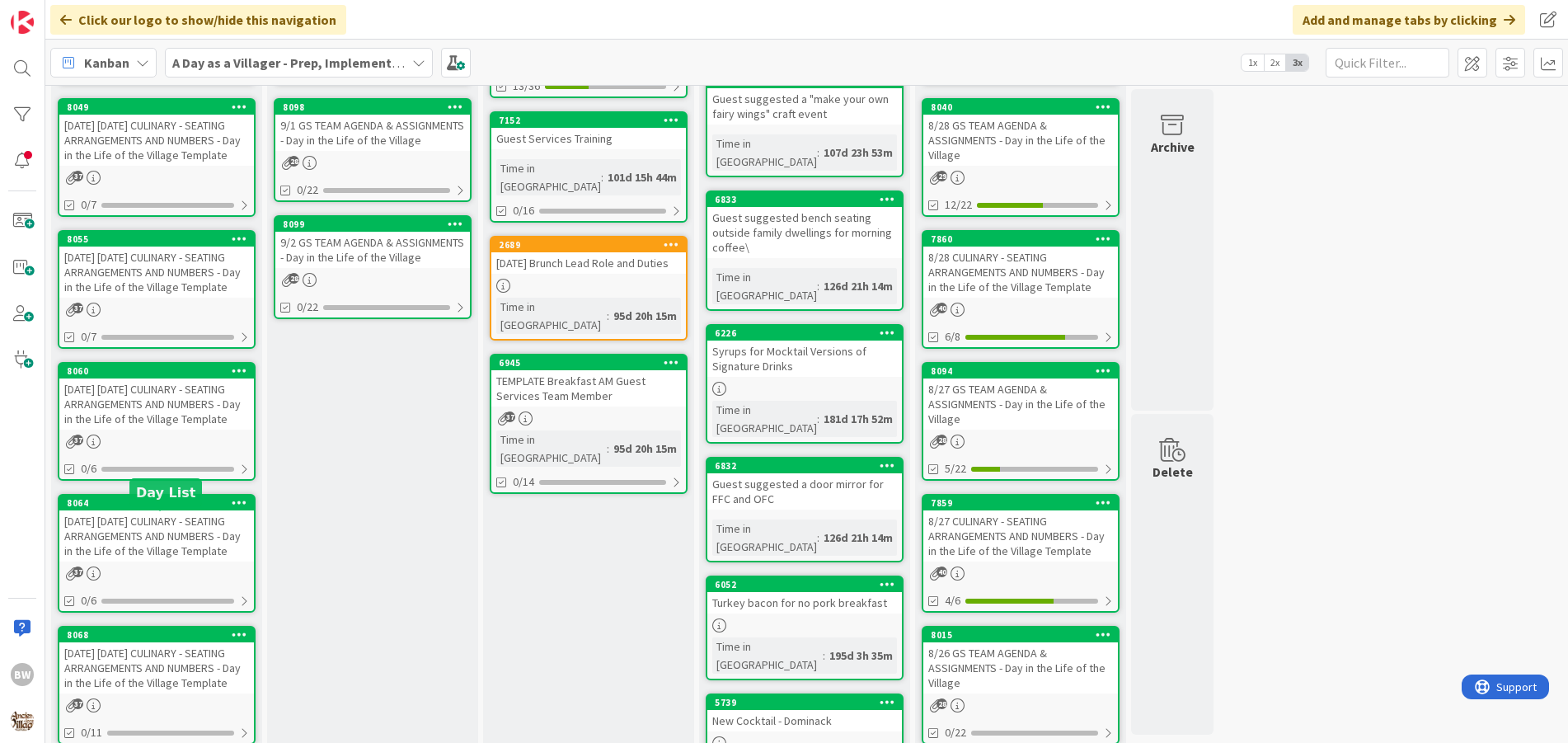
click at [131, 509] on div "8064" at bounding box center [160, 502] width 187 height 11
